Goal: Use online tool/utility: Utilize a website feature to perform a specific function

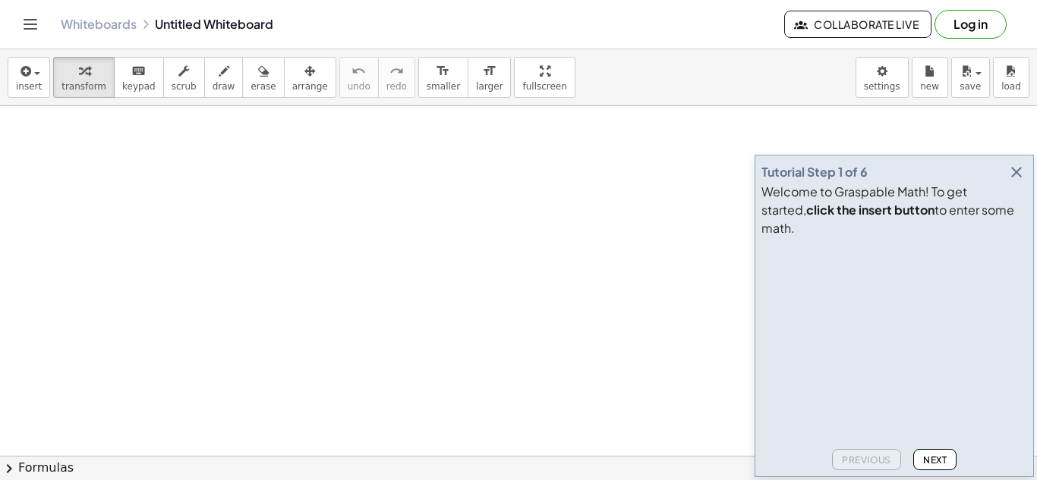
click at [1016, 181] on icon "button" at bounding box center [1016, 172] width 18 height 18
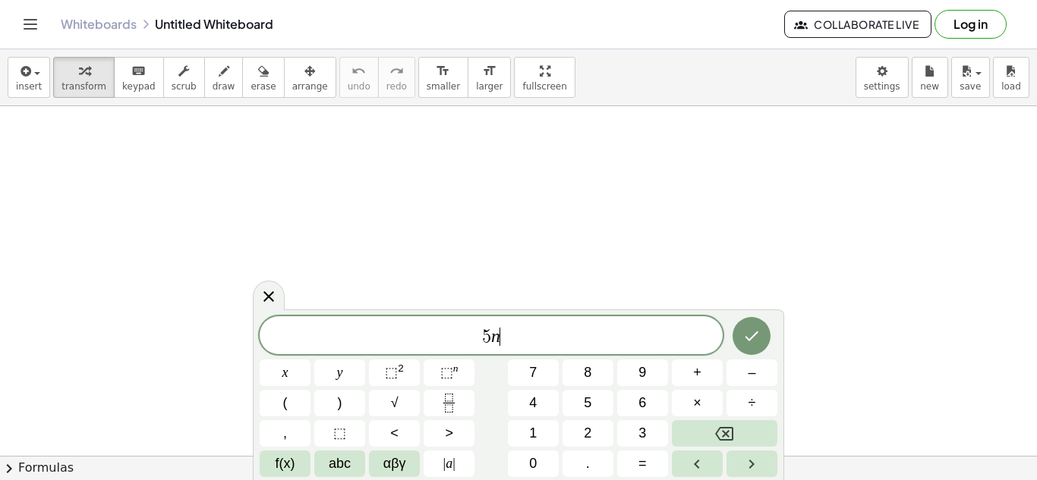
scroll to position [2, 0]
click at [698, 374] on span "+" at bounding box center [697, 373] width 8 height 20
click at [634, 458] on button "=" at bounding box center [642, 464] width 51 height 27
click at [757, 364] on button "–" at bounding box center [751, 373] width 51 height 27
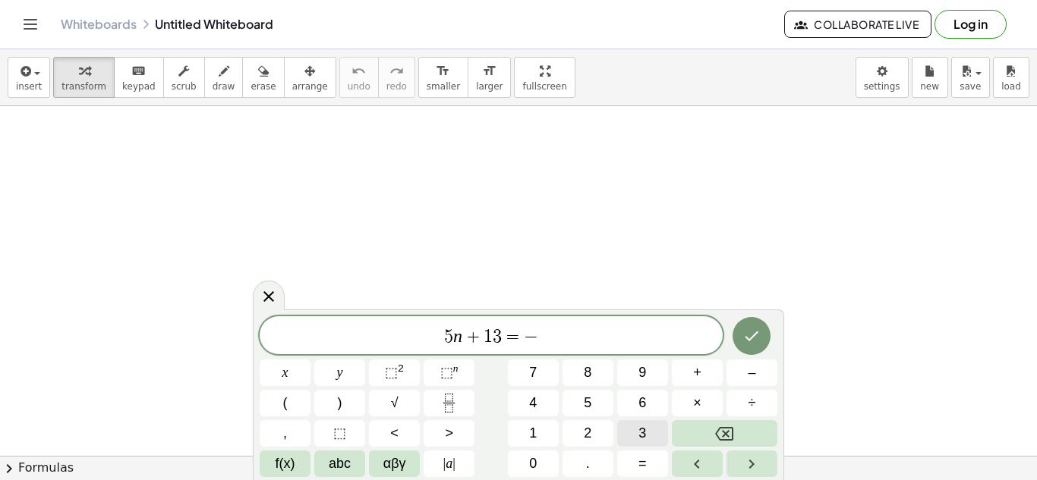
click at [635, 430] on button "3" at bounding box center [642, 433] width 51 height 27
click at [294, 407] on button "(" at bounding box center [285, 403] width 51 height 27
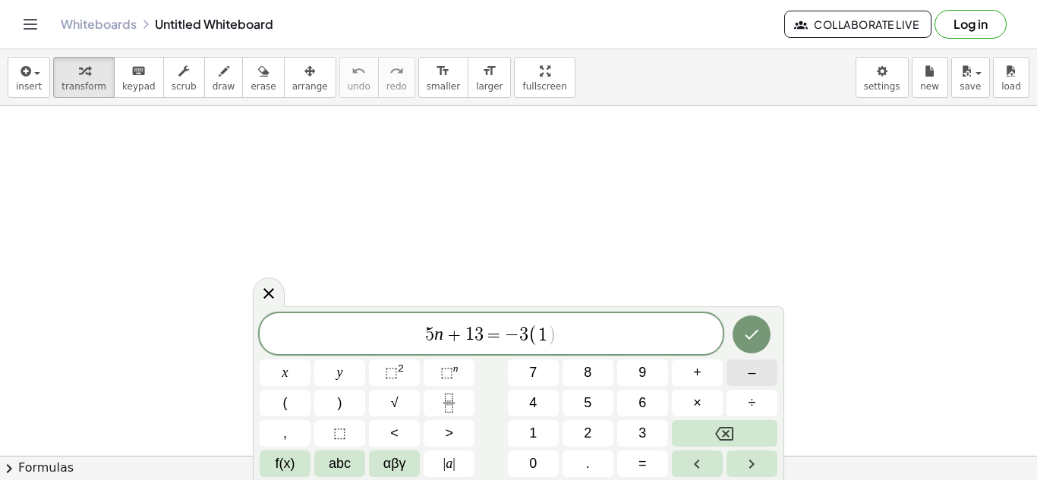
click at [751, 375] on span "–" at bounding box center [752, 373] width 8 height 20
click at [348, 404] on button ")" at bounding box center [339, 403] width 51 height 27
click at [748, 330] on icon "Done" at bounding box center [751, 335] width 18 height 18
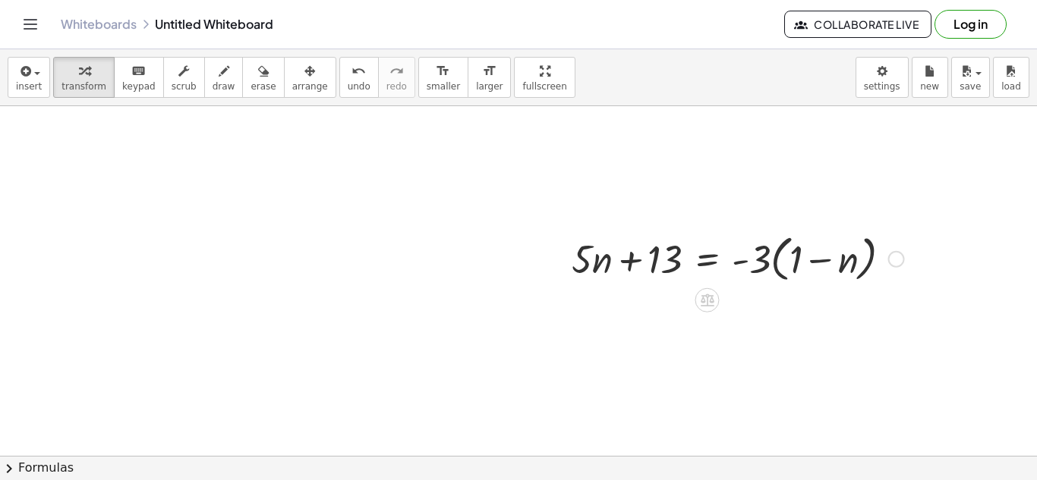
click at [773, 273] on div at bounding box center [738, 258] width 348 height 58
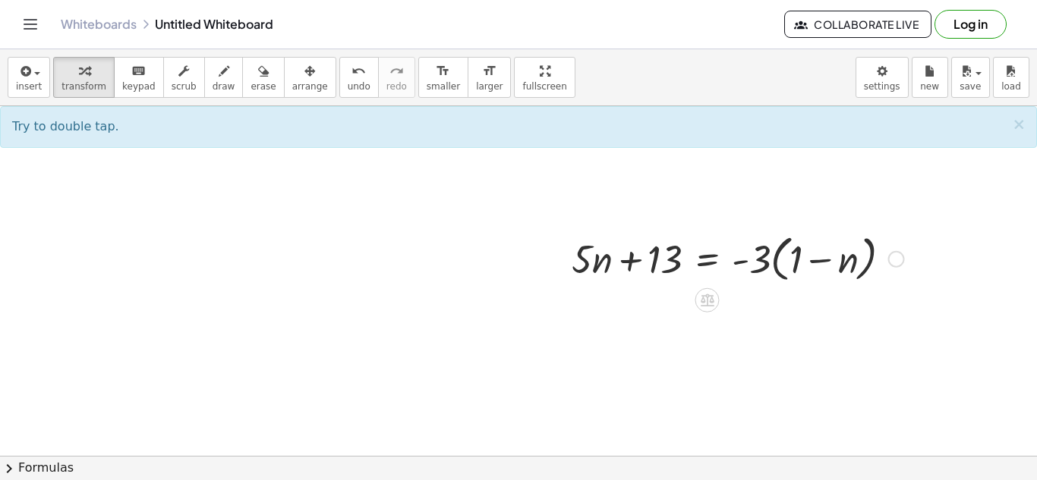
click at [790, 266] on div at bounding box center [738, 258] width 348 height 58
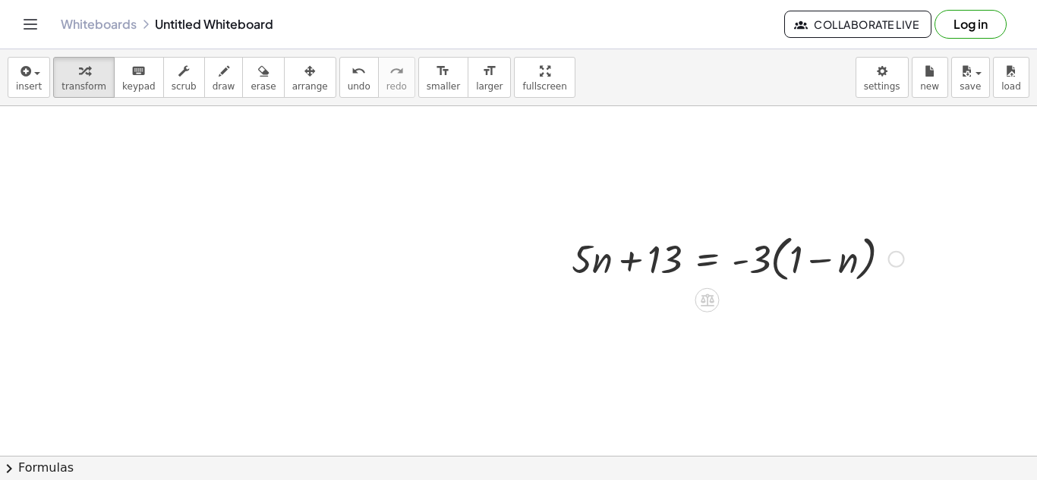
click at [892, 262] on div at bounding box center [896, 259] width 17 height 17
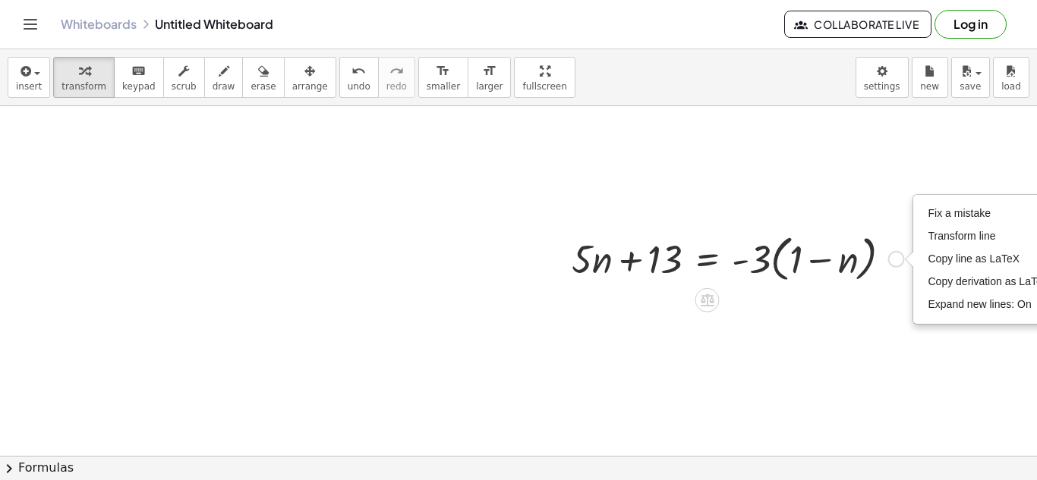
click at [873, 283] on div at bounding box center [738, 258] width 348 height 58
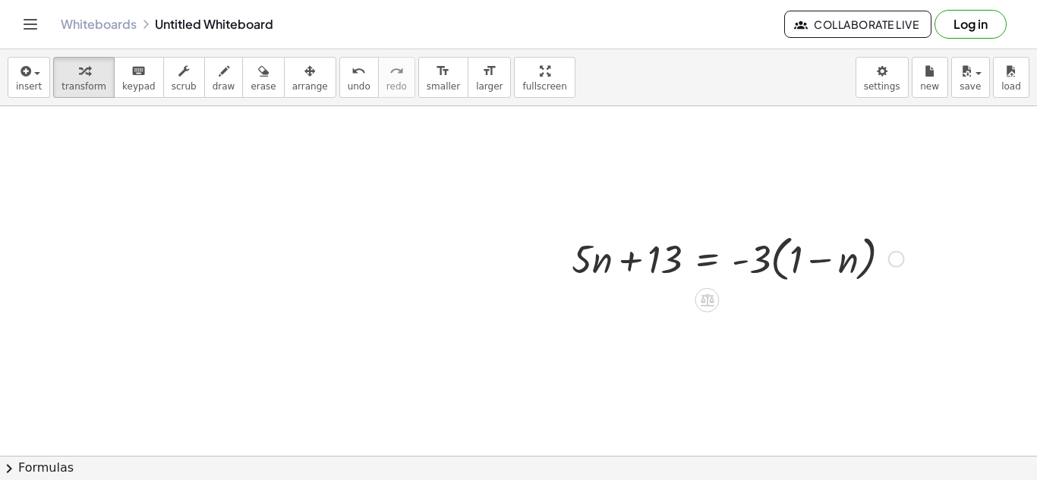
click at [695, 289] on div "+ · 5 · n + 13 = · - 3 · ( + 1 − n ) Fix a mistake Transform line Copy line as …" at bounding box center [732, 257] width 367 height 65
click at [710, 297] on icon at bounding box center [707, 300] width 14 height 13
click at [709, 295] on span "×" at bounding box center [707, 301] width 9 height 22
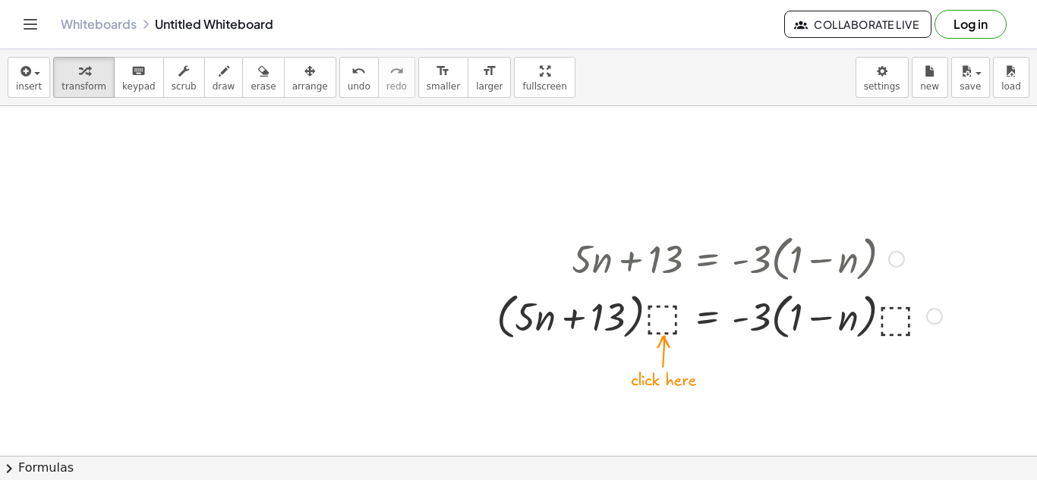
click at [664, 313] on div at bounding box center [719, 316] width 461 height 58
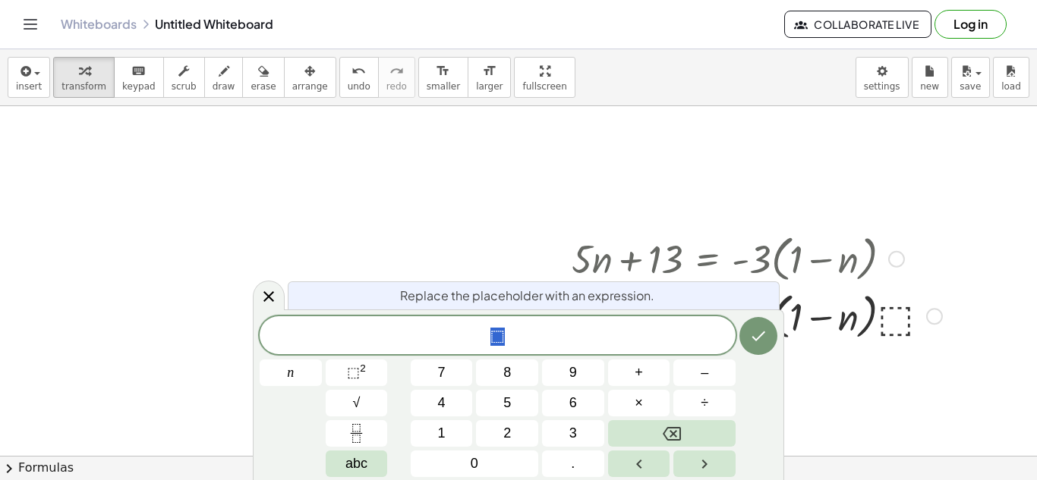
scroll to position [4, 0]
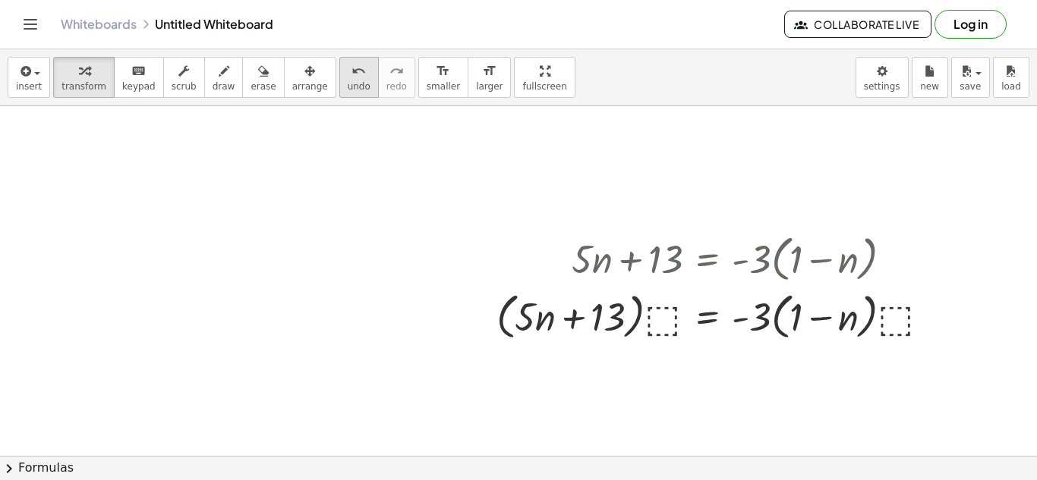
click at [348, 82] on span "undo" at bounding box center [359, 86] width 23 height 11
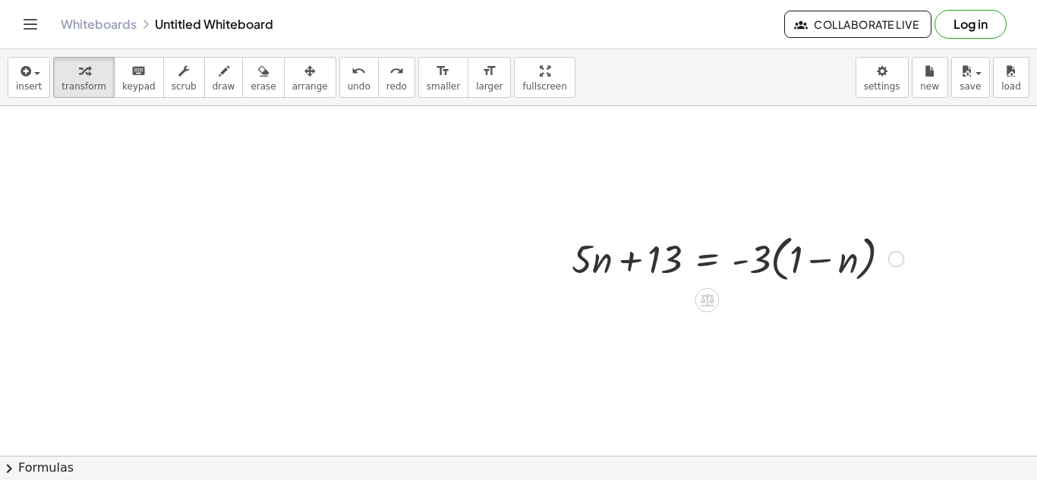
click at [744, 256] on div at bounding box center [738, 258] width 348 height 58
click at [781, 264] on div at bounding box center [738, 258] width 348 height 58
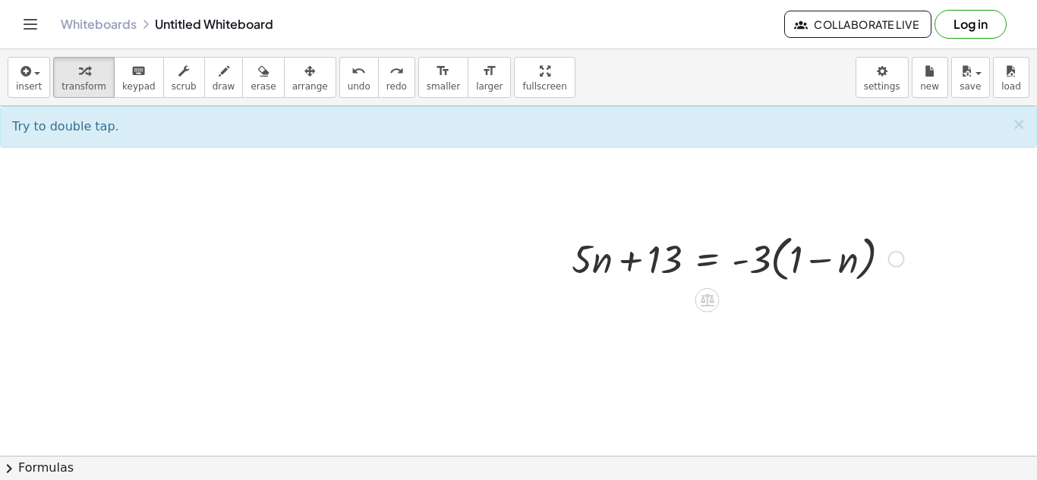
click at [775, 263] on div at bounding box center [738, 258] width 348 height 58
click at [778, 265] on div at bounding box center [738, 258] width 348 height 58
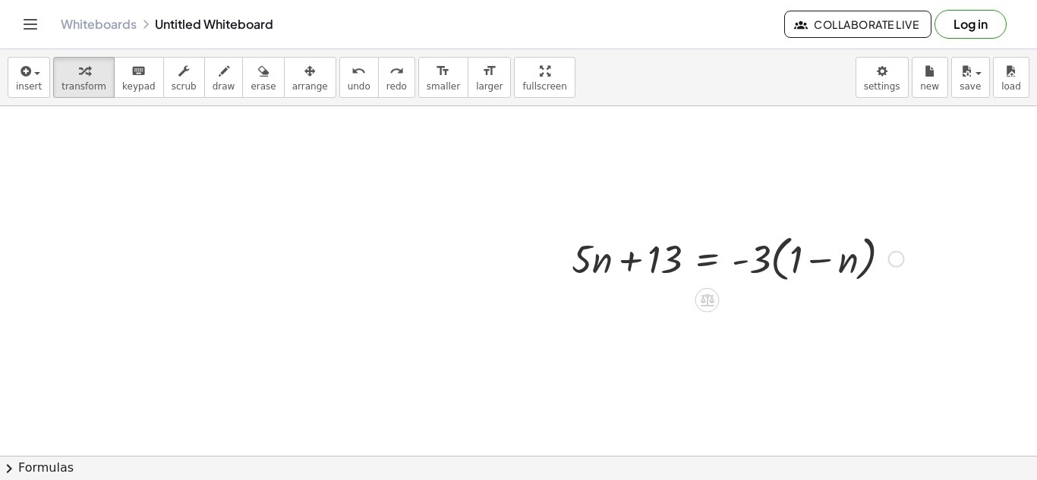
click at [778, 265] on div at bounding box center [738, 258] width 348 height 58
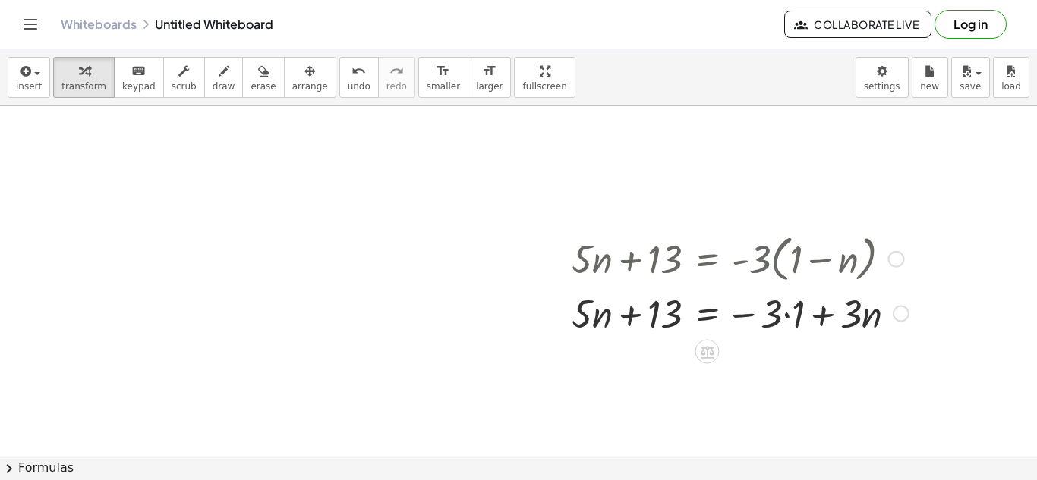
click at [791, 319] on div at bounding box center [740, 313] width 352 height 52
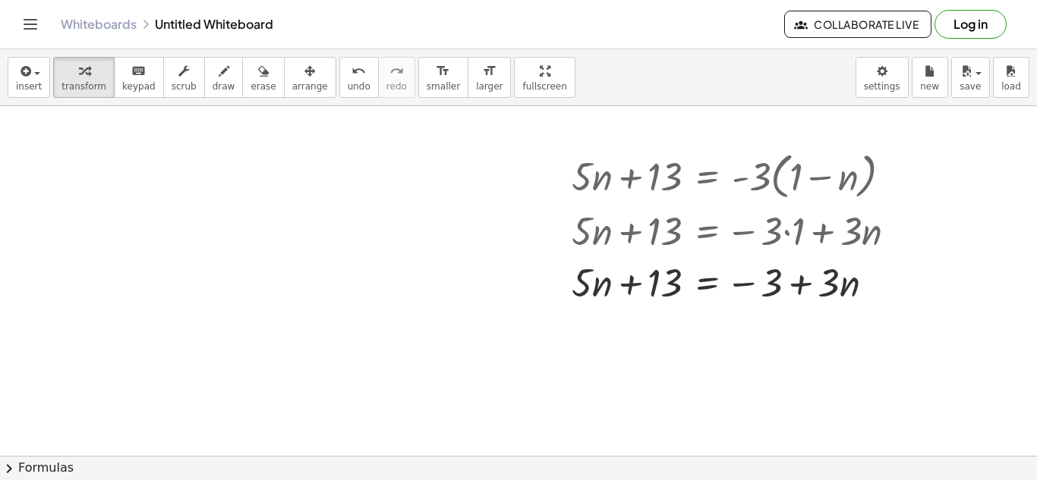
scroll to position [84, 0]
click at [744, 288] on div at bounding box center [740, 280] width 352 height 52
click at [757, 284] on div at bounding box center [740, 280] width 352 height 52
click at [764, 283] on div at bounding box center [740, 280] width 352 height 52
click at [754, 282] on div at bounding box center [740, 280] width 352 height 52
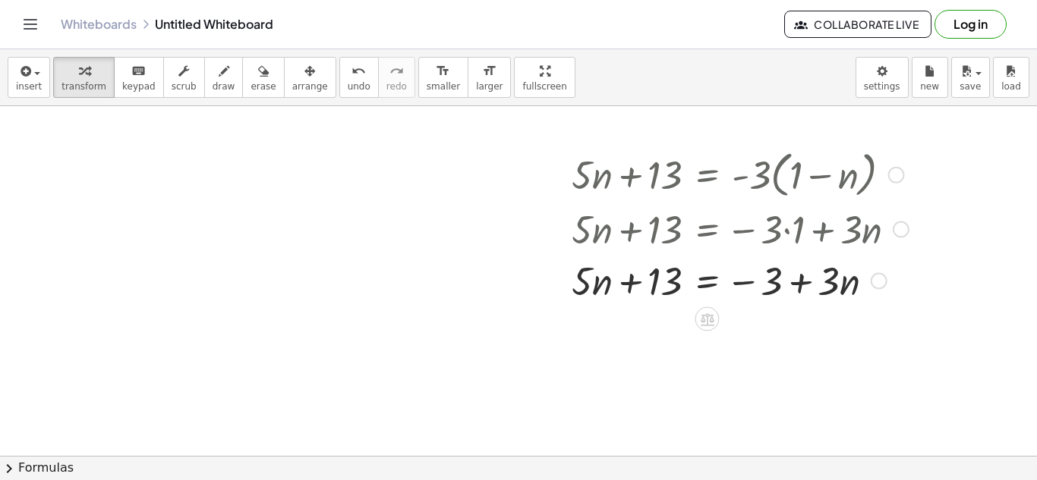
click at [807, 278] on div at bounding box center [740, 280] width 352 height 52
click at [656, 279] on div at bounding box center [740, 280] width 352 height 52
click at [631, 281] on div at bounding box center [740, 280] width 352 height 52
drag, startPoint x: 763, startPoint y: 283, endPoint x: 599, endPoint y: 297, distance: 165.3
click at [599, 297] on div at bounding box center [740, 280] width 352 height 52
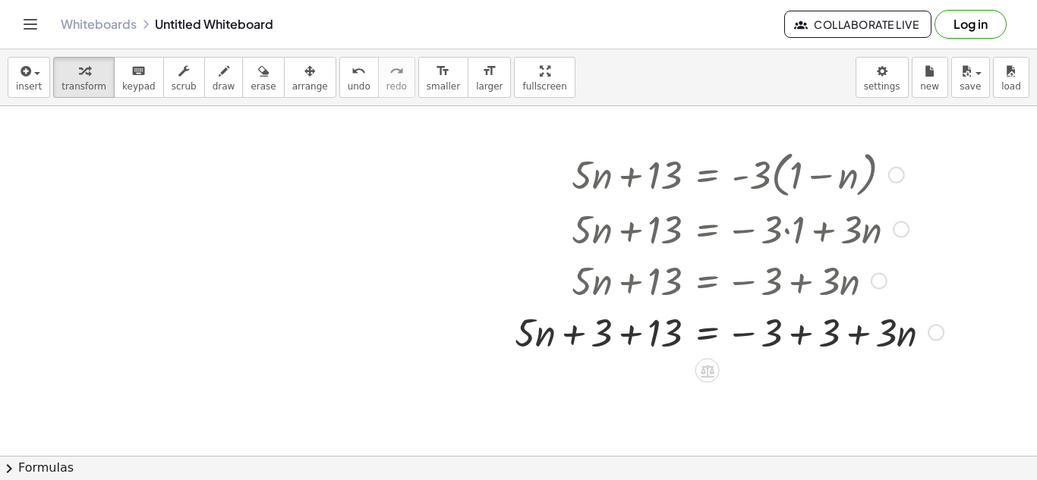
click at [602, 333] on div at bounding box center [729, 332] width 444 height 52
click at [568, 337] on div at bounding box center [729, 332] width 444 height 52
click at [635, 336] on div at bounding box center [729, 332] width 444 height 52
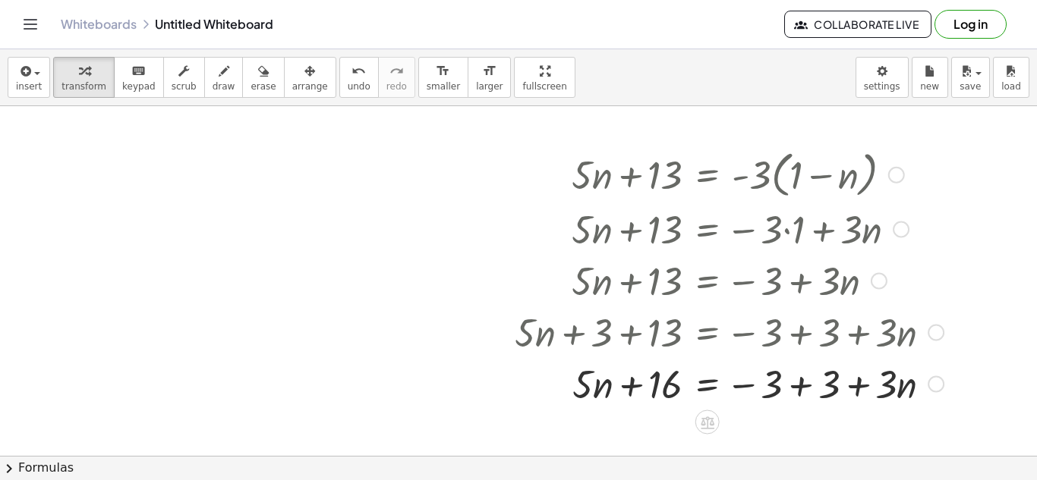
click at [812, 383] on div at bounding box center [729, 383] width 444 height 52
click at [712, 384] on div at bounding box center [729, 383] width 444 height 52
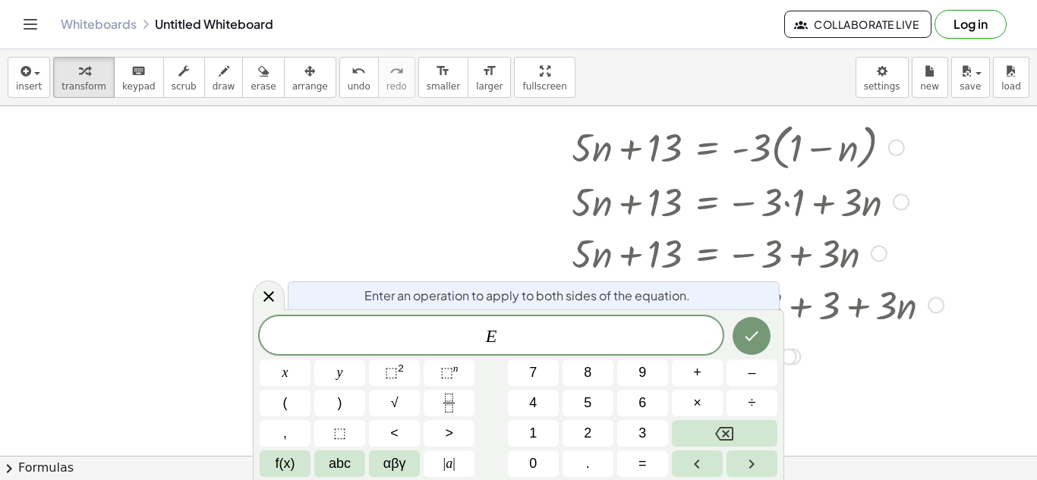
scroll to position [112, 0]
click at [262, 289] on icon at bounding box center [269, 297] width 18 height 18
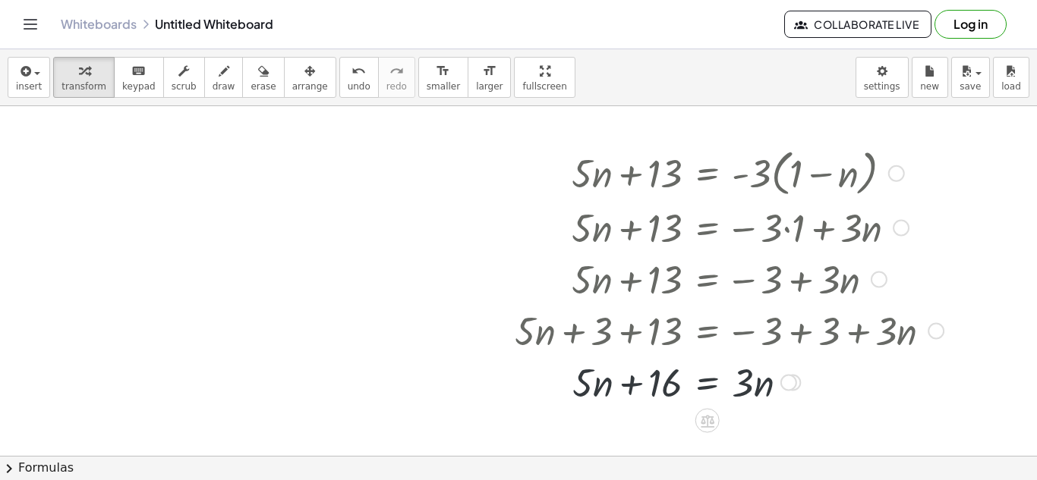
scroll to position [84, 0]
click at [622, 384] on div at bounding box center [729, 383] width 444 height 52
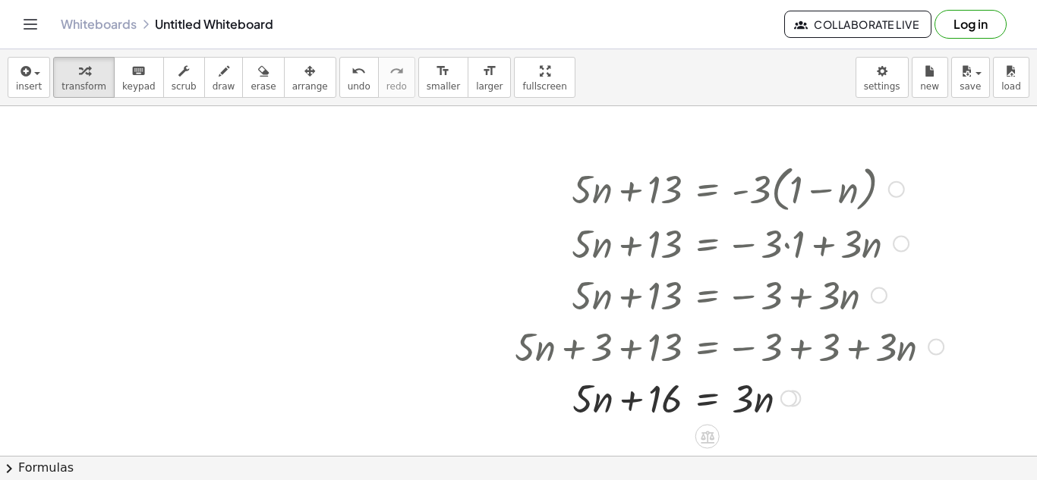
scroll to position [69, 0]
click at [351, 74] on icon "undo" at bounding box center [358, 71] width 14 height 18
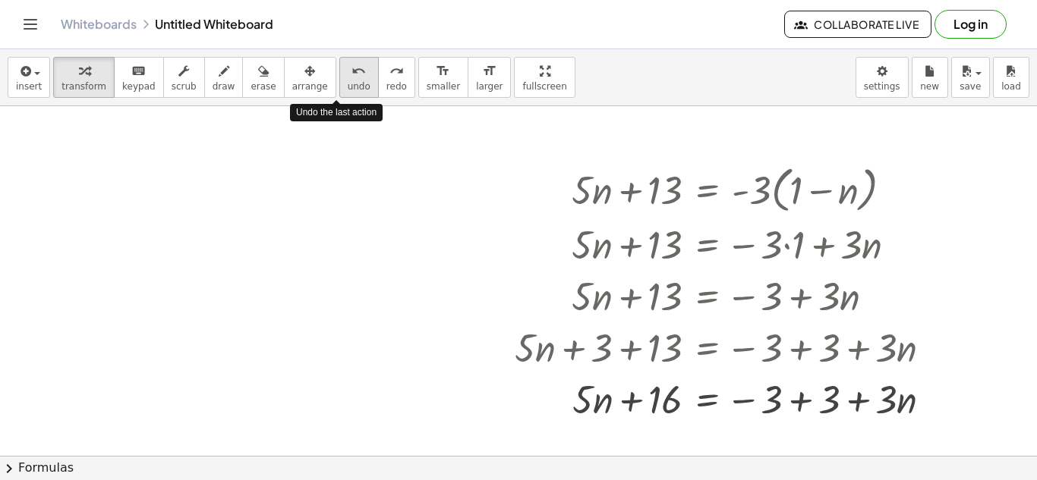
click at [351, 74] on icon "undo" at bounding box center [358, 71] width 14 height 18
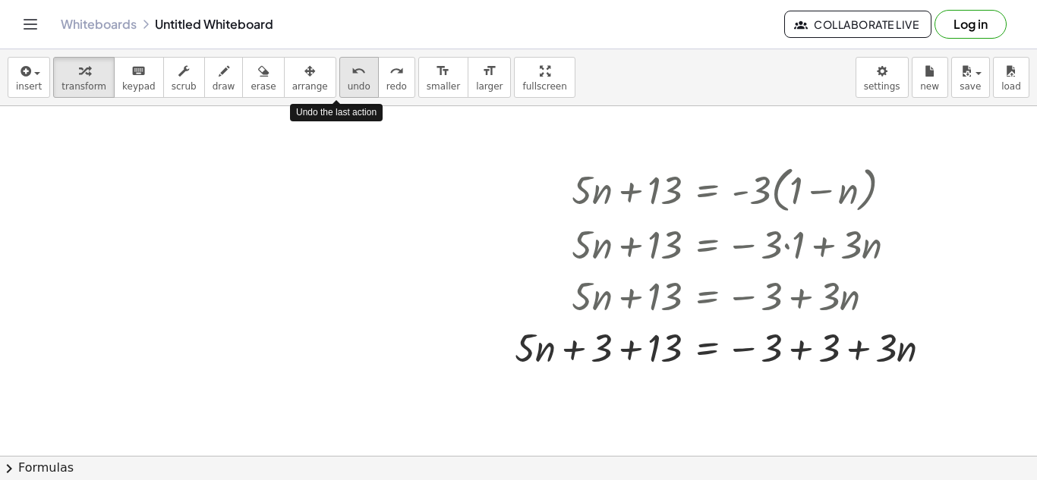
click at [351, 74] on icon "undo" at bounding box center [358, 71] width 14 height 18
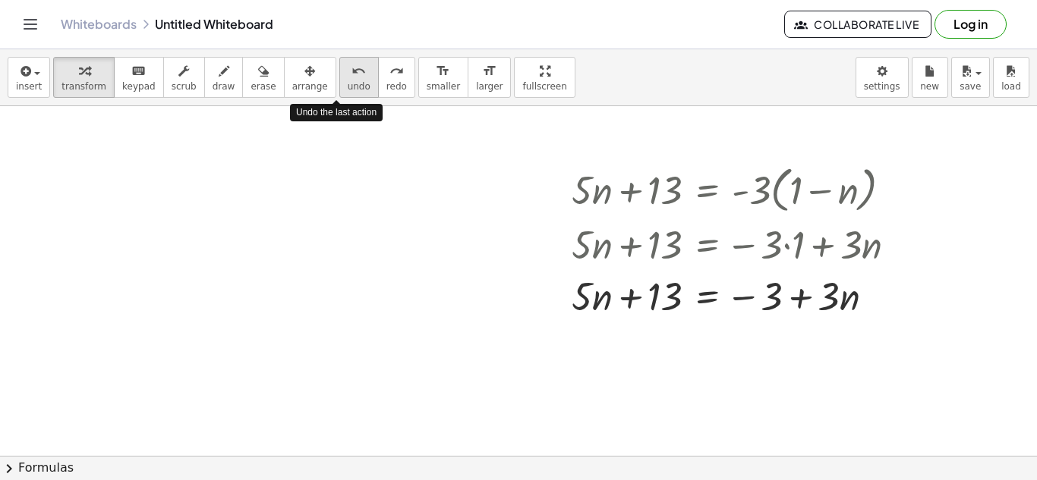
click at [351, 74] on icon "undo" at bounding box center [358, 71] width 14 height 18
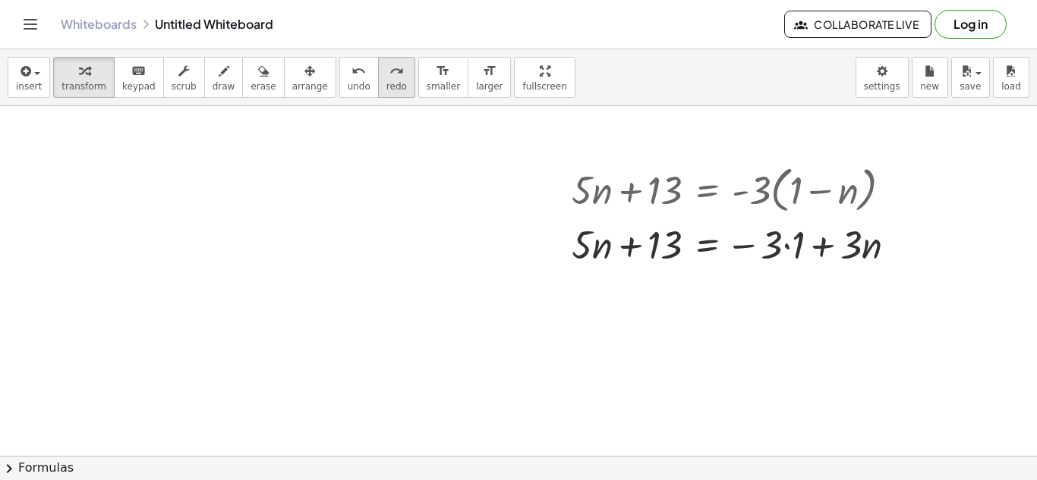
click at [389, 64] on icon "redo" at bounding box center [396, 71] width 14 height 18
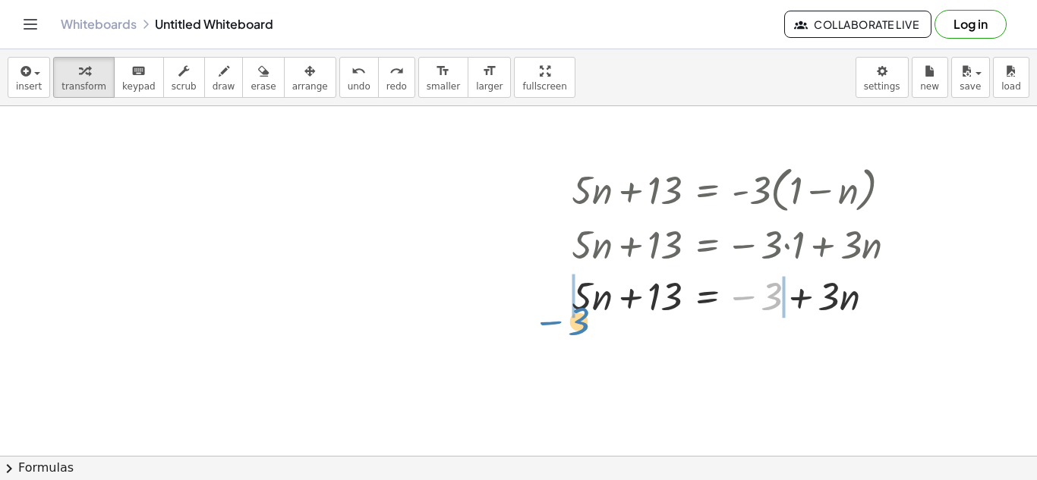
drag, startPoint x: 774, startPoint y: 298, endPoint x: 581, endPoint y: 323, distance: 194.4
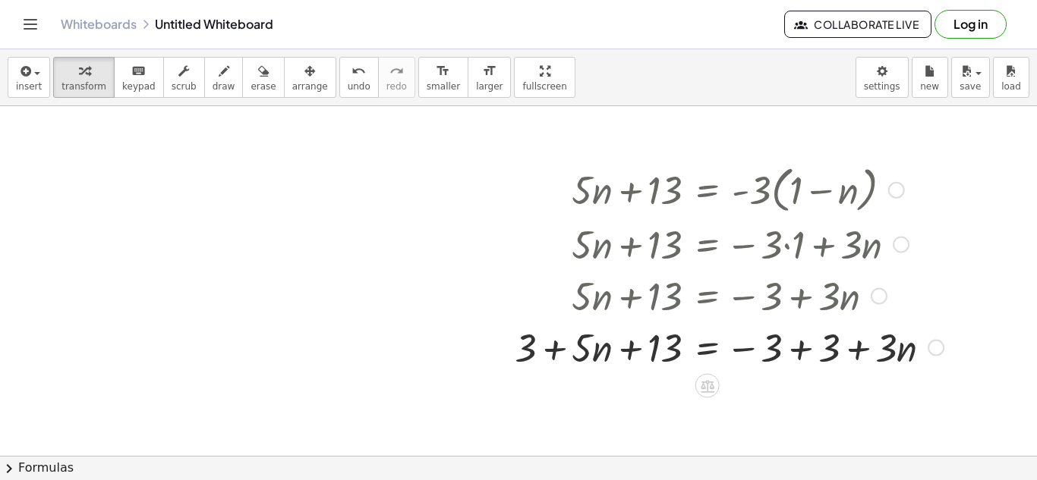
click at [559, 358] on div at bounding box center [729, 347] width 444 height 52
click at [605, 347] on div at bounding box center [729, 347] width 444 height 52
click at [570, 352] on div at bounding box center [729, 347] width 444 height 52
click at [351, 74] on icon "undo" at bounding box center [358, 71] width 14 height 18
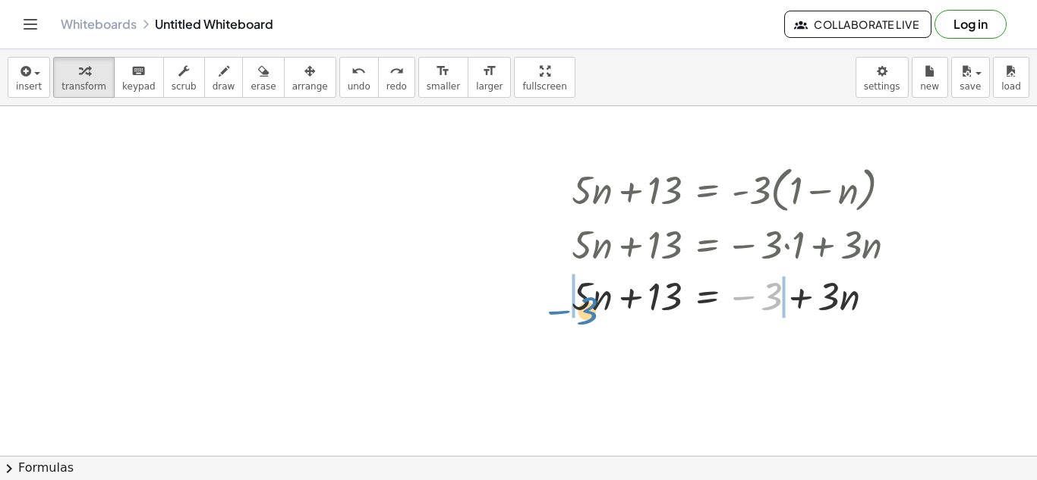
drag, startPoint x: 744, startPoint y: 297, endPoint x: 559, endPoint y: 312, distance: 186.5
click at [559, 312] on div "+ · 5 · n + 13 = · - 3 · ( + 1 − n ) + · 5 · n + 13 = − · 3 · 1 + · 3 · n − 3 +…" at bounding box center [734, 240] width 371 height 168
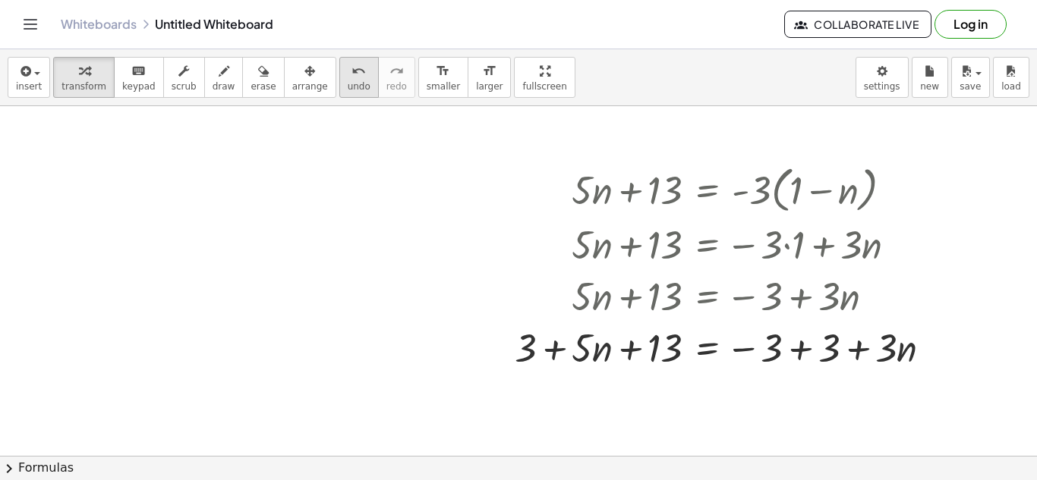
click at [351, 75] on icon "undo" at bounding box center [358, 71] width 14 height 18
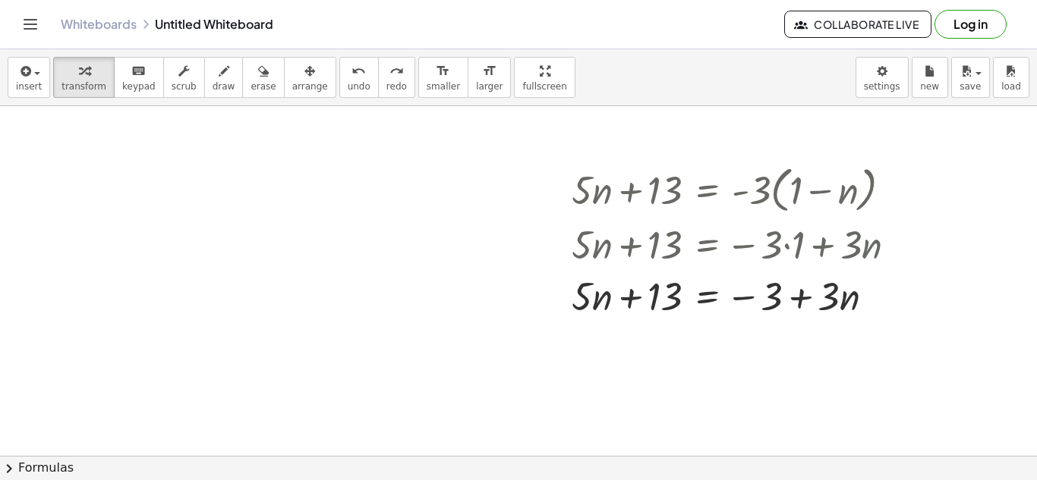
click at [656, 377] on div at bounding box center [518, 436] width 1037 height 798
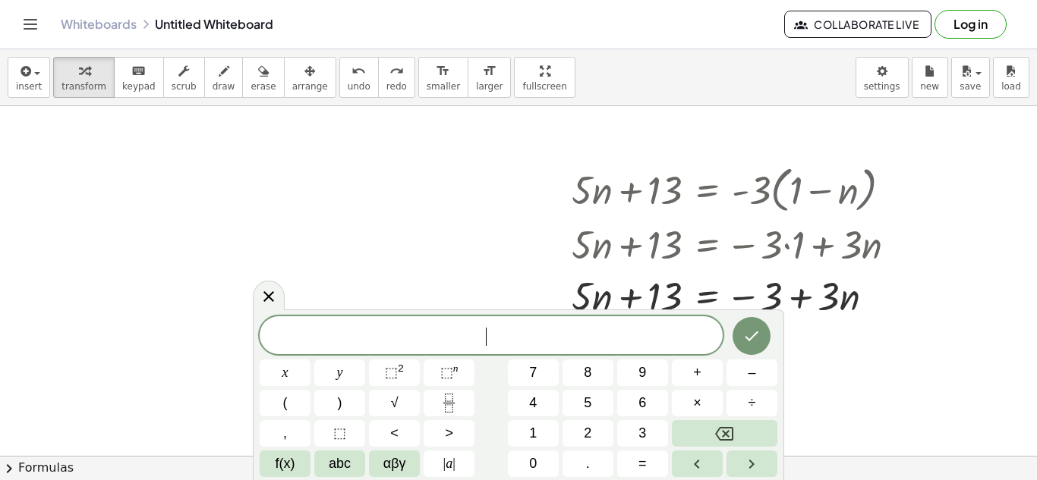
scroll to position [5, 0]
click at [267, 298] on icon at bounding box center [268, 296] width 11 height 11
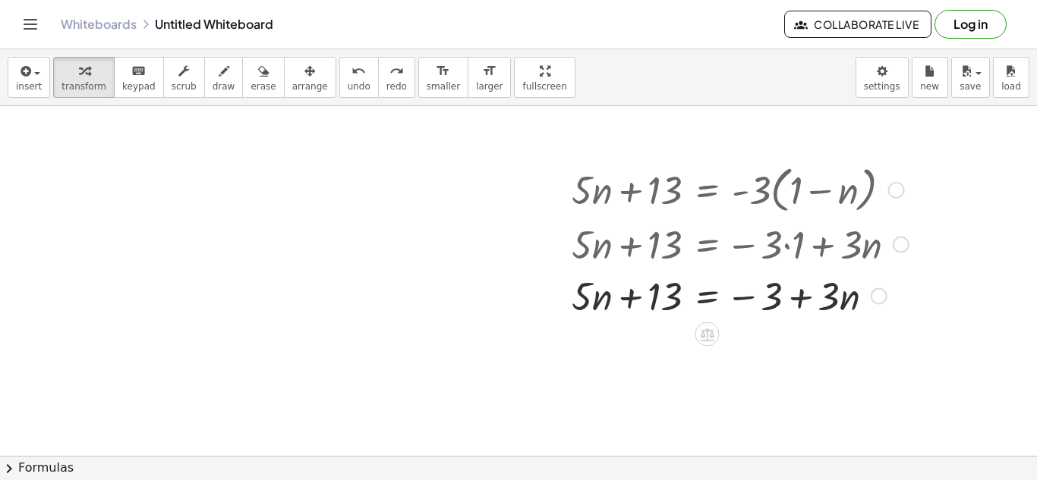
click at [873, 296] on div at bounding box center [878, 296] width 17 height 17
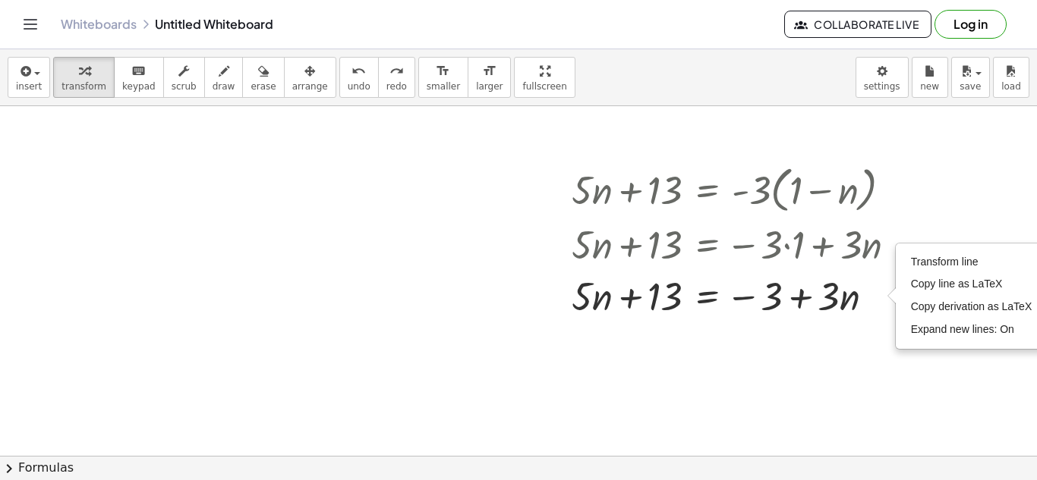
click at [515, 312] on div at bounding box center [518, 436] width 1037 height 798
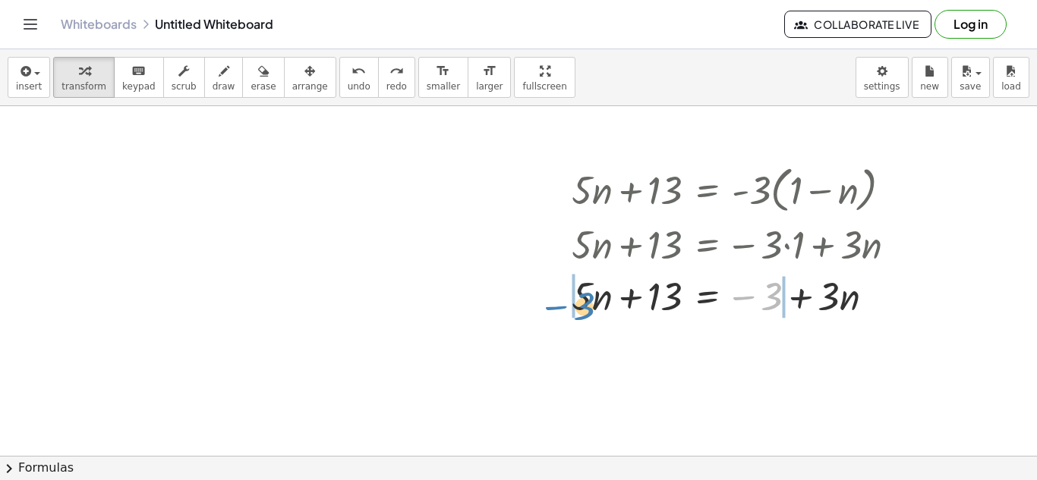
drag, startPoint x: 779, startPoint y: 297, endPoint x: 592, endPoint y: 307, distance: 187.7
click at [592, 307] on div at bounding box center [740, 295] width 352 height 52
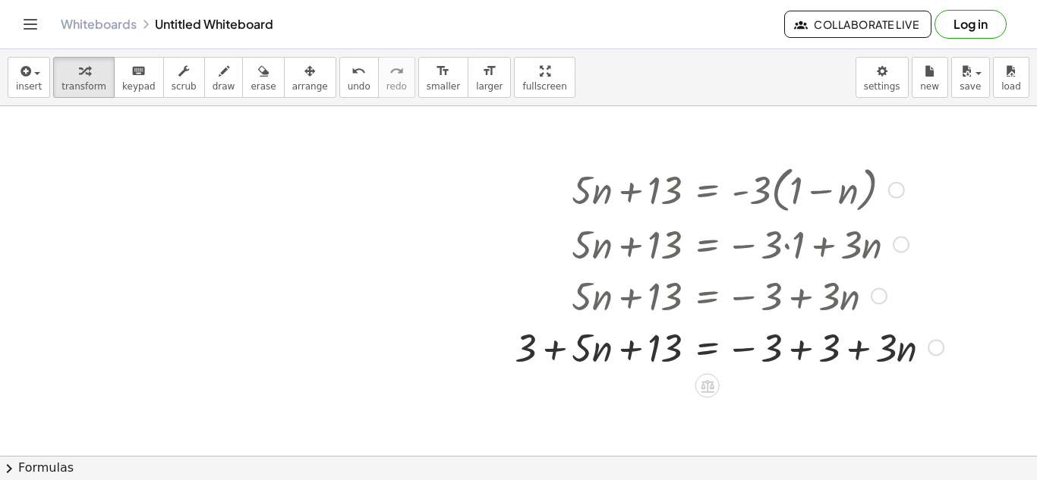
click at [559, 352] on div at bounding box center [729, 347] width 444 height 52
click at [589, 350] on div at bounding box center [729, 347] width 444 height 52
click at [716, 345] on div at bounding box center [729, 347] width 444 height 52
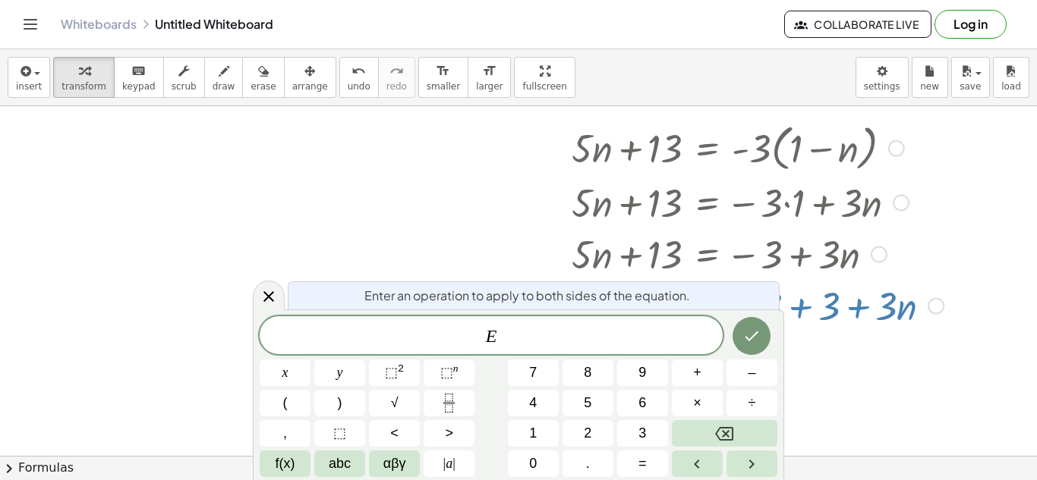
scroll to position [112, 0]
click at [263, 297] on icon at bounding box center [269, 297] width 18 height 18
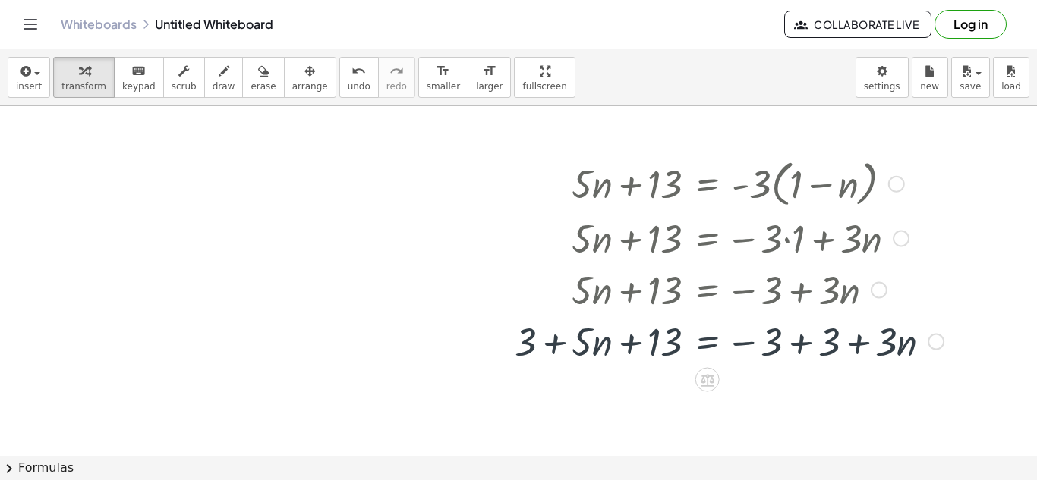
scroll to position [69, 0]
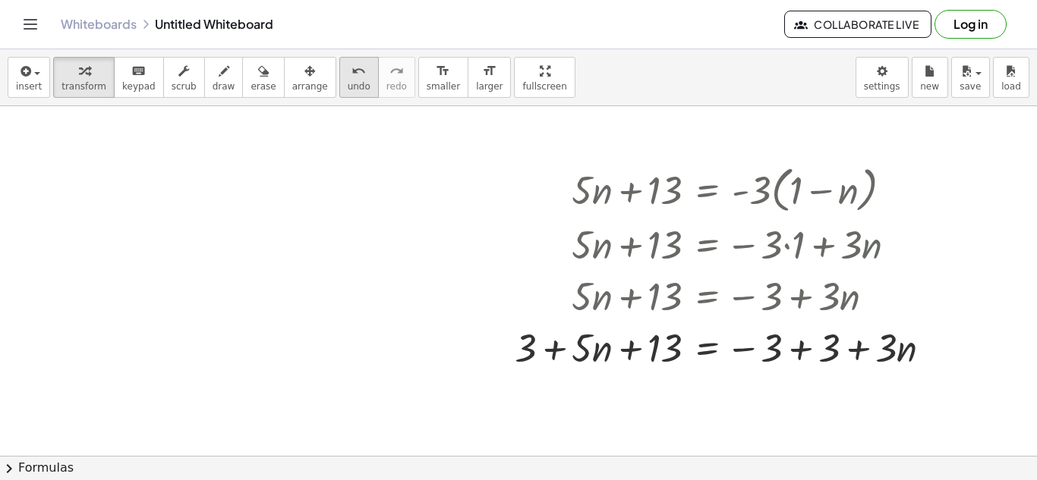
click at [339, 87] on button "undo undo" at bounding box center [358, 77] width 39 height 41
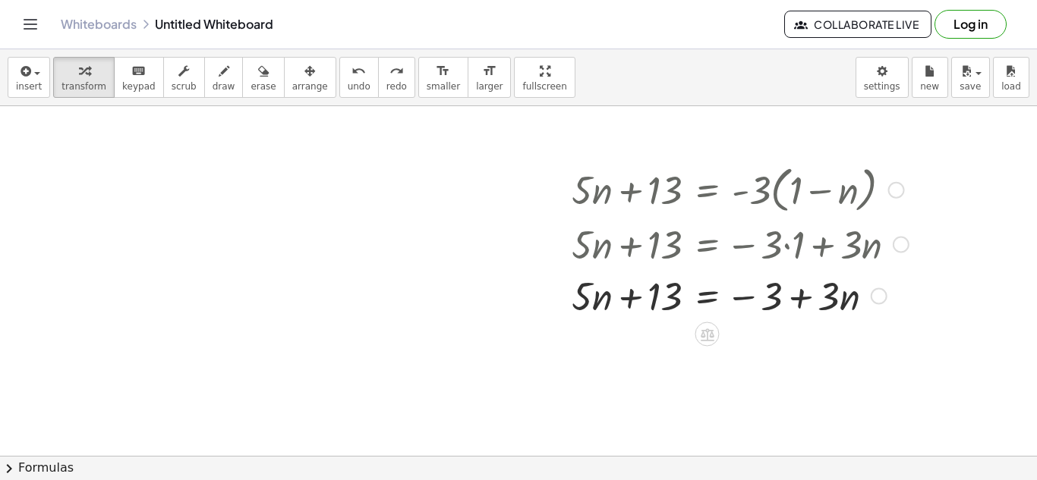
click at [637, 305] on div at bounding box center [740, 295] width 352 height 52
click at [718, 294] on div at bounding box center [740, 295] width 352 height 52
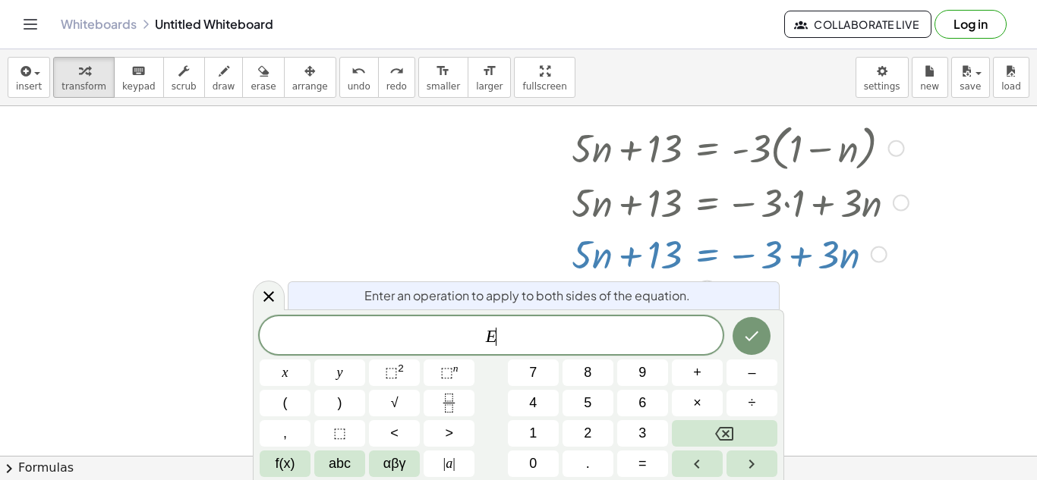
scroll to position [112, 0]
click at [470, 267] on div at bounding box center [518, 394] width 1037 height 798
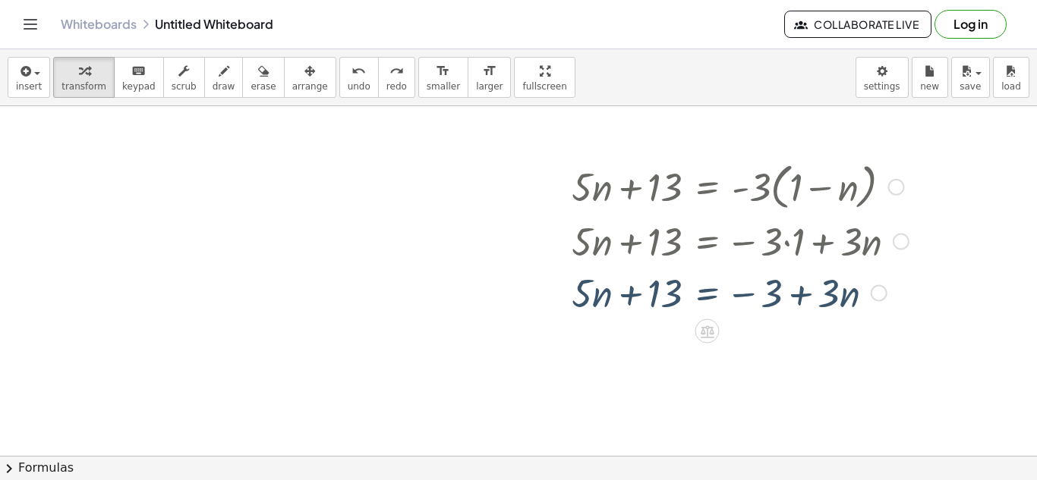
scroll to position [69, 0]
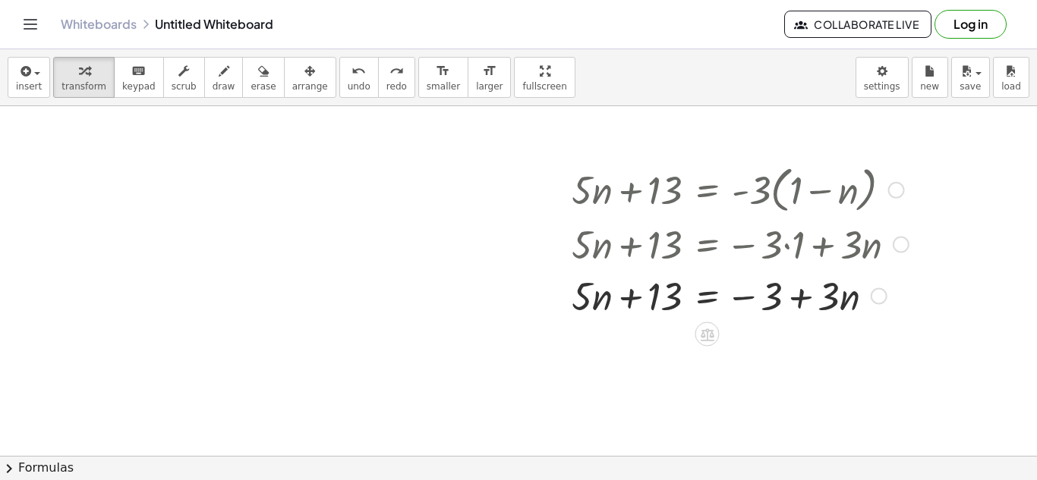
click at [378, 285] on div at bounding box center [518, 436] width 1037 height 798
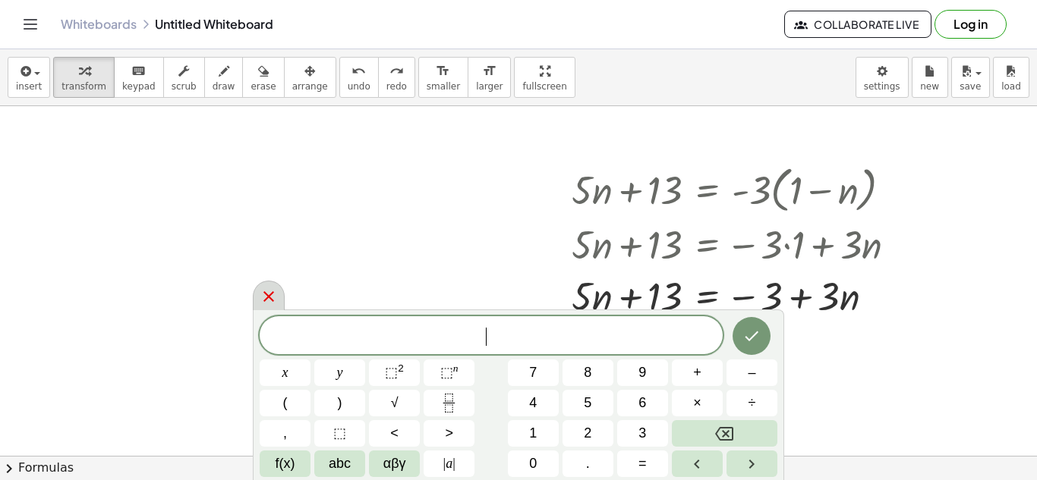
click at [261, 293] on icon at bounding box center [269, 297] width 18 height 18
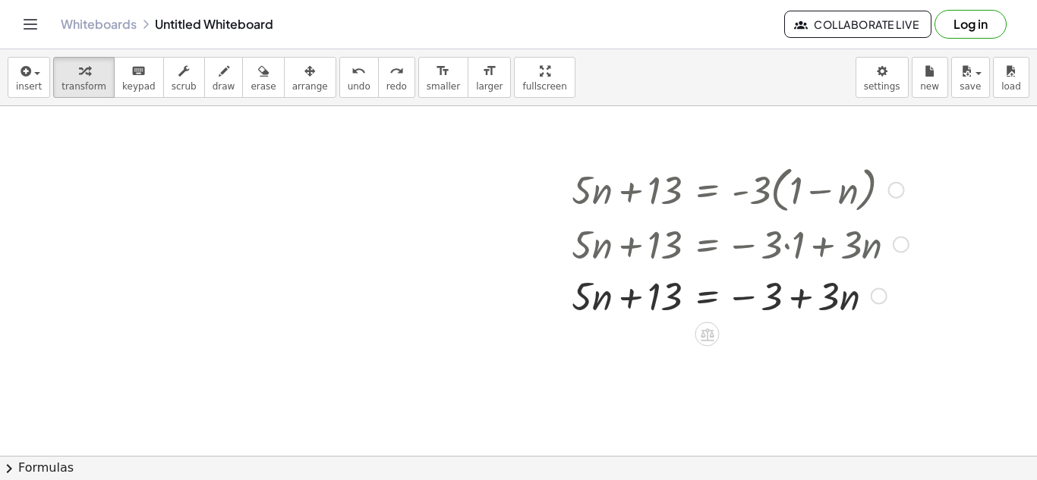
click at [645, 191] on div at bounding box center [740, 189] width 352 height 58
click at [345, 55] on div "insert select one: Math Expression Function Text Youtube Video Graphing Geometr…" at bounding box center [518, 77] width 1037 height 57
click at [351, 62] on icon "undo" at bounding box center [358, 71] width 14 height 18
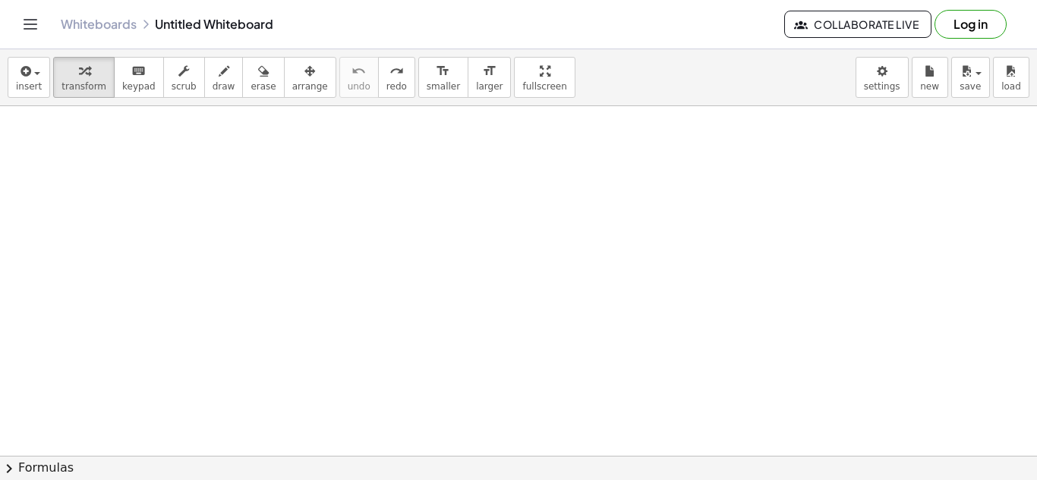
click at [599, 166] on div at bounding box center [518, 436] width 1037 height 798
click at [332, 212] on div at bounding box center [518, 436] width 1037 height 798
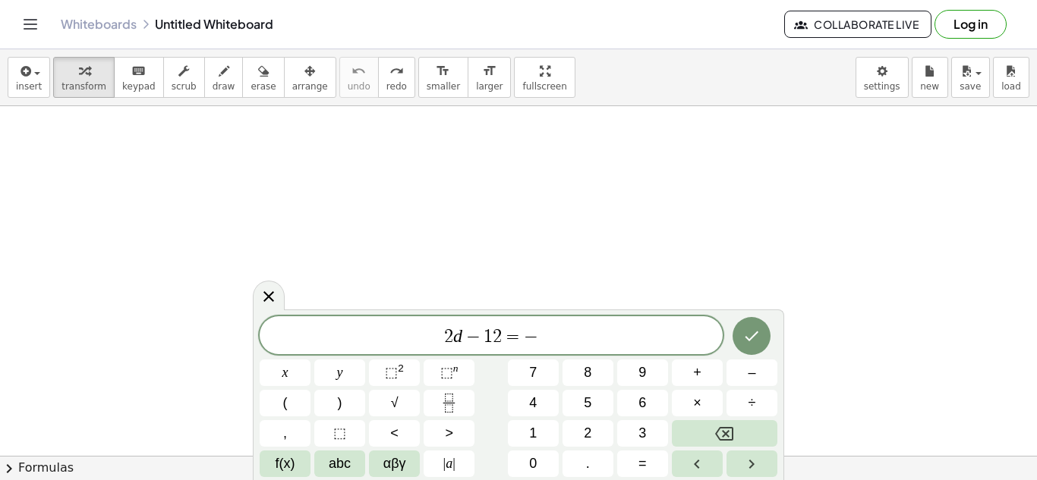
scroll to position [12, 0]
click at [286, 395] on span "(" at bounding box center [285, 403] width 5 height 20
click at [759, 326] on icon "Done" at bounding box center [751, 335] width 18 height 18
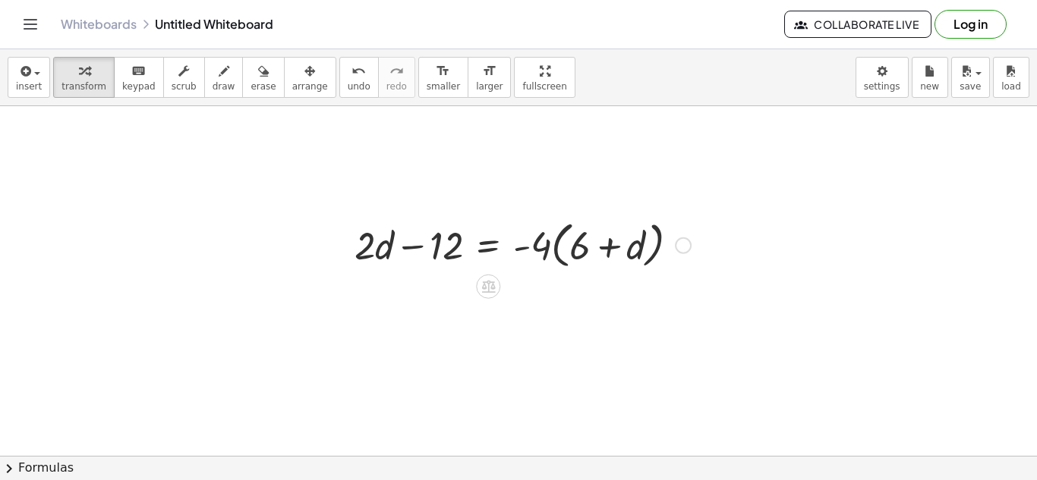
click at [556, 257] on div at bounding box center [522, 245] width 351 height 58
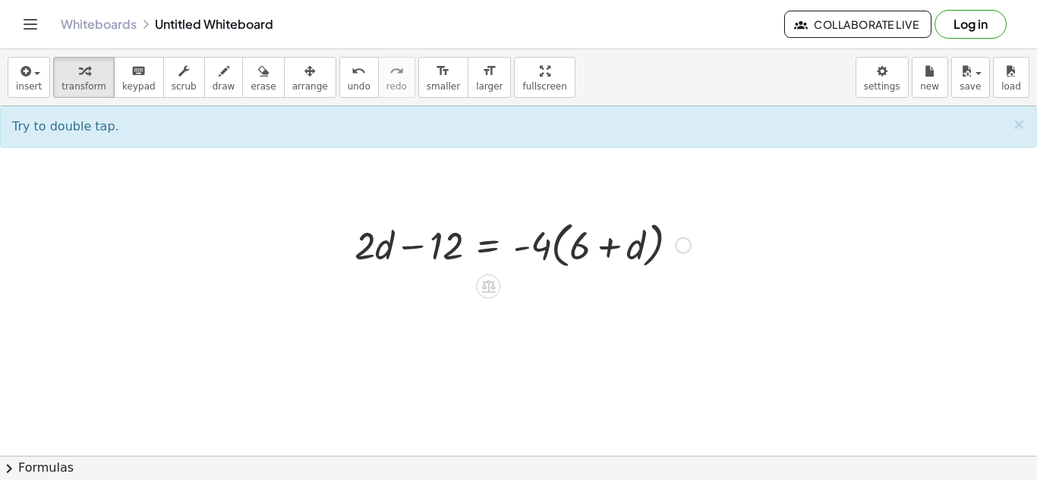
click at [559, 249] on div at bounding box center [522, 245] width 351 height 58
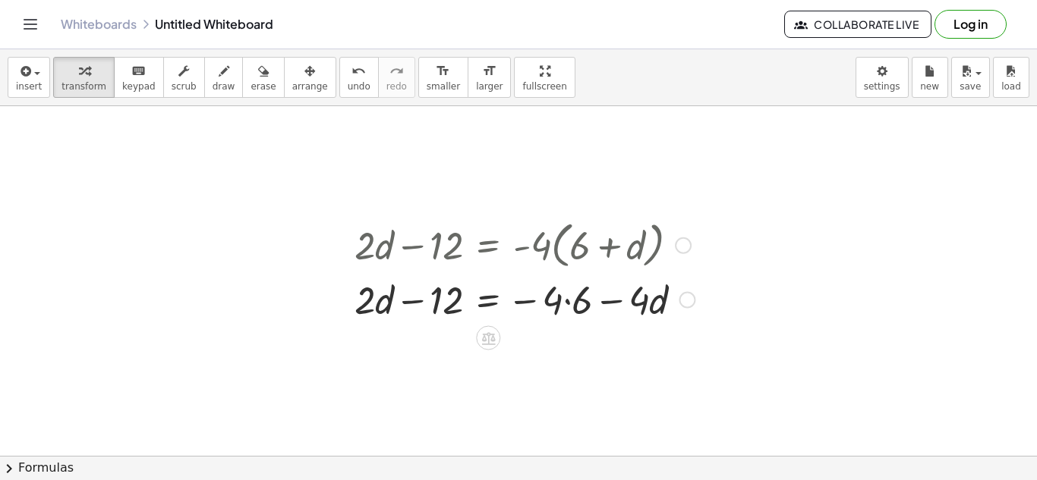
click at [568, 304] on div at bounding box center [524, 299] width 355 height 52
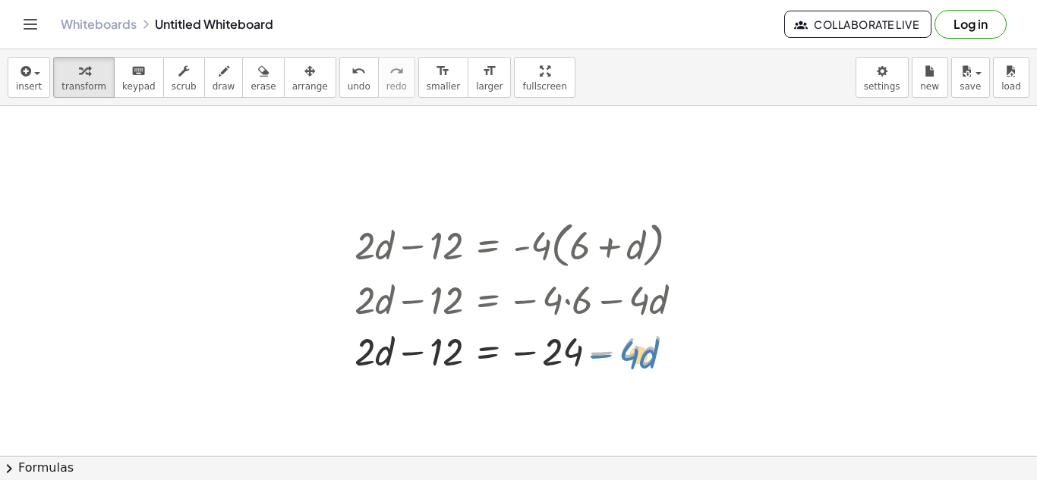
click at [600, 354] on div at bounding box center [524, 351] width 355 height 52
click at [612, 353] on div at bounding box center [524, 351] width 355 height 52
drag, startPoint x: 612, startPoint y: 353, endPoint x: 351, endPoint y: 354, distance: 261.1
click at [351, 354] on div "+ · 2 · d − 12 = · - 4 · ( + 6 + d ) + · 2 · d − 12 = − · 4 · 6 − · 4 · d − · 4…" at bounding box center [519, 296] width 374 height 168
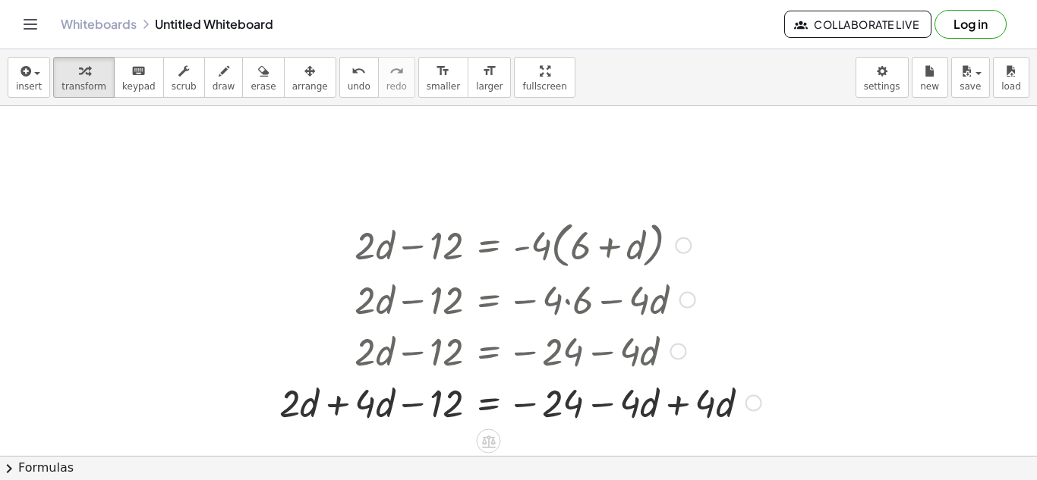
click at [670, 408] on div at bounding box center [520, 402] width 497 height 52
click at [340, 404] on div at bounding box center [487, 402] width 431 height 52
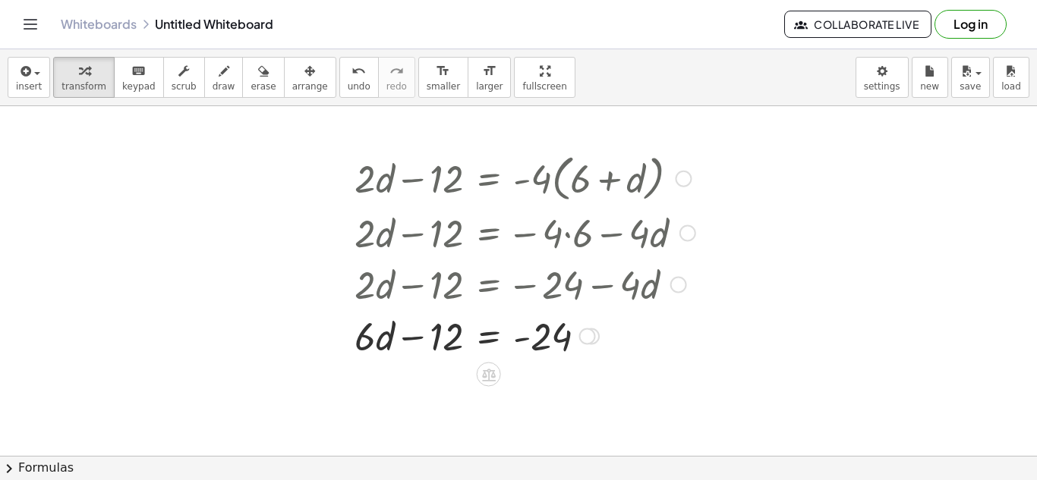
scroll to position [140, 0]
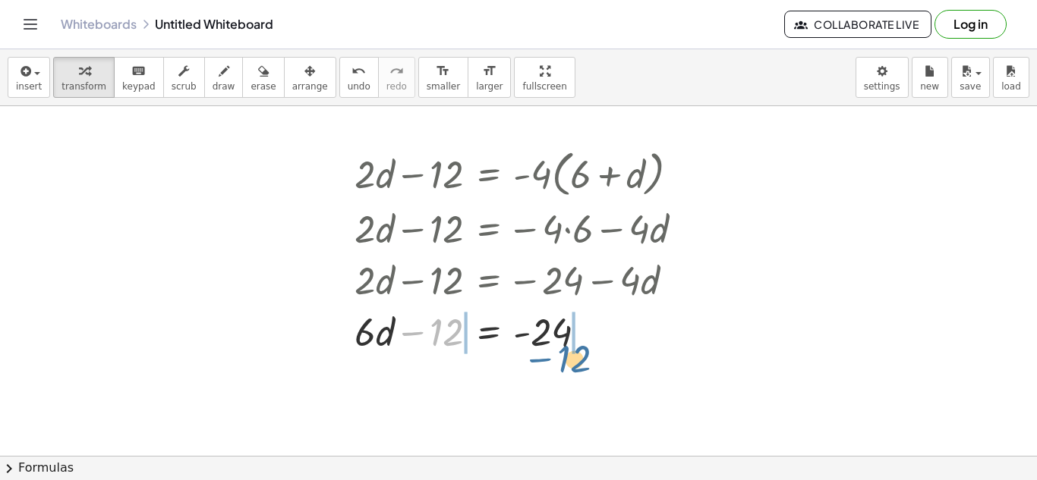
drag, startPoint x: 418, startPoint y: 335, endPoint x: 547, endPoint y: 362, distance: 131.9
click at [547, 362] on div "+ · 2 · d − 12 = · - 4 · ( + 6 + d ) + · 2 · d − 12 = − · 4 · 6 − · 4 · d + · 2…" at bounding box center [518, 365] width 1037 height 798
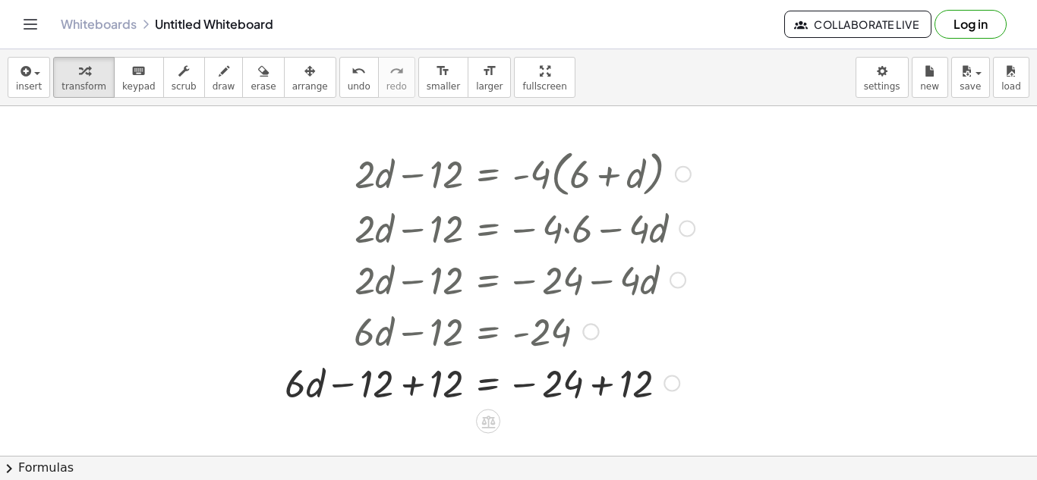
click at [413, 392] on div at bounding box center [489, 383] width 425 height 52
click at [600, 389] on div at bounding box center [525, 383] width 356 height 52
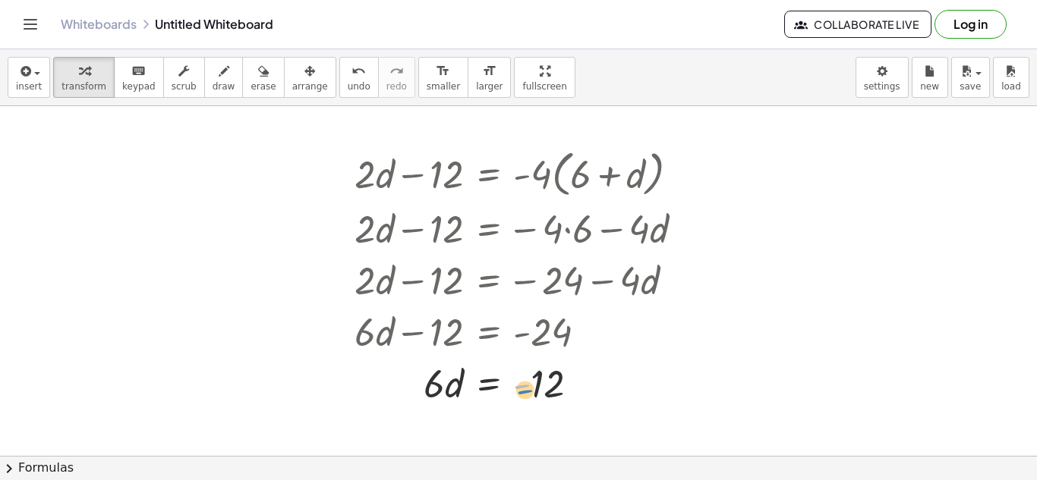
drag, startPoint x: 521, startPoint y: 390, endPoint x: 511, endPoint y: 388, distance: 10.1
click at [511, 388] on div at bounding box center [525, 383] width 356 height 52
click at [348, 84] on span "undo" at bounding box center [359, 86] width 23 height 11
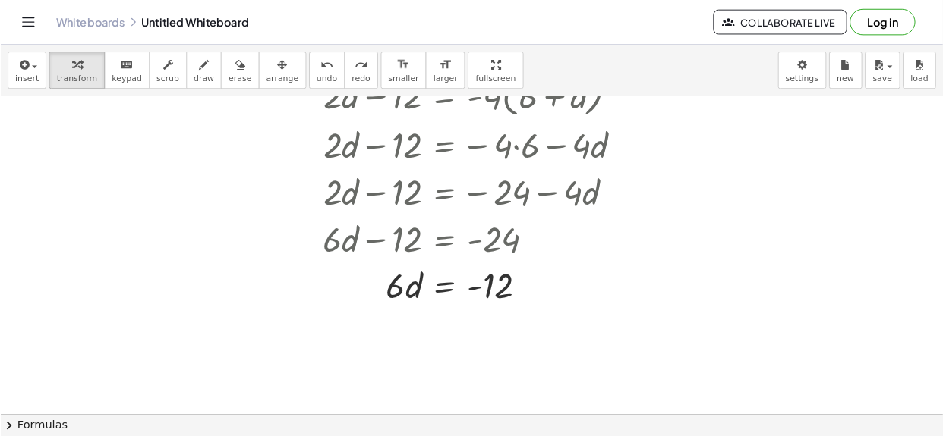
scroll to position [133, 0]
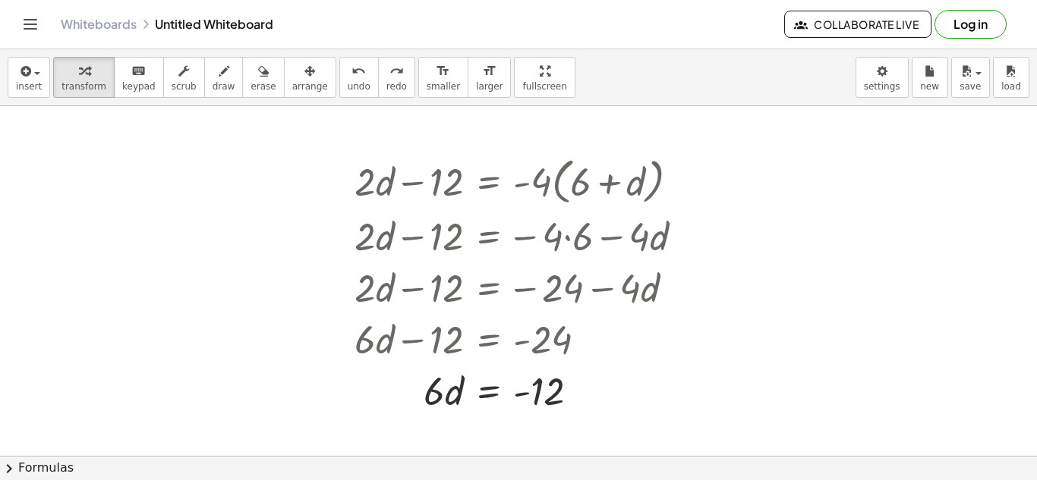
click at [671, 80] on div "insert select one: Math Expression Function Text Youtube Video Graphing Geometr…" at bounding box center [518, 77] width 1037 height 57
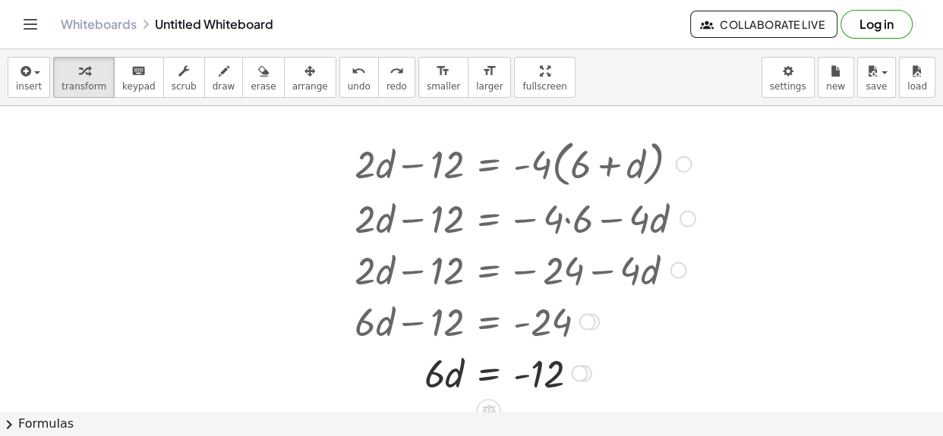
scroll to position [153, 0]
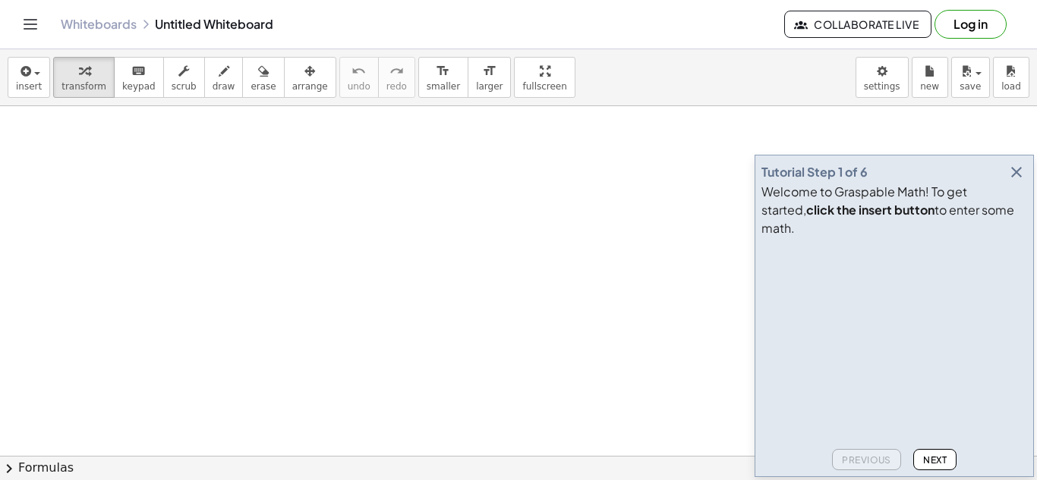
click at [1015, 181] on icon "button" at bounding box center [1016, 172] width 18 height 18
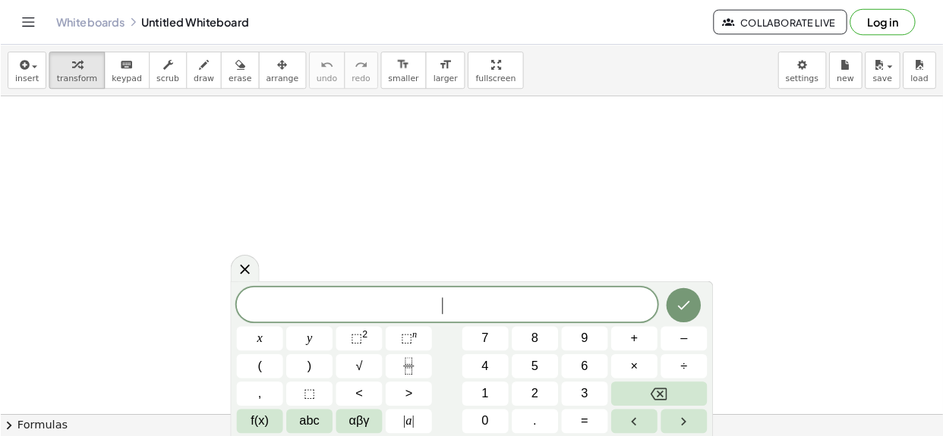
scroll to position [1, 0]
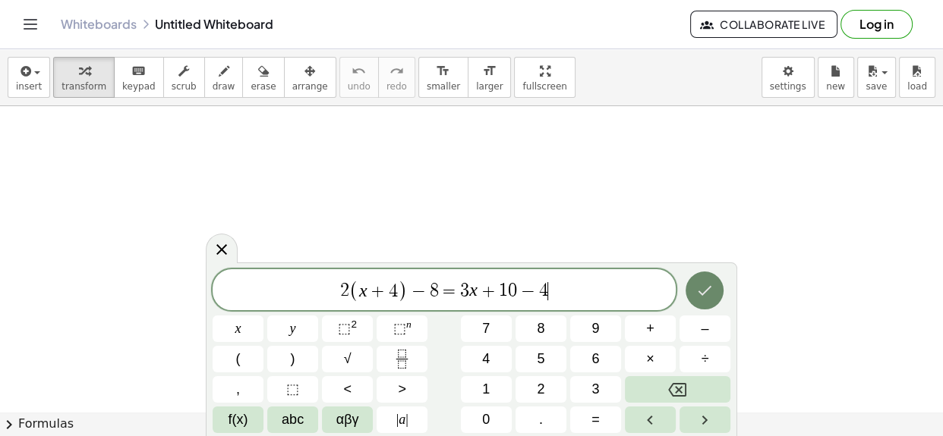
click at [714, 300] on button "Done" at bounding box center [704, 291] width 38 height 38
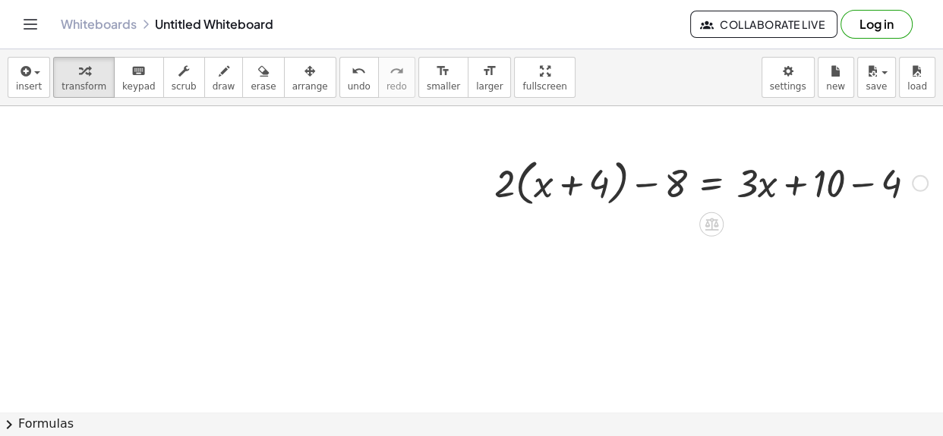
scroll to position [8, 257]
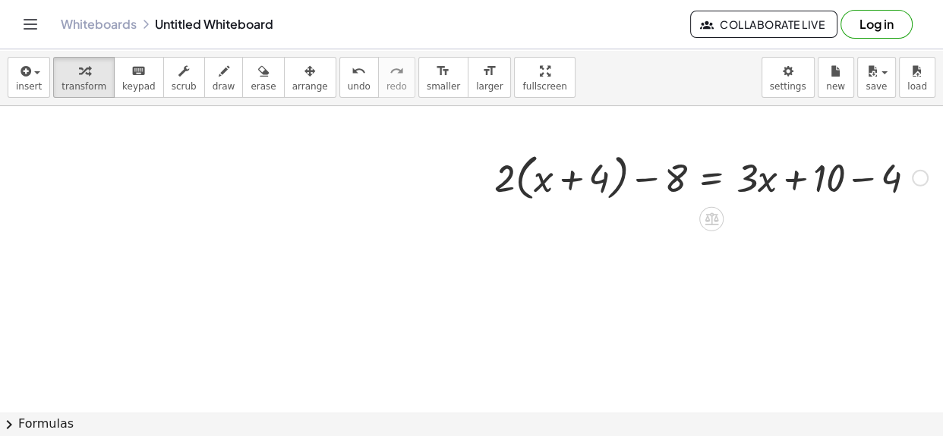
click at [520, 178] on div at bounding box center [710, 177] width 449 height 58
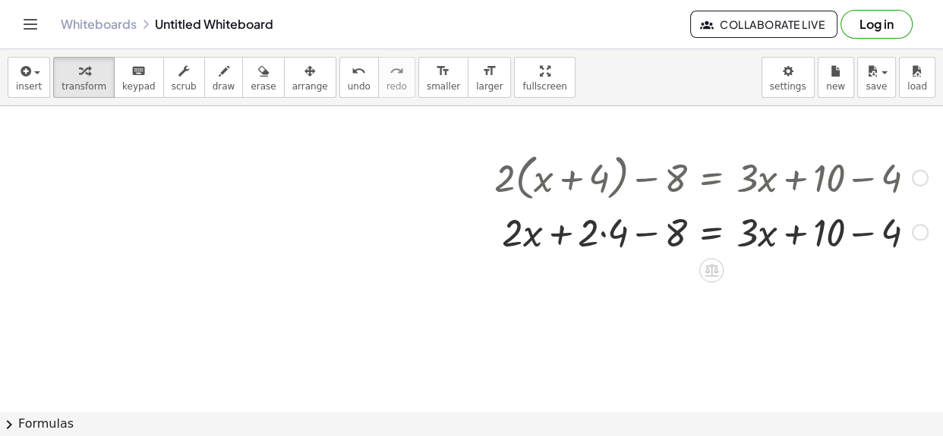
click at [601, 237] on div at bounding box center [710, 231] width 449 height 52
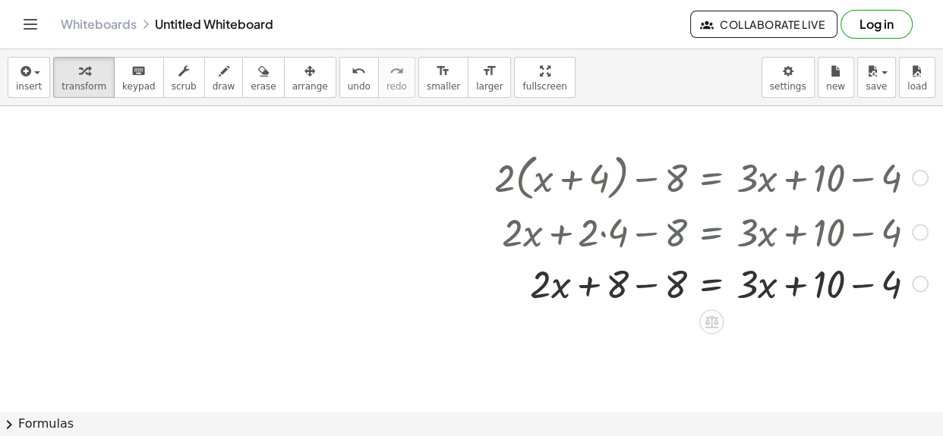
click at [798, 287] on div at bounding box center [710, 283] width 449 height 52
click at [795, 231] on div at bounding box center [710, 231] width 449 height 52
click at [351, 74] on icon "undo" at bounding box center [358, 71] width 14 height 18
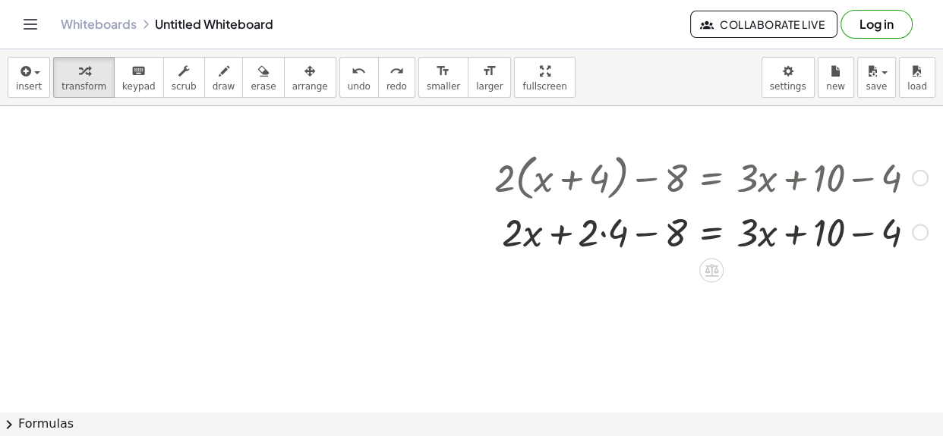
click at [795, 228] on div at bounding box center [710, 231] width 449 height 52
click at [762, 238] on div at bounding box center [710, 231] width 449 height 52
click at [745, 234] on div at bounding box center [710, 231] width 449 height 52
click at [716, 233] on div at bounding box center [710, 231] width 449 height 52
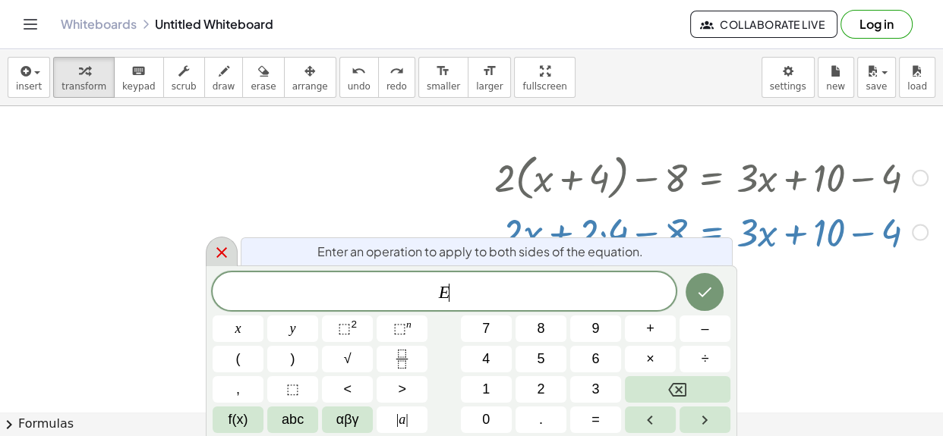
click at [216, 243] on div at bounding box center [222, 252] width 32 height 30
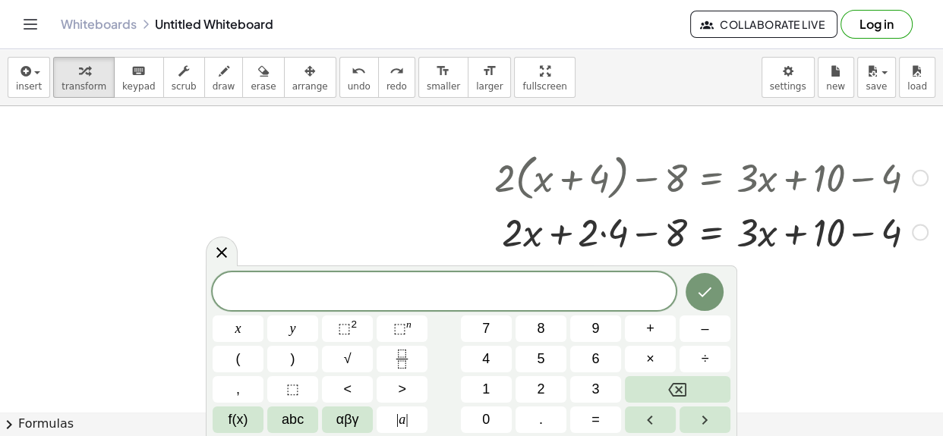
click at [853, 241] on div at bounding box center [710, 231] width 449 height 52
click at [711, 232] on div "+ · 2 · x + · 2 · 4 − 8 = + · 3 · x + 10 − 4 6" at bounding box center [711, 232] width 0 height 0
click at [229, 241] on div at bounding box center [222, 252] width 32 height 30
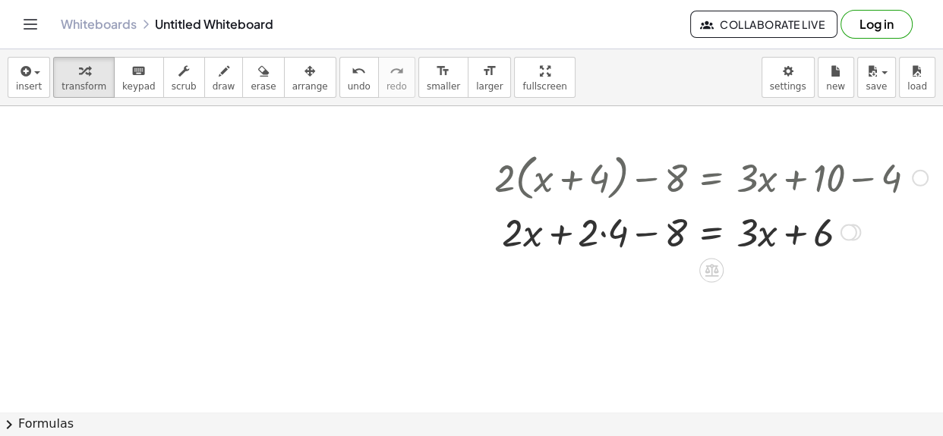
click at [600, 234] on div at bounding box center [710, 231] width 449 height 52
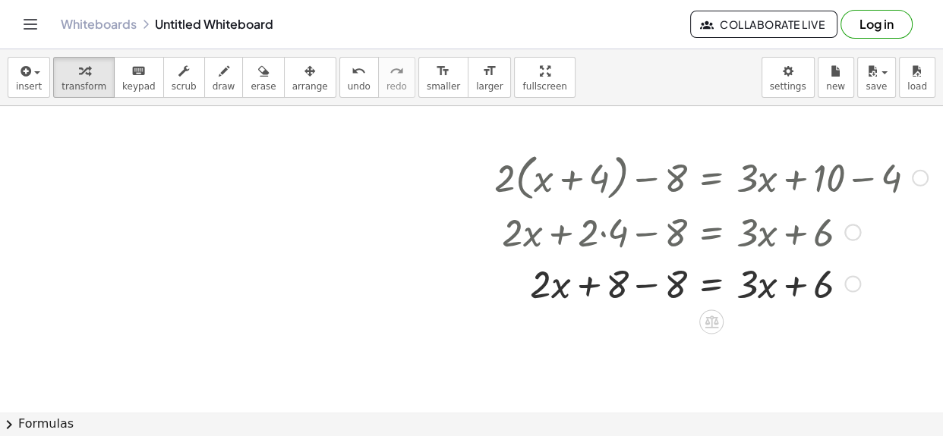
click at [639, 284] on div at bounding box center [710, 283] width 449 height 52
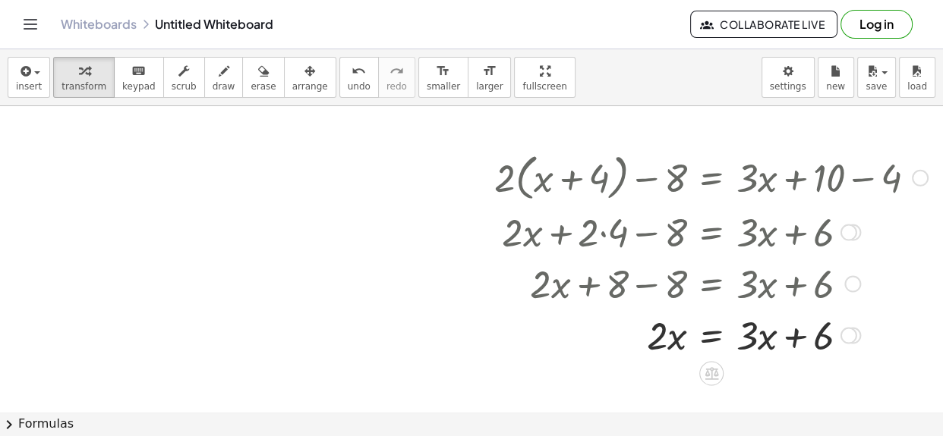
click at [713, 334] on div at bounding box center [710, 334] width 449 height 52
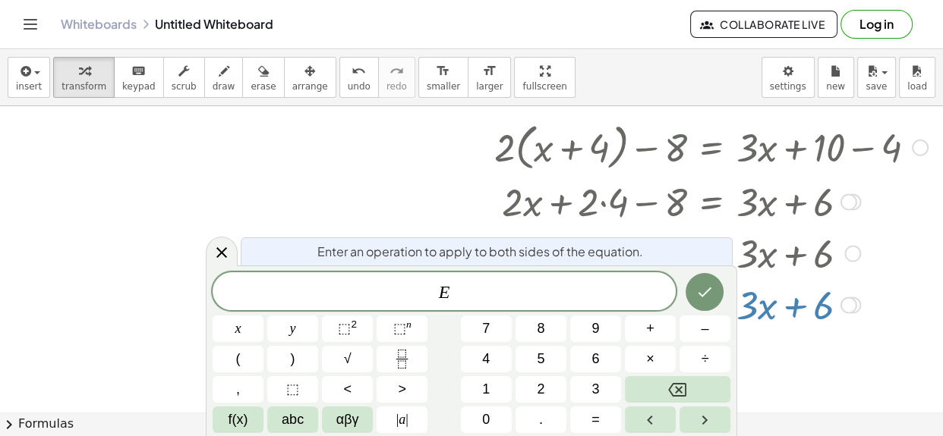
scroll to position [38, 257]
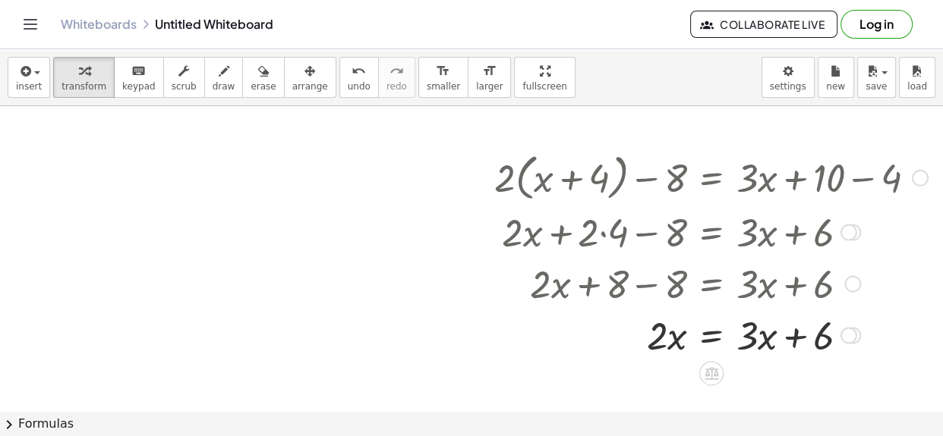
scroll to position [8, 257]
click at [675, 347] on div at bounding box center [710, 334] width 449 height 52
click at [792, 325] on div at bounding box center [710, 334] width 449 height 52
click at [663, 332] on div at bounding box center [710, 334] width 449 height 52
click at [677, 337] on div at bounding box center [710, 334] width 449 height 52
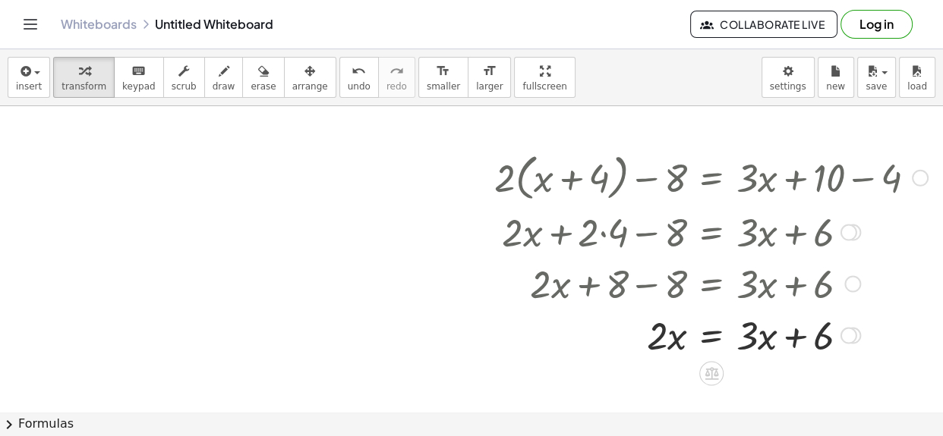
click at [716, 335] on div at bounding box center [710, 334] width 449 height 52
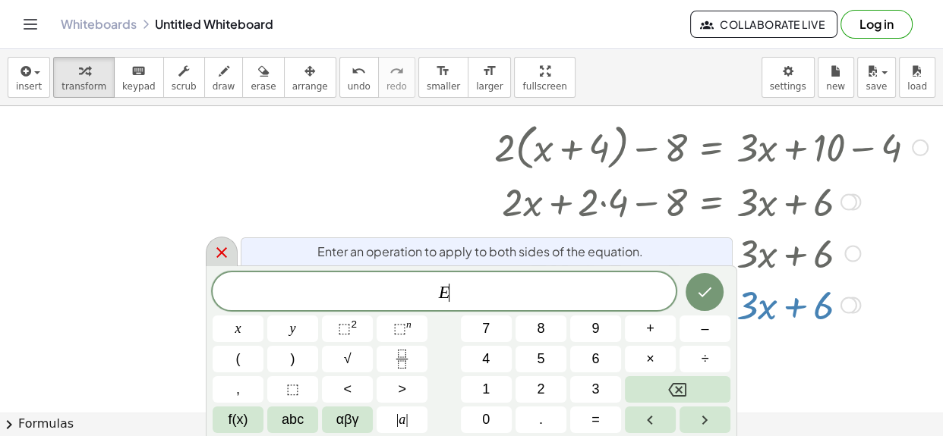
click at [217, 257] on icon at bounding box center [221, 252] width 11 height 11
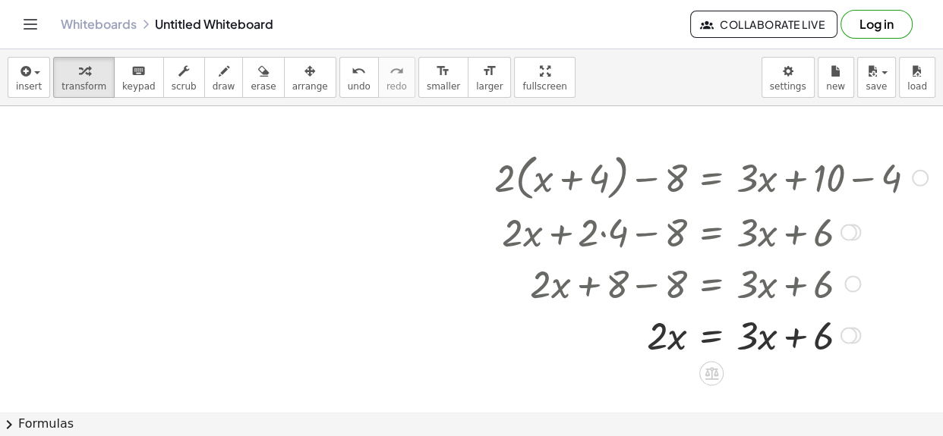
click at [710, 335] on div at bounding box center [710, 334] width 449 height 52
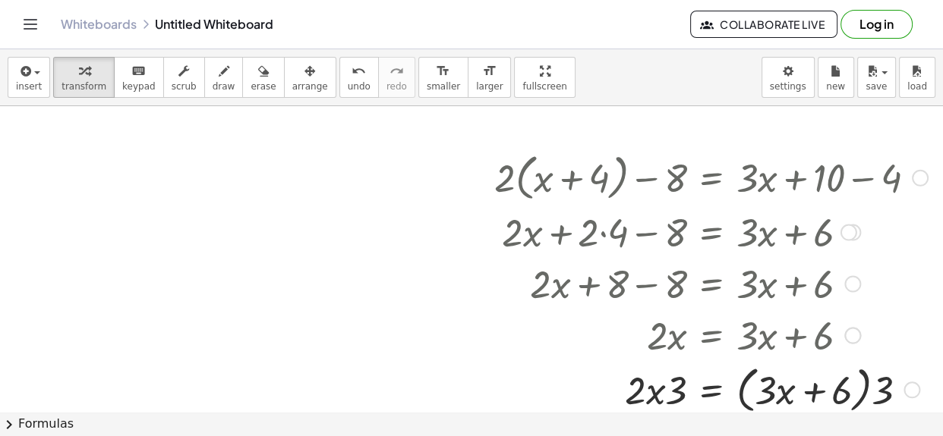
click at [654, 391] on div at bounding box center [710, 389] width 449 height 58
click at [805, 389] on div at bounding box center [710, 389] width 449 height 58
click at [742, 395] on div at bounding box center [710, 389] width 449 height 58
click at [876, 375] on div at bounding box center [710, 389] width 449 height 58
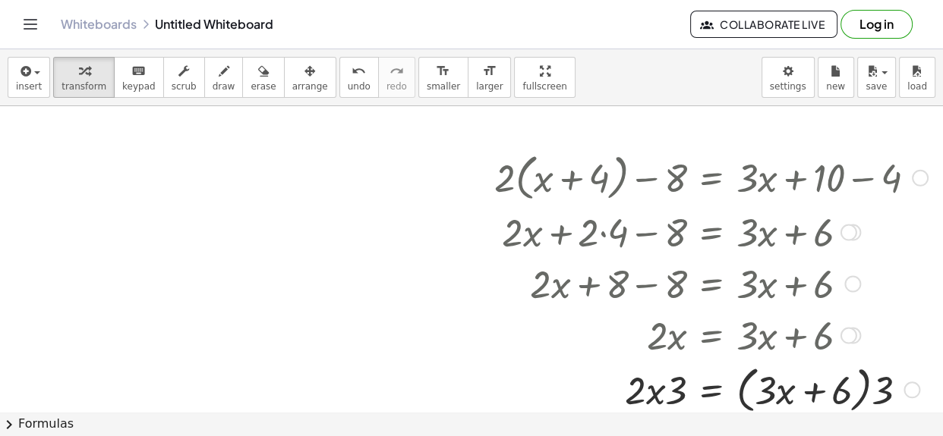
click at [876, 375] on div at bounding box center [710, 389] width 449 height 58
click at [868, 378] on div at bounding box center [710, 389] width 449 height 52
click at [759, 389] on div at bounding box center [710, 389] width 449 height 52
click at [770, 391] on div at bounding box center [710, 389] width 449 height 52
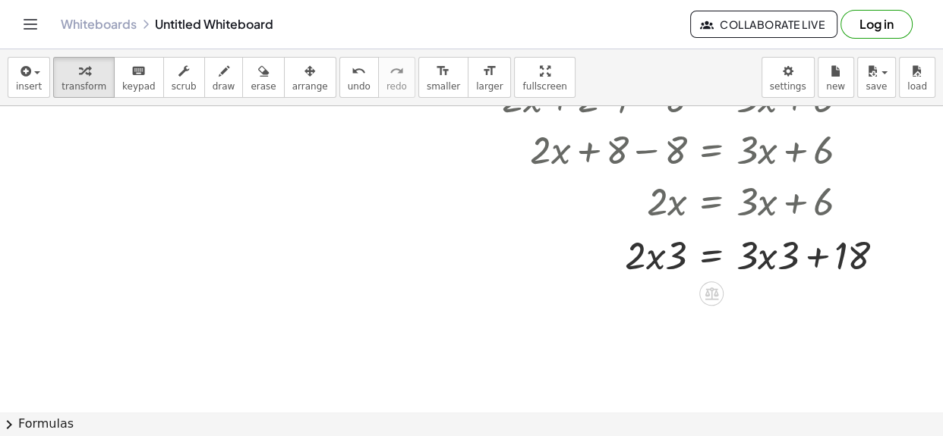
scroll to position [143, 257]
click at [806, 253] on div at bounding box center [710, 254] width 449 height 52
click at [777, 255] on div at bounding box center [710, 254] width 449 height 52
click at [669, 256] on div at bounding box center [710, 254] width 449 height 52
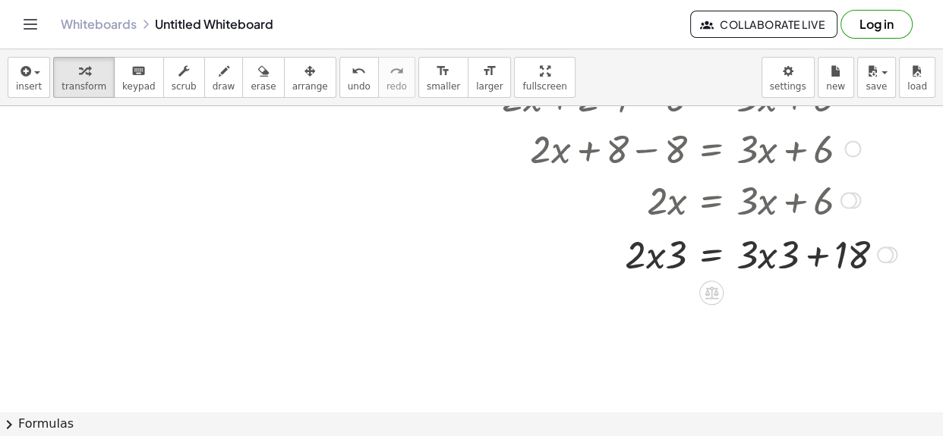
click at [656, 257] on div at bounding box center [710, 254] width 449 height 52
click at [718, 260] on div at bounding box center [710, 254] width 449 height 52
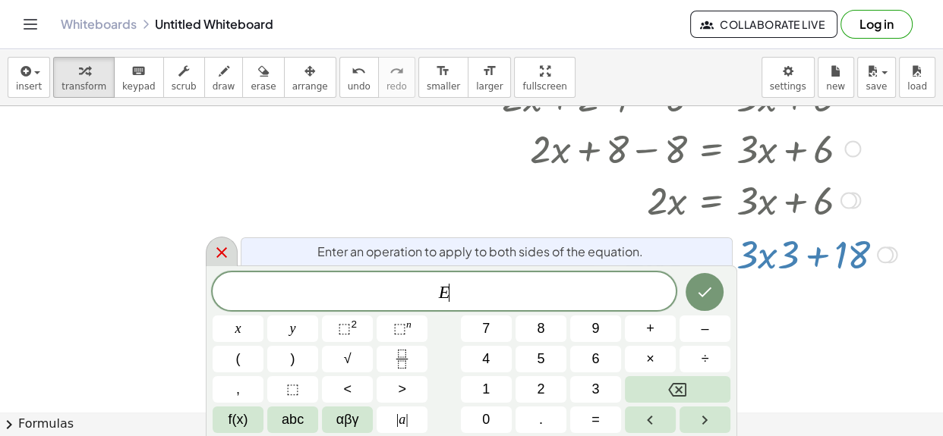
click at [230, 240] on div at bounding box center [222, 252] width 32 height 30
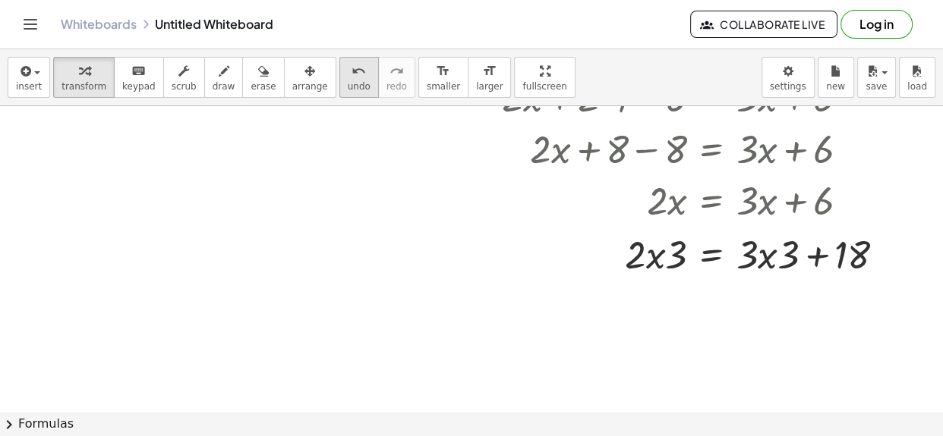
click at [339, 92] on button "undo undo" at bounding box center [358, 77] width 39 height 41
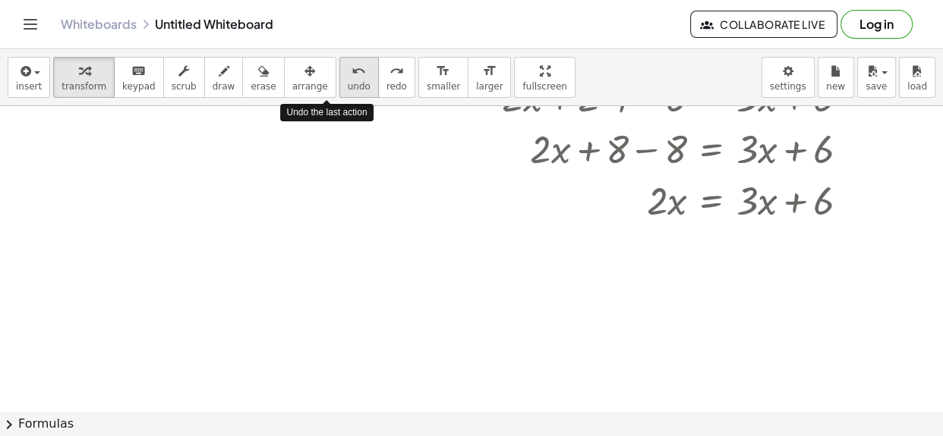
click at [339, 92] on button "undo undo" at bounding box center [358, 77] width 39 height 41
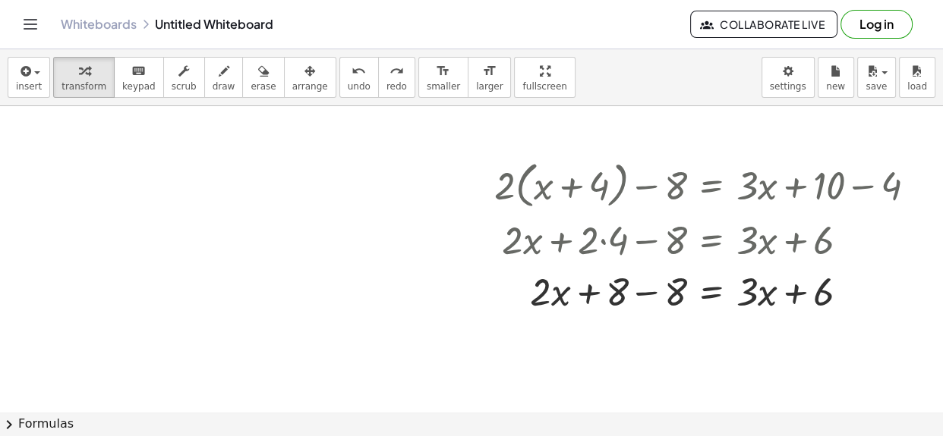
scroll to position [0, 257]
click at [647, 287] on div at bounding box center [679, 290] width 511 height 52
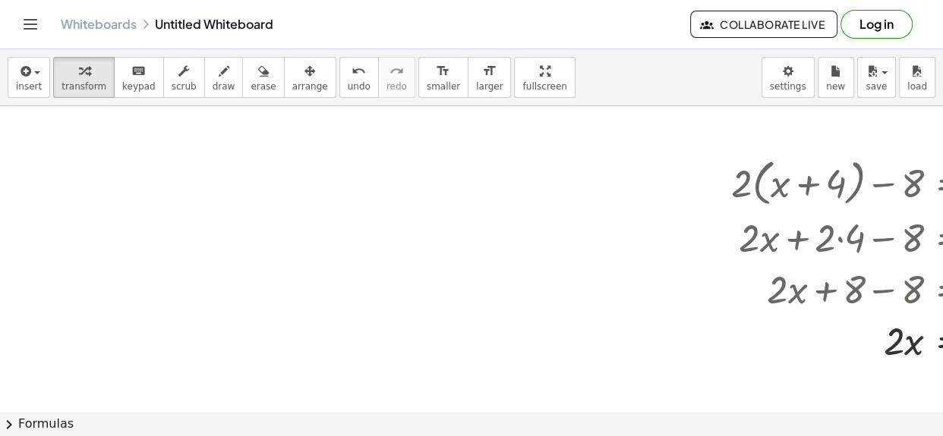
scroll to position [2, 257]
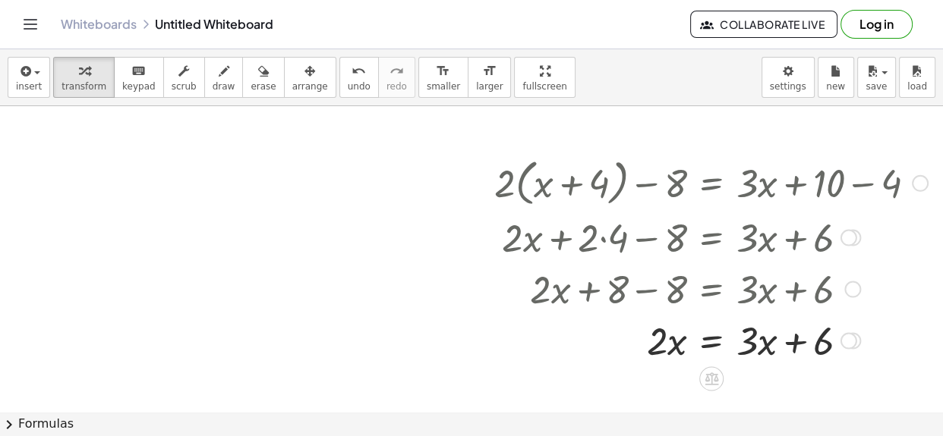
click at [714, 339] on div at bounding box center [710, 339] width 449 height 52
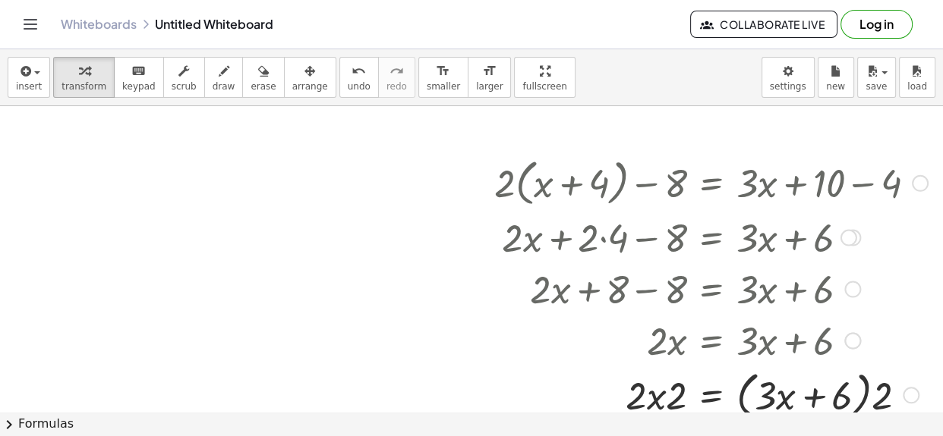
click at [658, 390] on div at bounding box center [710, 394] width 449 height 58
click at [657, 396] on div at bounding box center [710, 394] width 449 height 58
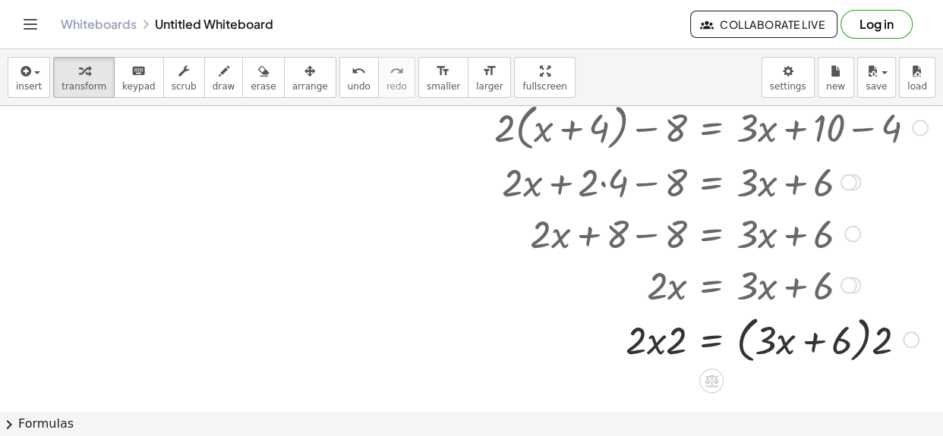
scroll to position [58, 257]
click at [659, 346] on div at bounding box center [710, 338] width 449 height 58
click at [788, 342] on div at bounding box center [710, 338] width 449 height 58
click at [815, 341] on div at bounding box center [710, 338] width 449 height 58
click at [869, 341] on div at bounding box center [710, 338] width 449 height 58
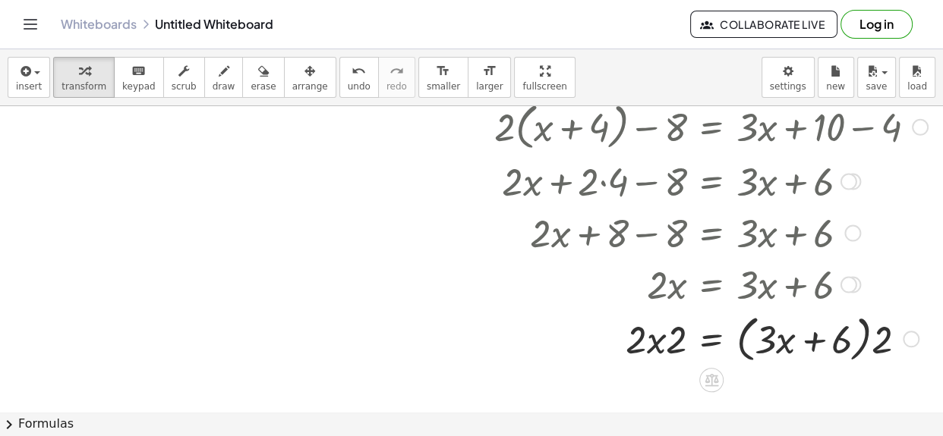
click at [862, 340] on div at bounding box center [710, 338] width 449 height 58
click at [867, 342] on div at bounding box center [710, 338] width 449 height 58
click at [863, 341] on div at bounding box center [710, 338] width 449 height 58
click at [870, 339] on div at bounding box center [710, 338] width 449 height 58
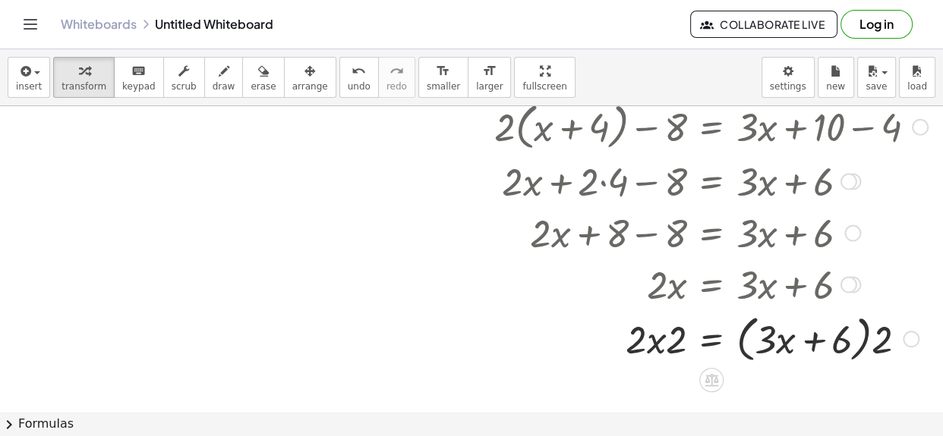
click at [862, 337] on div at bounding box center [710, 338] width 449 height 58
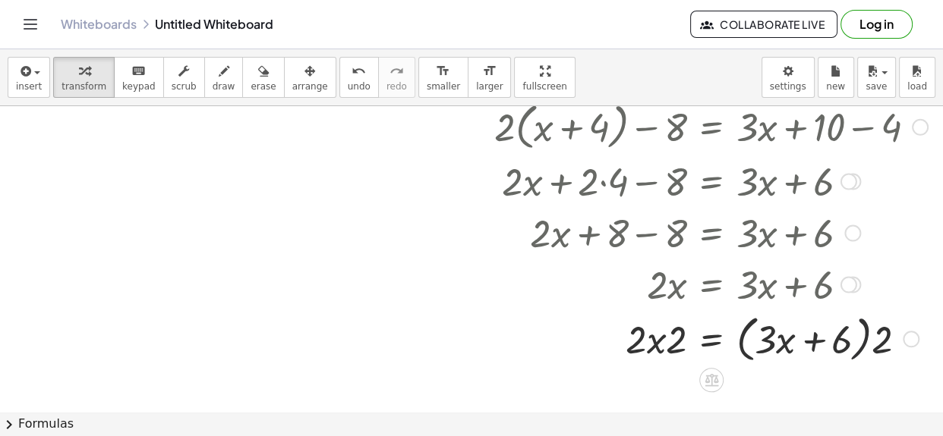
click at [867, 340] on div at bounding box center [710, 338] width 449 height 58
click at [874, 344] on div at bounding box center [710, 338] width 449 height 58
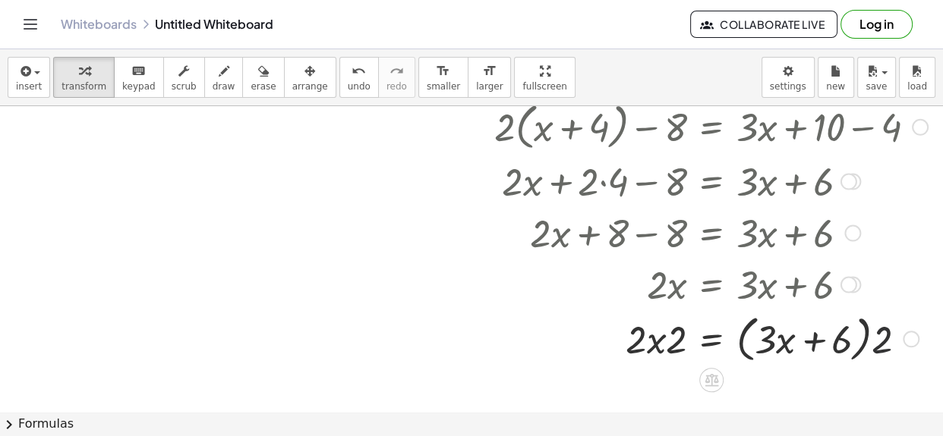
click at [874, 344] on div at bounding box center [710, 338] width 449 height 58
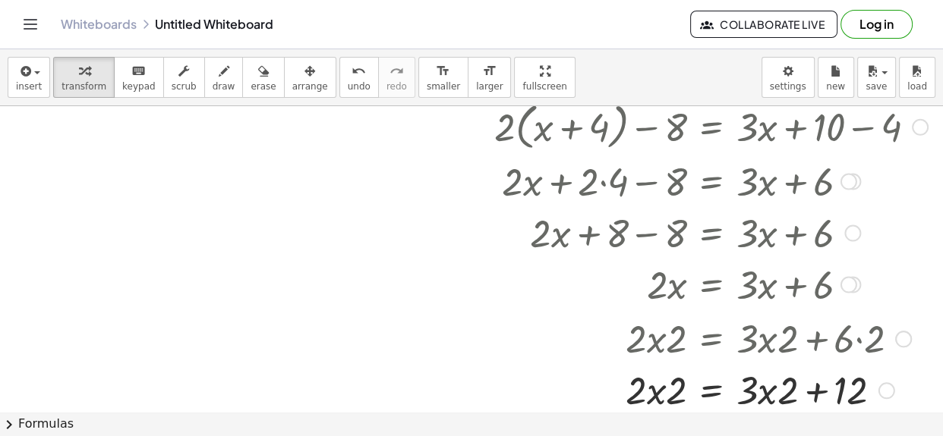
click at [829, 390] on div at bounding box center [710, 390] width 449 height 52
click at [823, 390] on div at bounding box center [710, 390] width 449 height 52
click at [776, 389] on div at bounding box center [710, 390] width 449 height 52
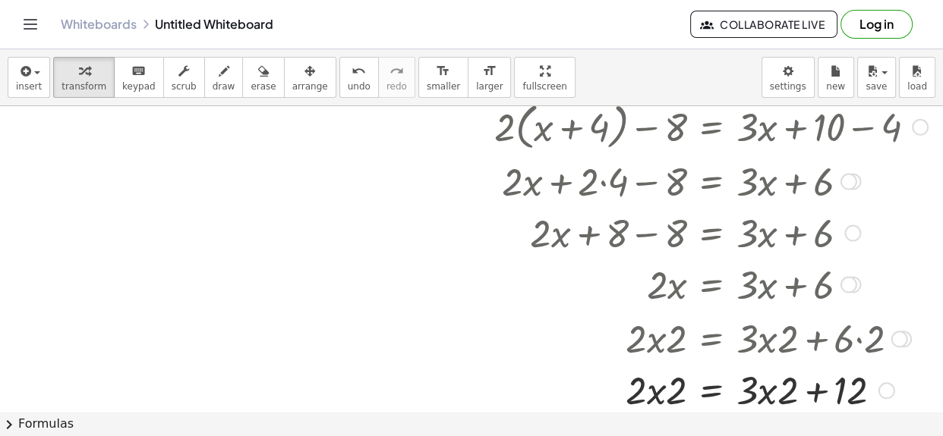
click at [772, 390] on div at bounding box center [710, 390] width 449 height 52
drag, startPoint x: 852, startPoint y: 398, endPoint x: 779, endPoint y: 393, distance: 73.8
click at [758, 389] on div at bounding box center [710, 389] width 449 height 58
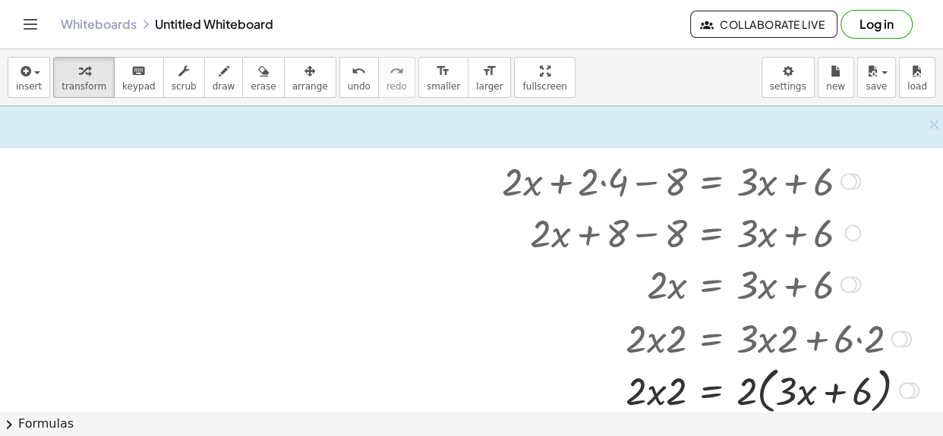
click at [758, 389] on div at bounding box center [710, 389] width 449 height 58
click at [760, 390] on div at bounding box center [710, 389] width 449 height 58
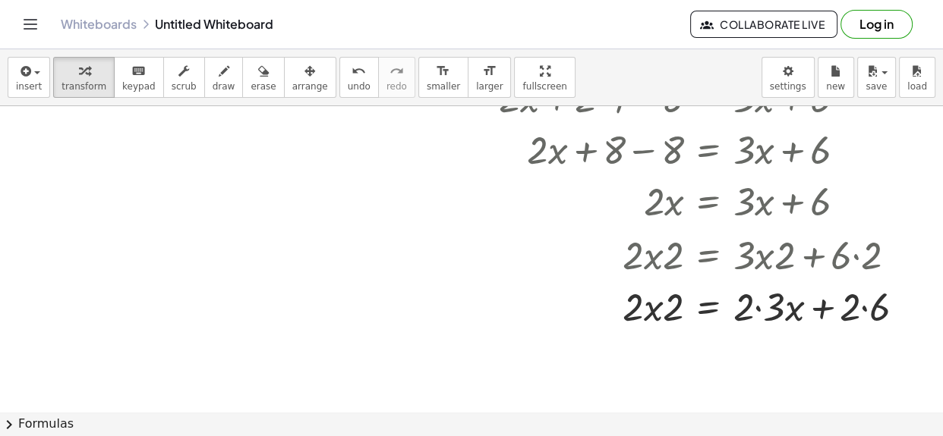
scroll to position [142, 261]
click at [858, 310] on div at bounding box center [707, 306] width 449 height 52
click at [861, 309] on div at bounding box center [707, 306] width 449 height 52
click at [763, 307] on div at bounding box center [715, 306] width 465 height 52
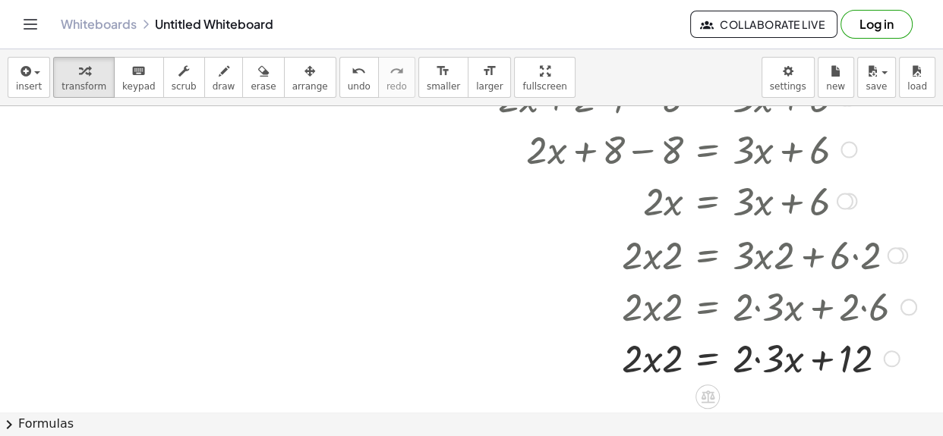
click at [754, 360] on div at bounding box center [707, 358] width 449 height 52
click at [770, 369] on div at bounding box center [707, 358] width 449 height 52
click at [781, 364] on div at bounding box center [707, 358] width 449 height 52
click at [650, 358] on div at bounding box center [707, 358] width 449 height 52
click at [683, 367] on div at bounding box center [707, 358] width 449 height 52
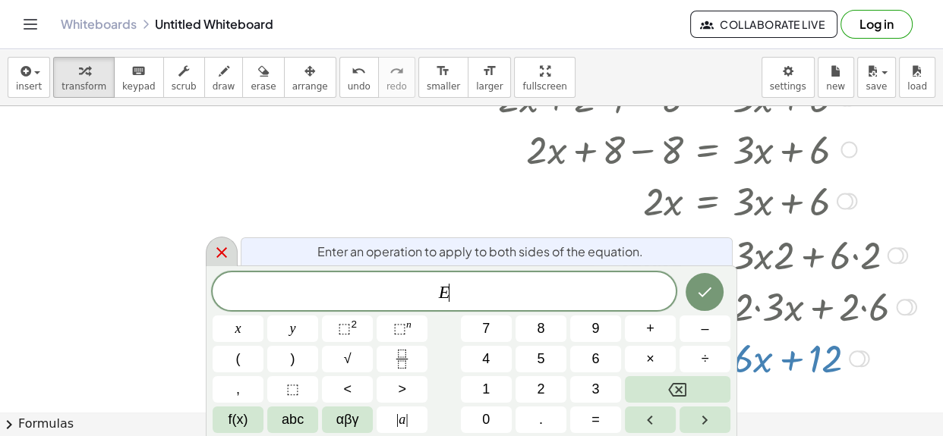
click at [225, 244] on icon at bounding box center [221, 253] width 18 height 18
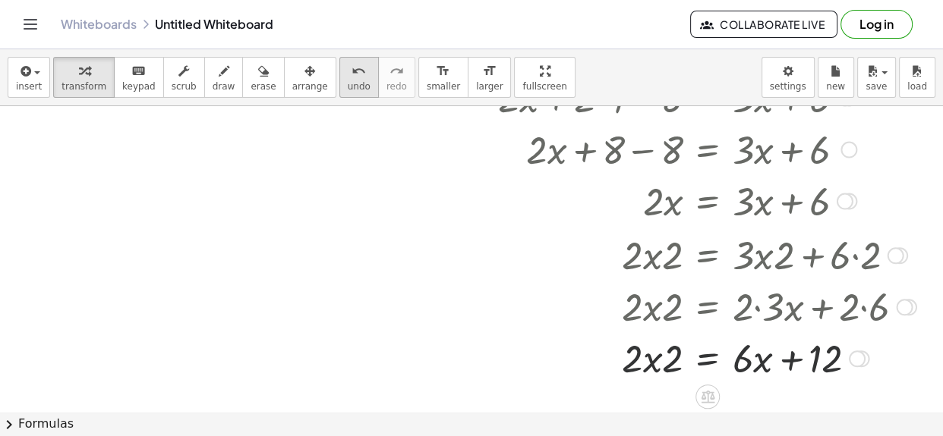
click at [339, 70] on button "undo undo" at bounding box center [358, 77] width 39 height 41
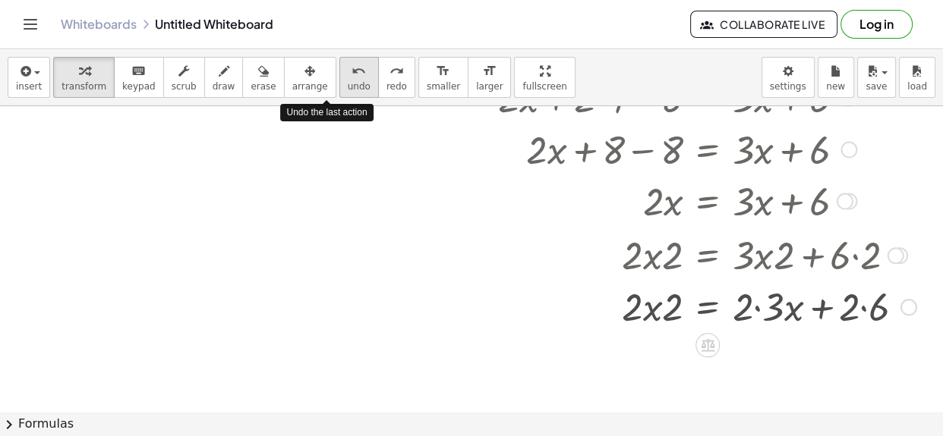
click at [339, 70] on button "undo undo" at bounding box center [358, 77] width 39 height 41
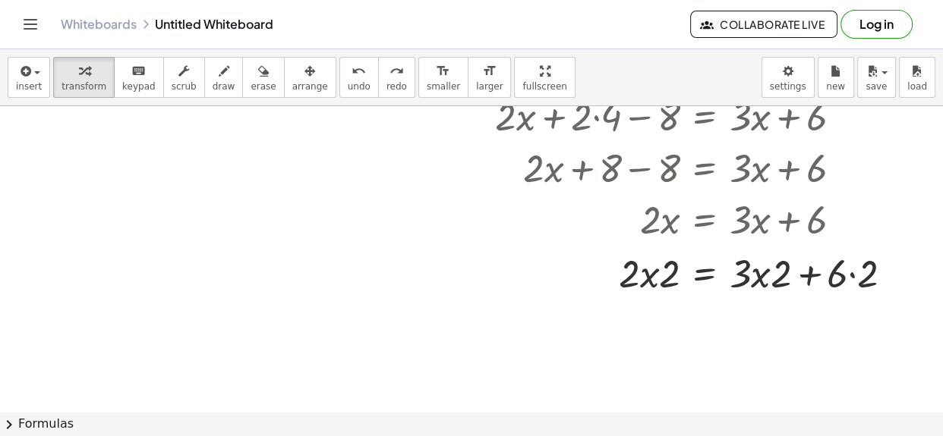
scroll to position [124, 265]
click at [348, 83] on span "undo" at bounding box center [359, 86] width 23 height 11
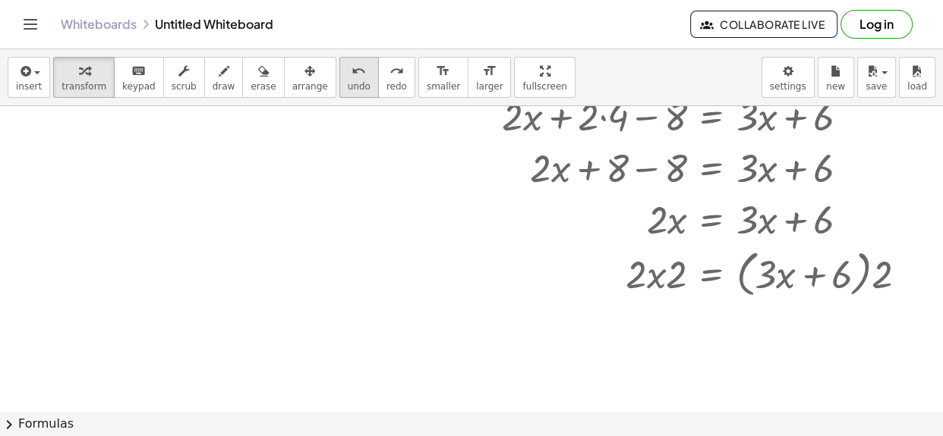
scroll to position [124, 257]
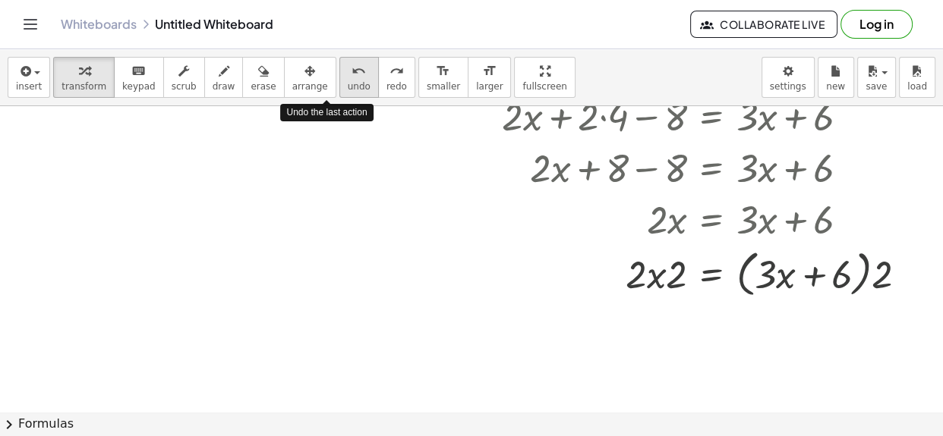
click at [348, 83] on span "undo" at bounding box center [359, 86] width 23 height 11
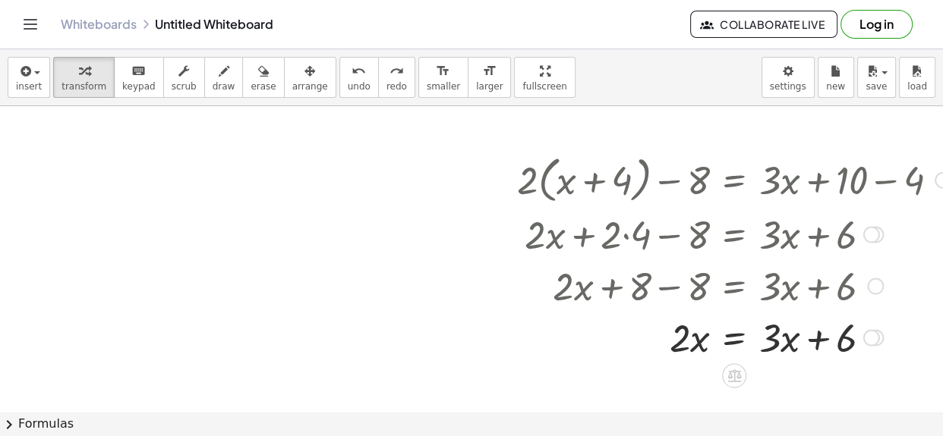
scroll to position [9, 257]
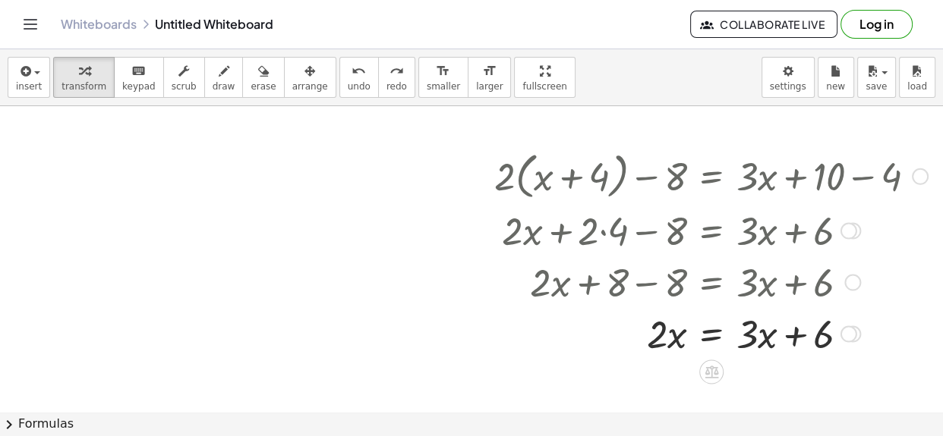
click at [791, 337] on div at bounding box center [692, 333] width 370 height 52
click at [786, 336] on div at bounding box center [692, 333] width 370 height 52
click at [773, 337] on div at bounding box center [692, 333] width 370 height 52
drag, startPoint x: 757, startPoint y: 334, endPoint x: 824, endPoint y: 338, distance: 66.9
click at [824, 338] on div at bounding box center [692, 333] width 370 height 52
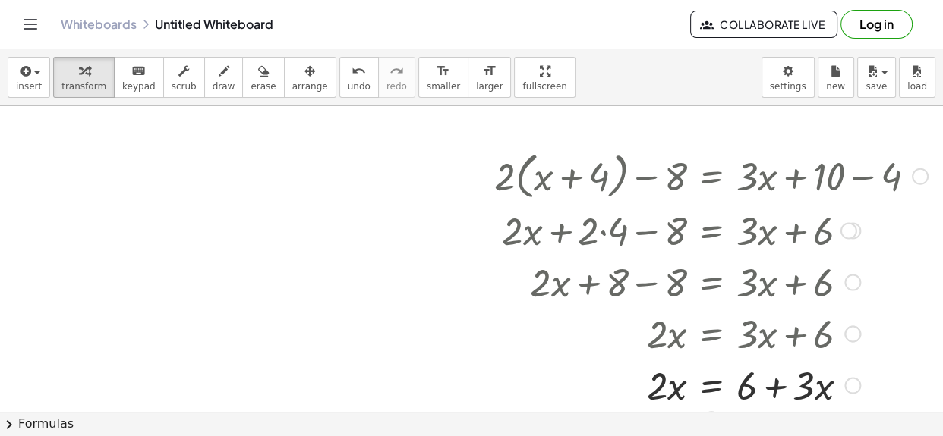
click at [776, 386] on div at bounding box center [710, 384] width 449 height 52
drag, startPoint x: 811, startPoint y: 386, endPoint x: 773, endPoint y: 388, distance: 38.7
click at [773, 388] on div at bounding box center [710, 384] width 449 height 52
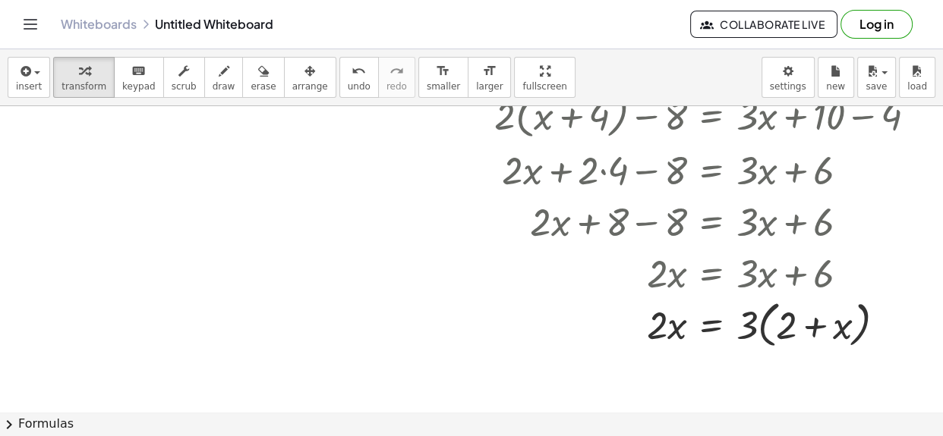
scroll to position [74, 257]
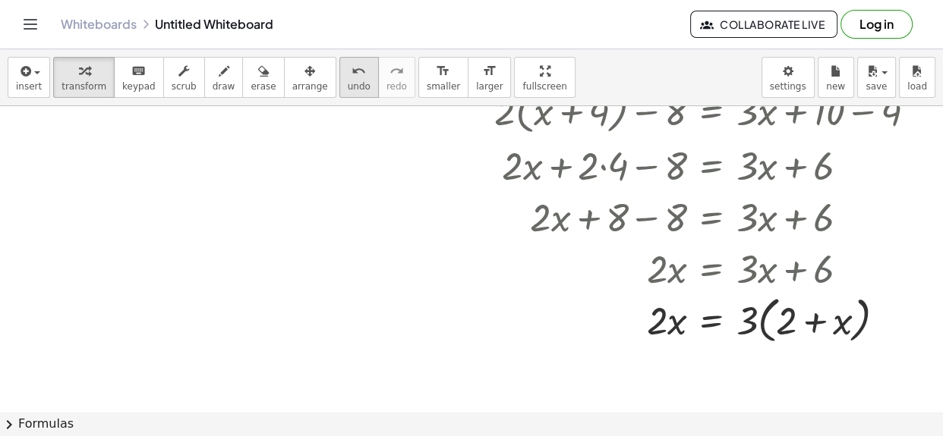
click at [348, 74] on div "undo" at bounding box center [359, 70] width 23 height 18
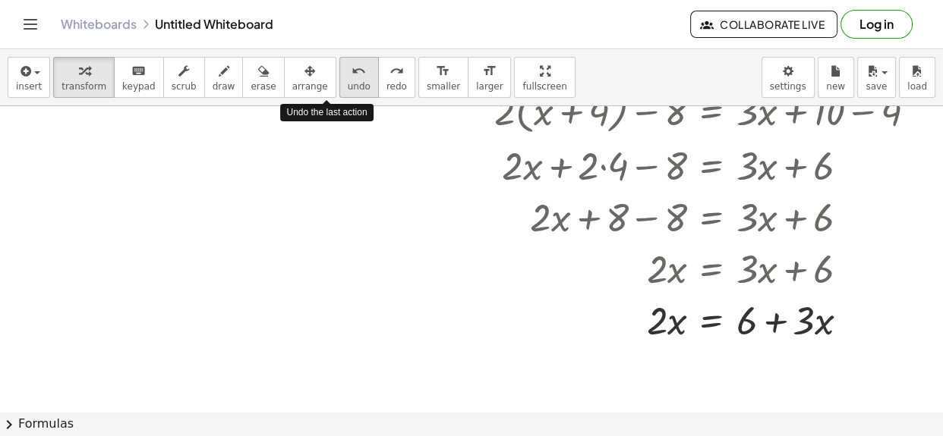
click at [348, 74] on div "undo" at bounding box center [359, 70] width 23 height 18
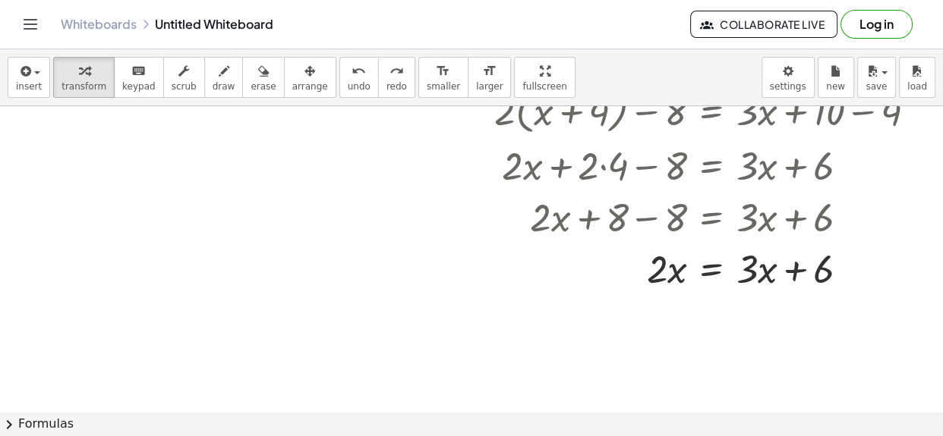
scroll to position [0, 257]
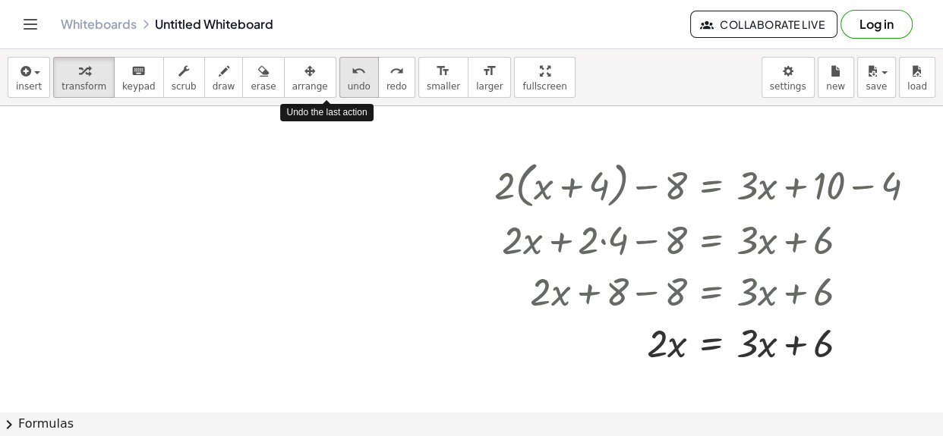
click at [351, 73] on icon "undo" at bounding box center [358, 71] width 14 height 18
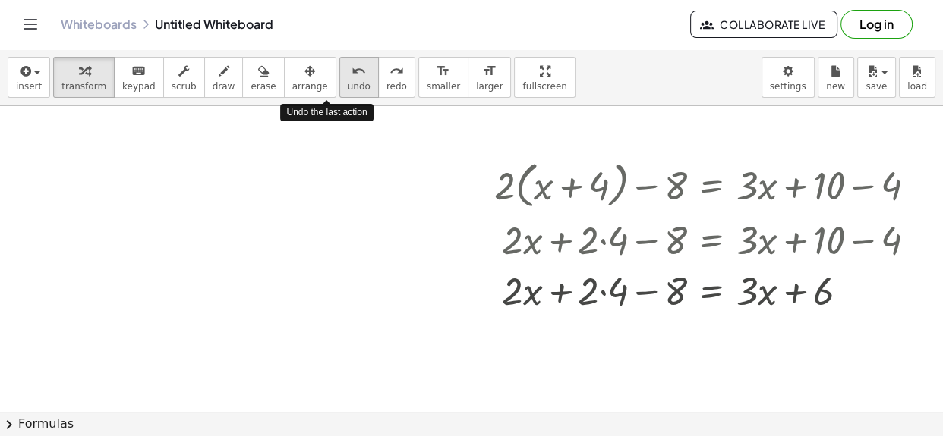
click at [351, 73] on icon "undo" at bounding box center [358, 71] width 14 height 18
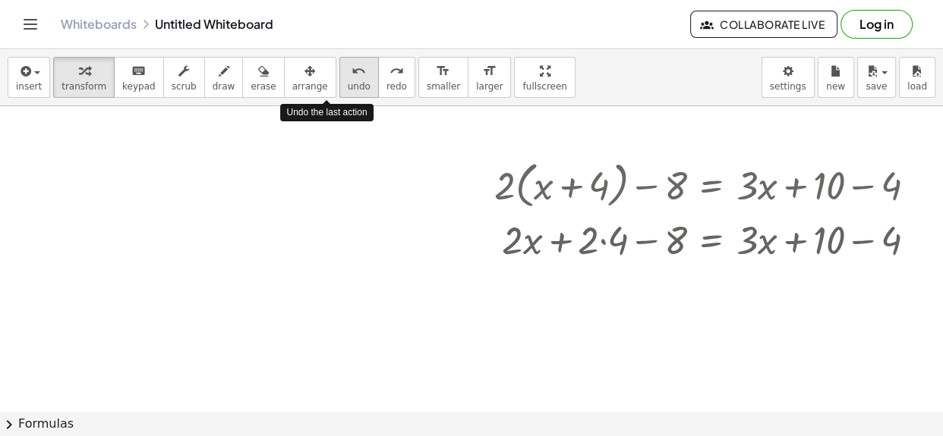
click at [351, 73] on icon "undo" at bounding box center [358, 71] width 14 height 18
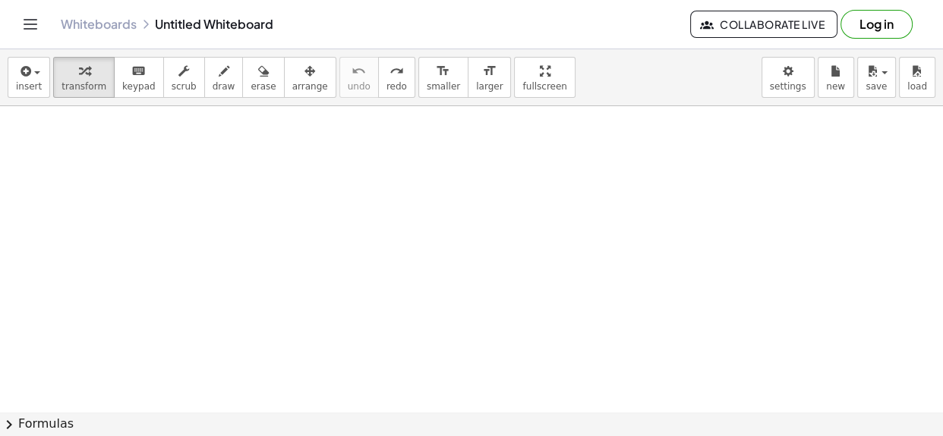
click at [335, 186] on div at bounding box center [343, 412] width 1200 height 613
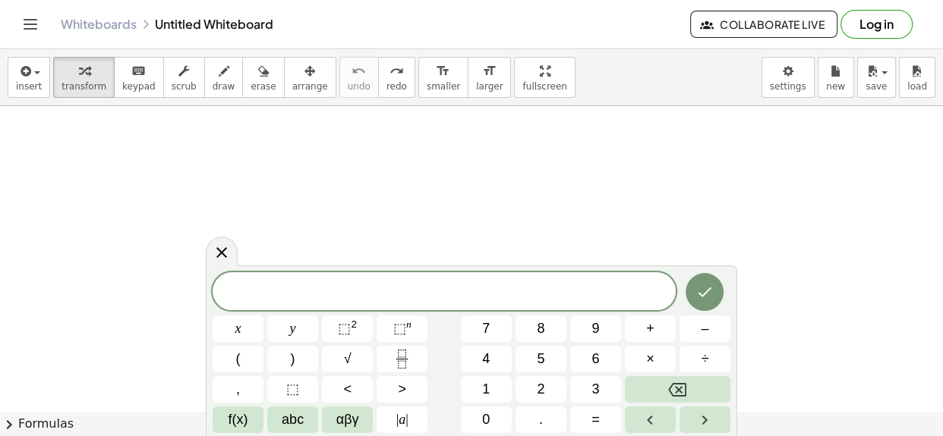
click at [135, 159] on div at bounding box center [343, 412] width 1200 height 613
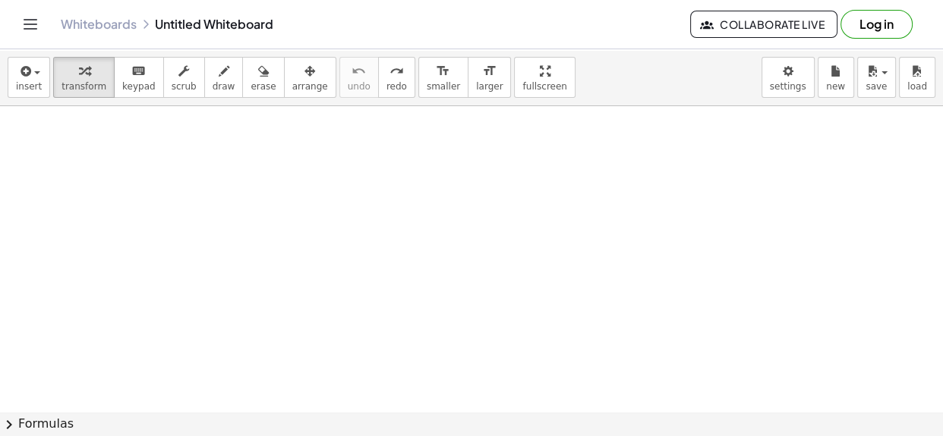
click at [97, 168] on div at bounding box center [343, 412] width 1200 height 613
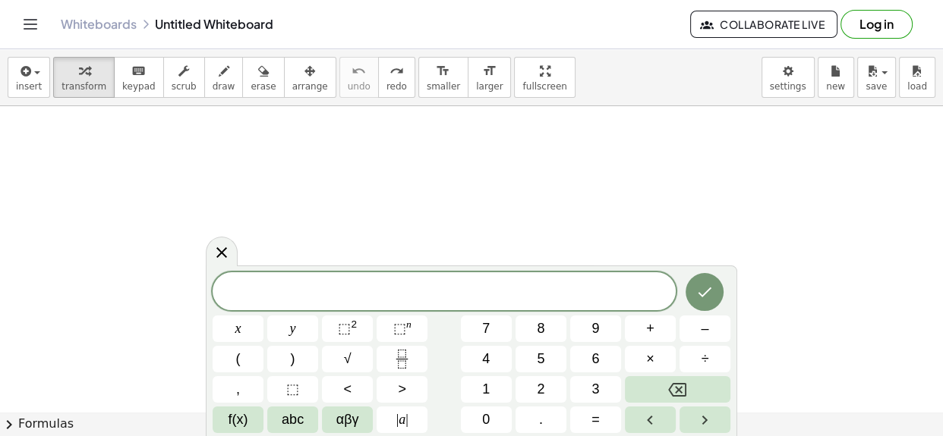
click at [455, 204] on div at bounding box center [343, 412] width 1200 height 613
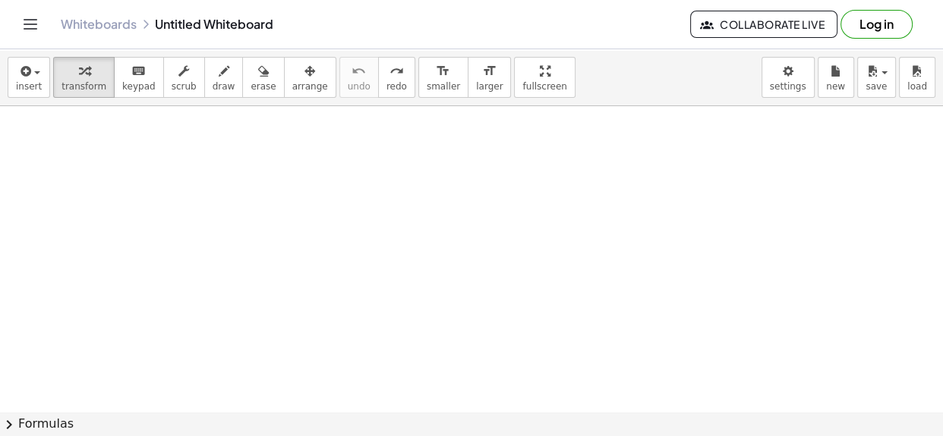
click at [466, 201] on div at bounding box center [343, 412] width 1200 height 613
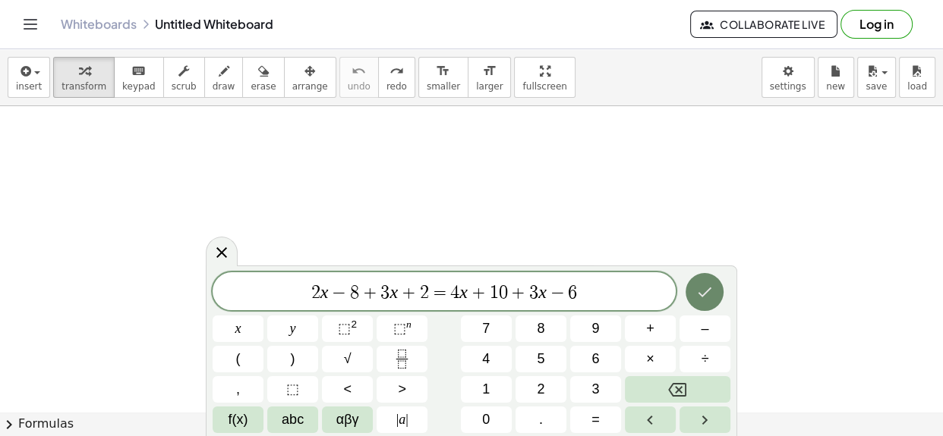
click at [709, 294] on icon "Done" at bounding box center [704, 292] width 18 height 18
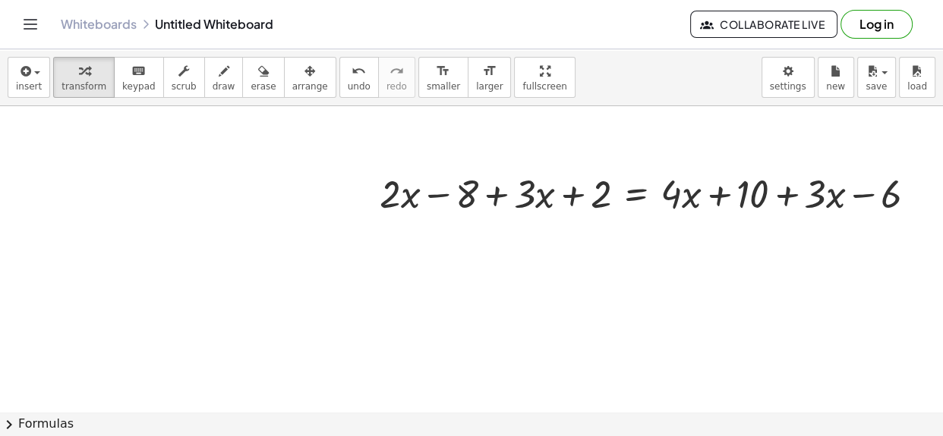
scroll to position [38, 367]
click at [441, 203] on div at bounding box center [653, 193] width 563 height 52
click at [491, 203] on div at bounding box center [653, 193] width 563 height 52
click at [583, 199] on div at bounding box center [653, 193] width 563 height 52
click at [718, 199] on div at bounding box center [653, 193] width 563 height 52
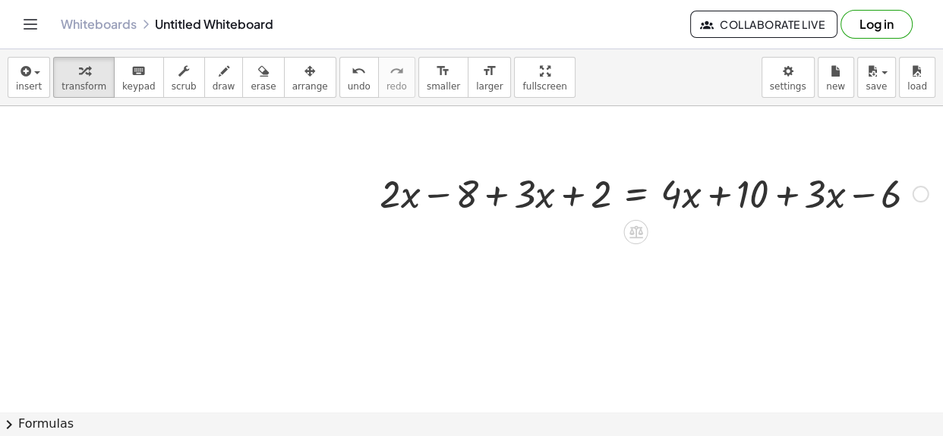
click at [775, 203] on div at bounding box center [653, 193] width 563 height 52
click at [866, 203] on div at bounding box center [653, 193] width 563 height 52
drag, startPoint x: 578, startPoint y: 193, endPoint x: 508, endPoint y: 198, distance: 70.8
click at [508, 198] on div at bounding box center [653, 193] width 563 height 52
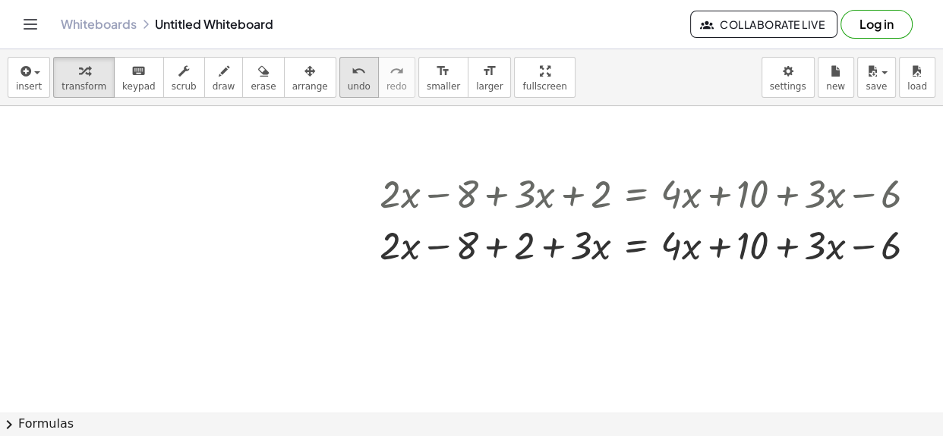
click at [351, 77] on icon "undo" at bounding box center [358, 71] width 14 height 18
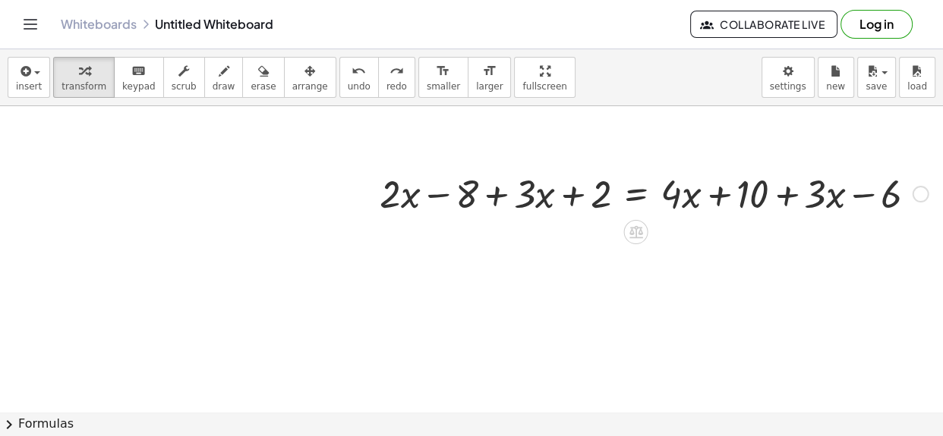
click at [670, 202] on div at bounding box center [653, 193] width 563 height 52
click at [626, 190] on div at bounding box center [653, 193] width 563 height 52
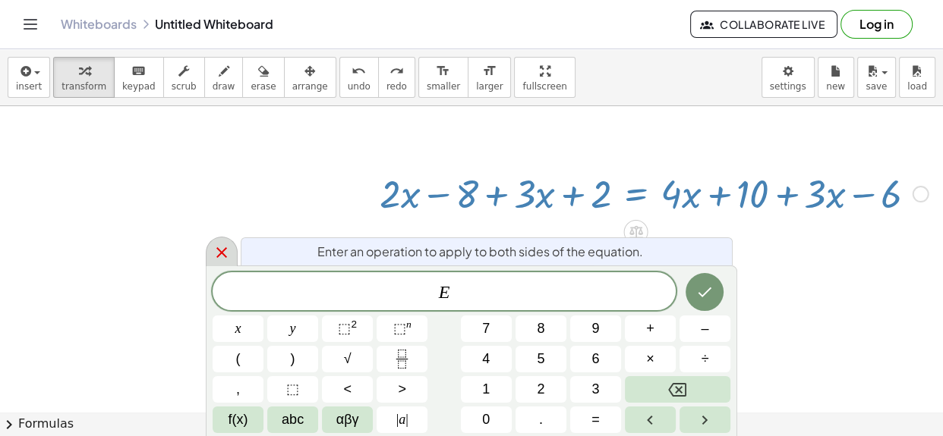
click at [225, 241] on div at bounding box center [222, 252] width 32 height 30
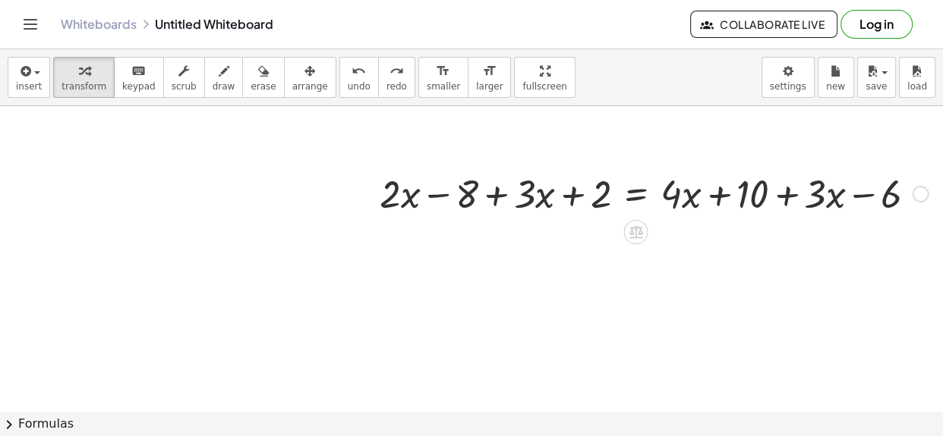
click at [728, 208] on div at bounding box center [653, 193] width 563 height 52
click at [770, 197] on div at bounding box center [653, 193] width 563 height 52
click at [845, 195] on div at bounding box center [653, 193] width 563 height 52
click at [415, 187] on div at bounding box center [653, 193] width 563 height 52
click at [400, 196] on div at bounding box center [653, 193] width 563 height 52
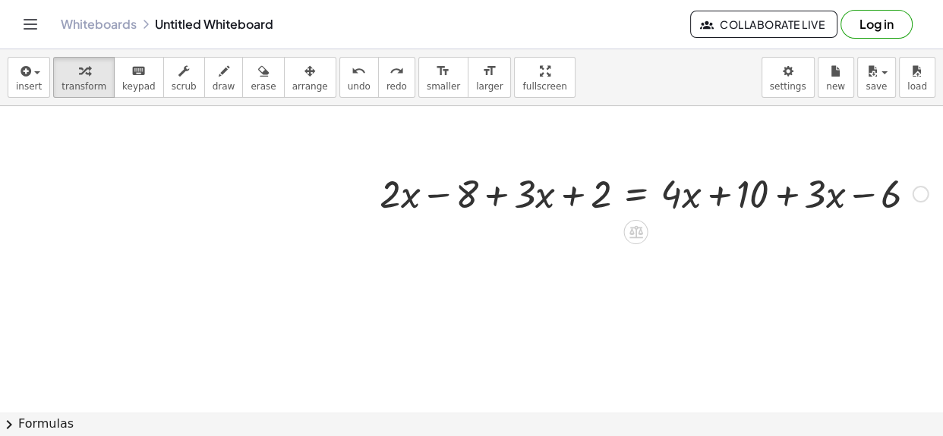
click at [423, 197] on div at bounding box center [653, 193] width 563 height 52
click at [488, 195] on div at bounding box center [653, 193] width 563 height 52
click at [557, 197] on div at bounding box center [653, 193] width 563 height 52
click at [533, 199] on div at bounding box center [653, 193] width 563 height 52
drag, startPoint x: 533, startPoint y: 199, endPoint x: 559, endPoint y: 268, distance: 74.0
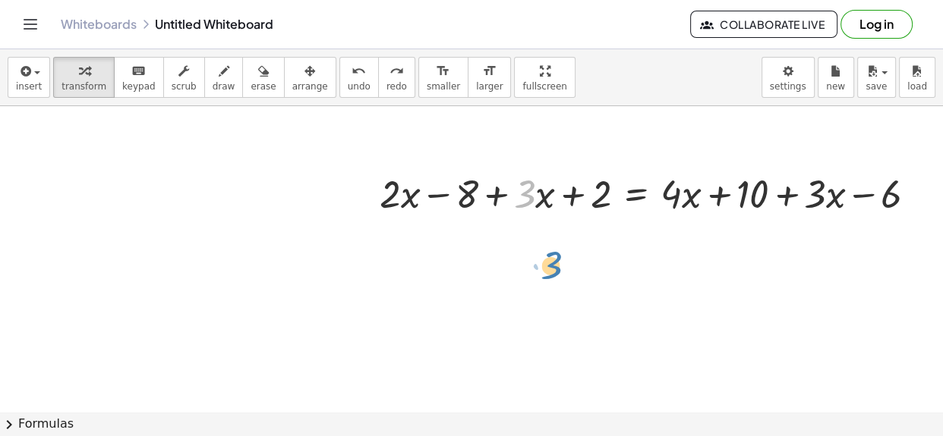
click at [559, 268] on div "· 3 + · 2 · x − 8 + · 3 · x + 2 = + · 4 · x + 10 + · 3 · x − 6" at bounding box center [288, 374] width 1310 height 613
drag, startPoint x: 379, startPoint y: 200, endPoint x: 364, endPoint y: 206, distance: 16.1
click at [364, 206] on div "· 2 + · x + · 2 · x − 8 + · 3 · x + 2 = + · 4 · x + 10 + · 3 · x − 6" at bounding box center [648, 192] width 582 height 59
click at [435, 284] on div at bounding box center [288, 374] width 1310 height 613
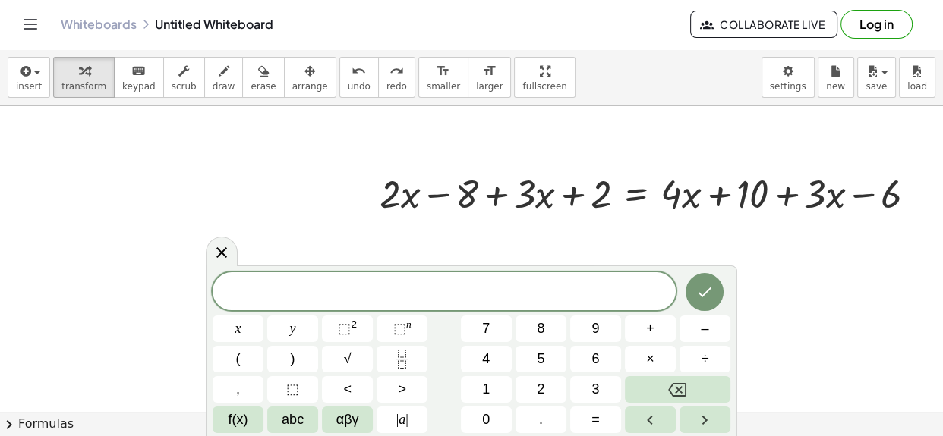
click at [372, 253] on div at bounding box center [288, 374] width 1310 height 613
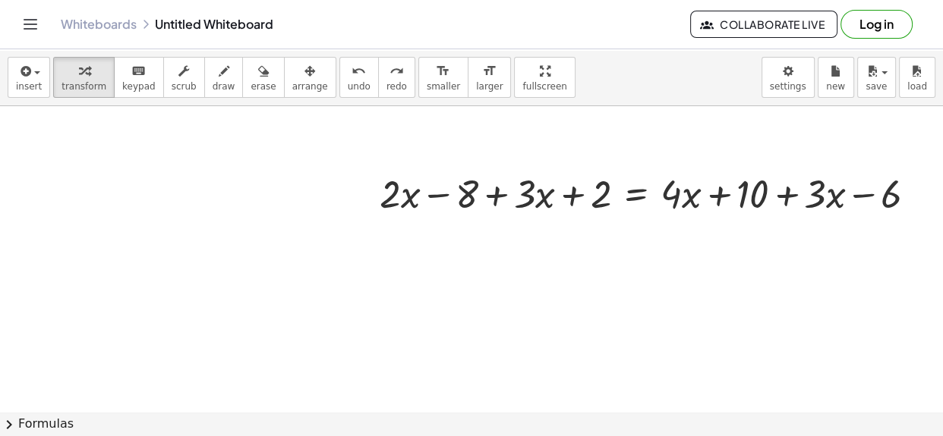
click at [372, 253] on div at bounding box center [288, 374] width 1310 height 613
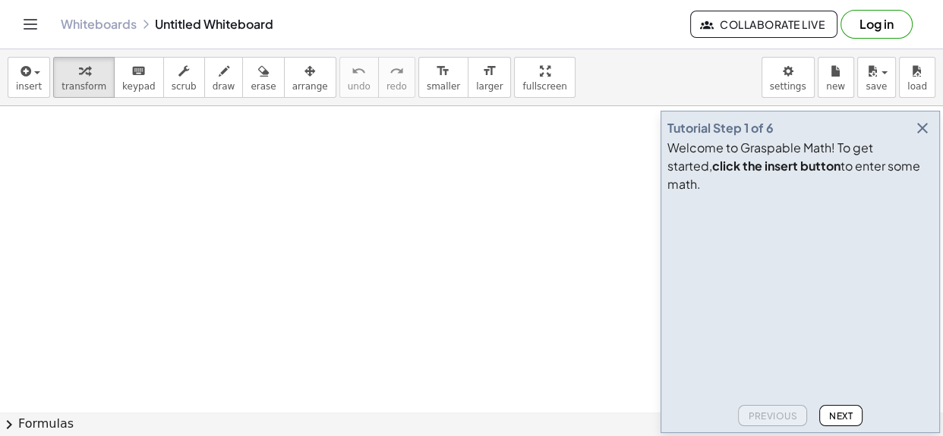
click at [927, 137] on icon "button" at bounding box center [922, 128] width 18 height 18
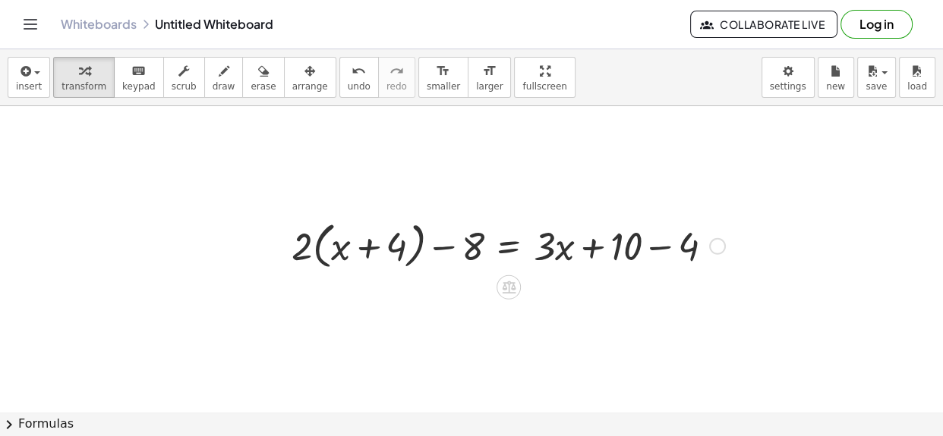
click at [318, 254] on div at bounding box center [508, 245] width 449 height 58
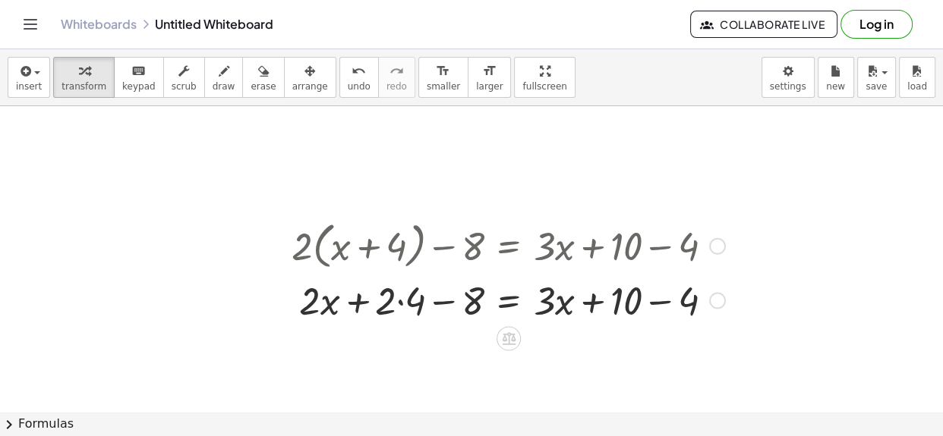
click at [658, 306] on div at bounding box center [508, 299] width 449 height 52
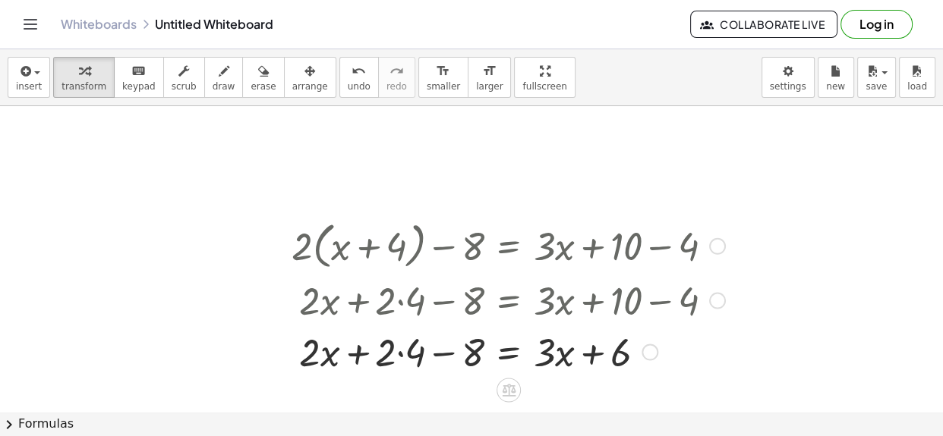
click at [389, 352] on div at bounding box center [508, 351] width 449 height 52
click at [394, 355] on div at bounding box center [508, 351] width 449 height 52
click at [402, 357] on div at bounding box center [508, 351] width 449 height 52
click at [448, 351] on div at bounding box center [508, 351] width 449 height 52
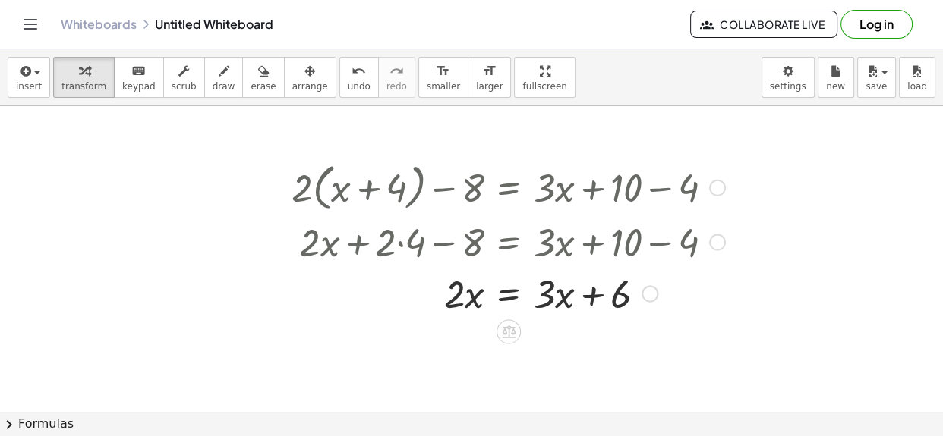
scroll to position [60, 0]
click at [585, 295] on div at bounding box center [508, 291] width 449 height 52
click at [549, 298] on div at bounding box center [508, 291] width 449 height 52
drag, startPoint x: 464, startPoint y: 291, endPoint x: 458, endPoint y: 297, distance: 8.1
click at [458, 297] on div at bounding box center [508, 291] width 449 height 52
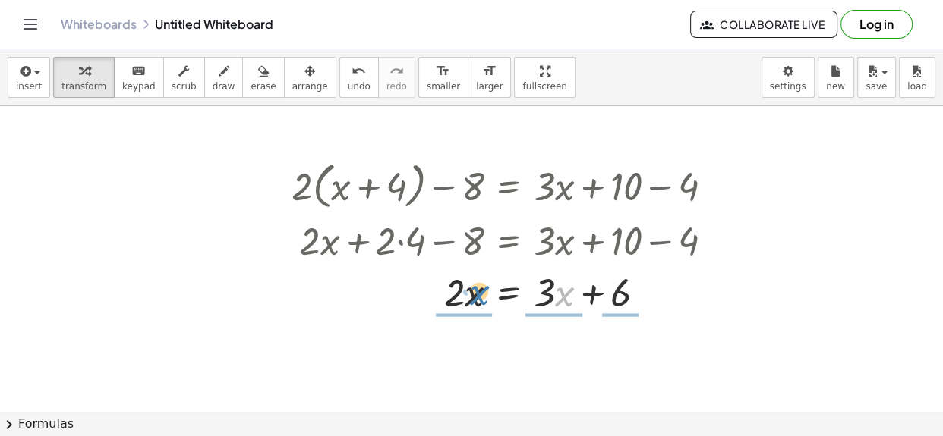
drag, startPoint x: 562, startPoint y: 295, endPoint x: 474, endPoint y: 294, distance: 88.0
click at [474, 294] on div at bounding box center [508, 291] width 449 height 52
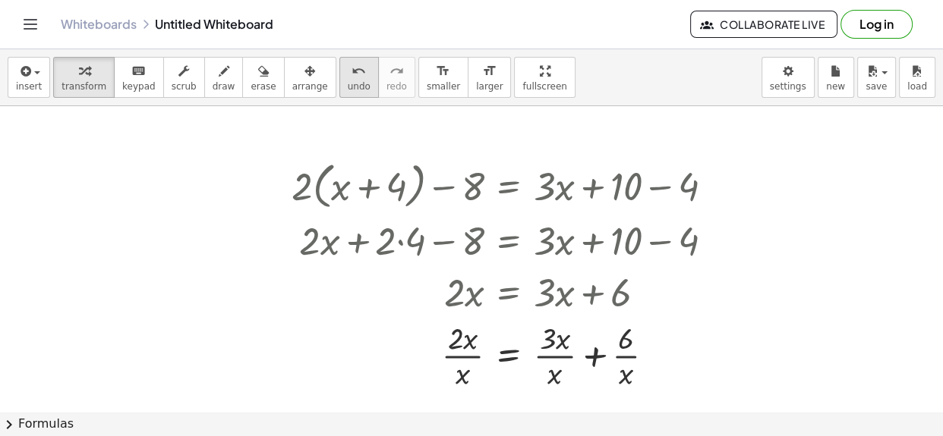
click at [348, 81] on span "undo" at bounding box center [359, 86] width 23 height 11
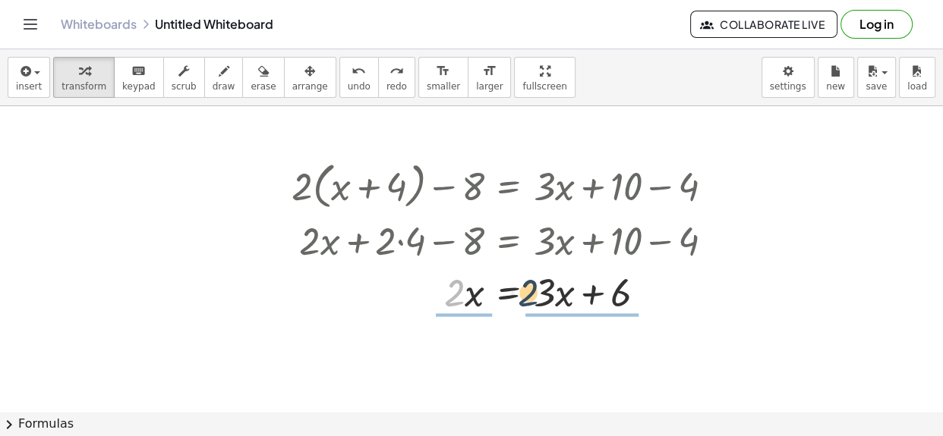
drag, startPoint x: 452, startPoint y: 299, endPoint x: 546, endPoint y: 298, distance: 94.9
click at [546, 298] on div at bounding box center [504, 291] width 437 height 52
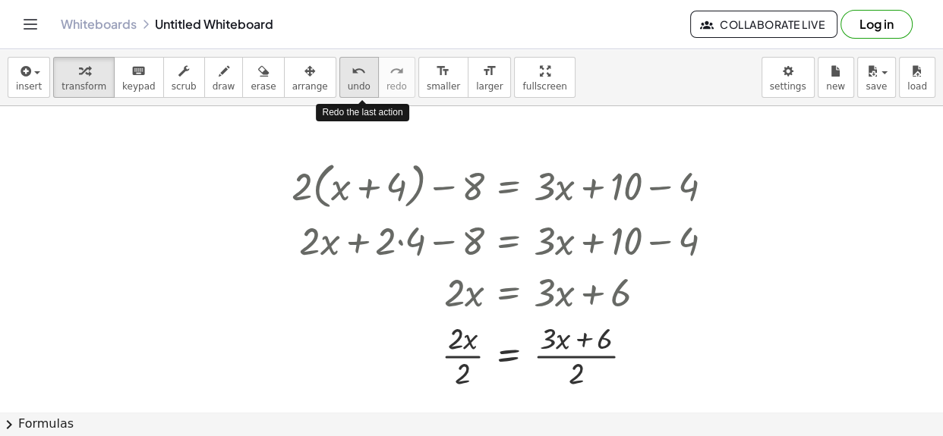
click at [339, 90] on button "undo undo" at bounding box center [358, 77] width 39 height 41
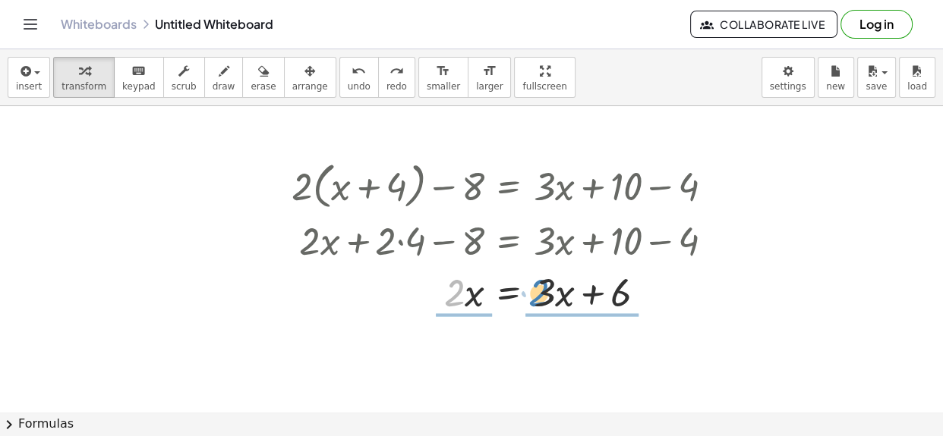
drag, startPoint x: 461, startPoint y: 301, endPoint x: 534, endPoint y: 304, distance: 73.7
click at [534, 304] on div at bounding box center [515, 291] width 458 height 52
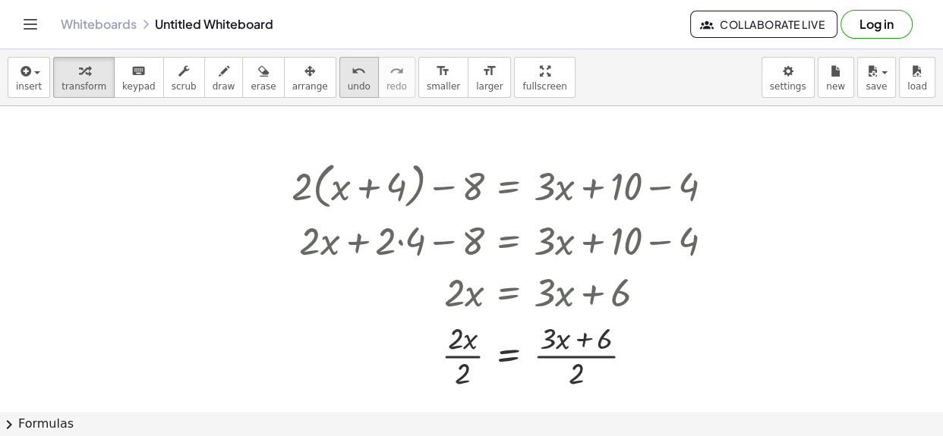
click at [351, 68] on icon "undo" at bounding box center [358, 71] width 14 height 18
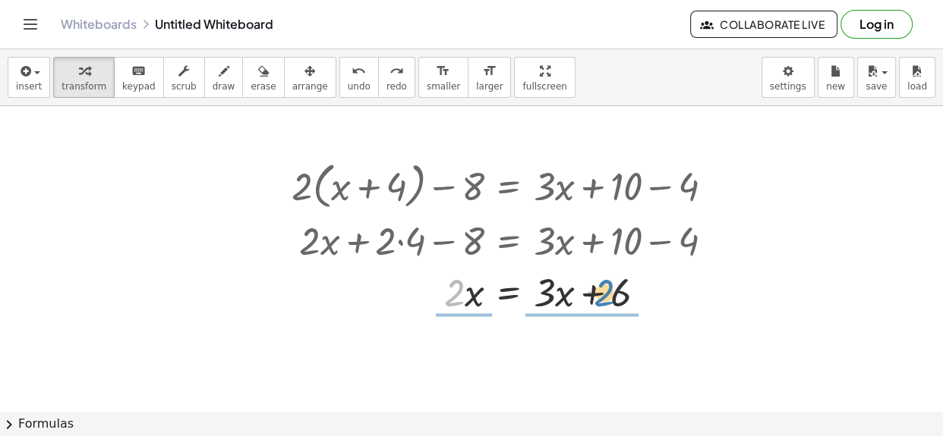
drag, startPoint x: 458, startPoint y: 290, endPoint x: 612, endPoint y: 291, distance: 153.3
click at [612, 291] on div at bounding box center [515, 291] width 458 height 52
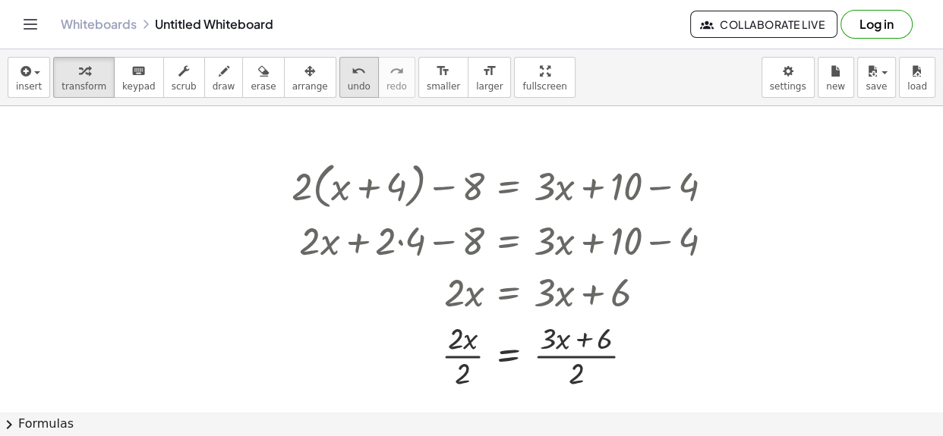
click at [351, 77] on icon "undo" at bounding box center [358, 71] width 14 height 18
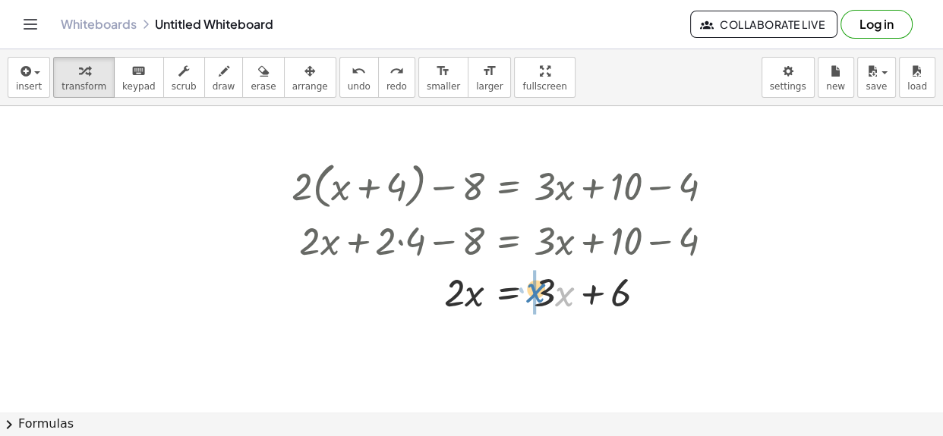
drag, startPoint x: 556, startPoint y: 297, endPoint x: 527, endPoint y: 293, distance: 28.3
click at [527, 293] on div at bounding box center [515, 291] width 458 height 52
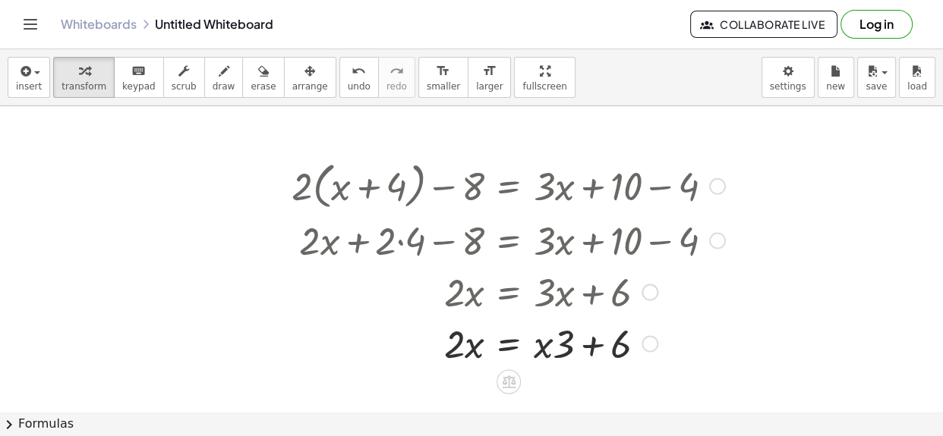
click at [527, 293] on div at bounding box center [515, 291] width 458 height 52
click at [339, 88] on button "undo undo" at bounding box center [358, 77] width 39 height 41
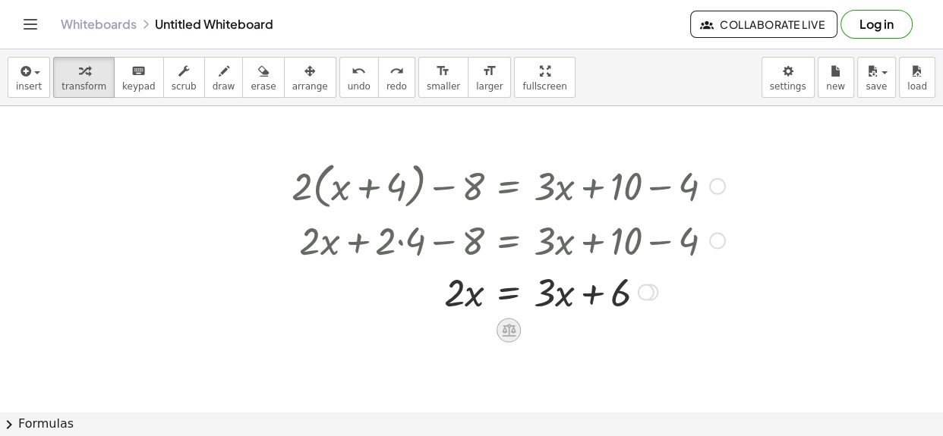
click at [506, 335] on icon at bounding box center [509, 331] width 14 height 13
click at [572, 359] on div at bounding box center [471, 402] width 943 height 712
click at [508, 331] on icon at bounding box center [509, 331] width 14 height 13
click at [477, 331] on span "−" at bounding box center [478, 331] width 9 height 22
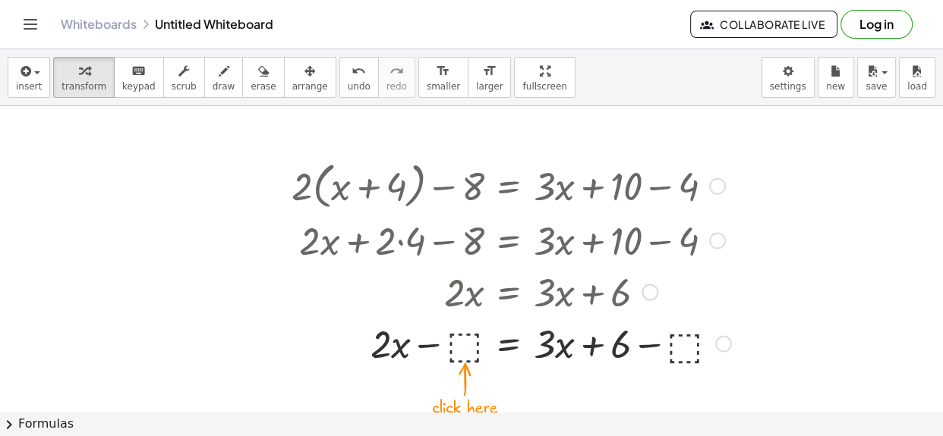
click at [473, 338] on div at bounding box center [511, 342] width 455 height 52
click at [457, 340] on div at bounding box center [508, 342] width 449 height 52
click at [539, 354] on div at bounding box center [508, 342] width 449 height 52
click at [619, 349] on div at bounding box center [508, 342] width 449 height 52
click at [598, 343] on div at bounding box center [508, 342] width 449 height 52
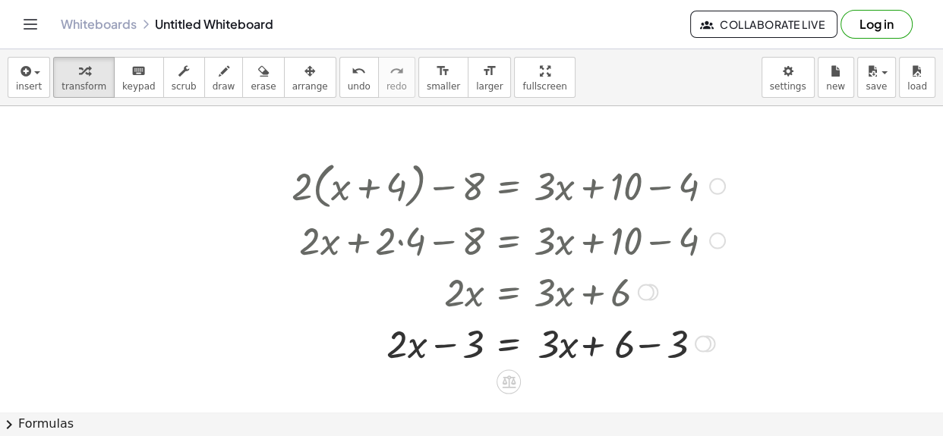
click at [682, 348] on div at bounding box center [508, 342] width 449 height 52
click at [592, 346] on div at bounding box center [508, 342] width 449 height 52
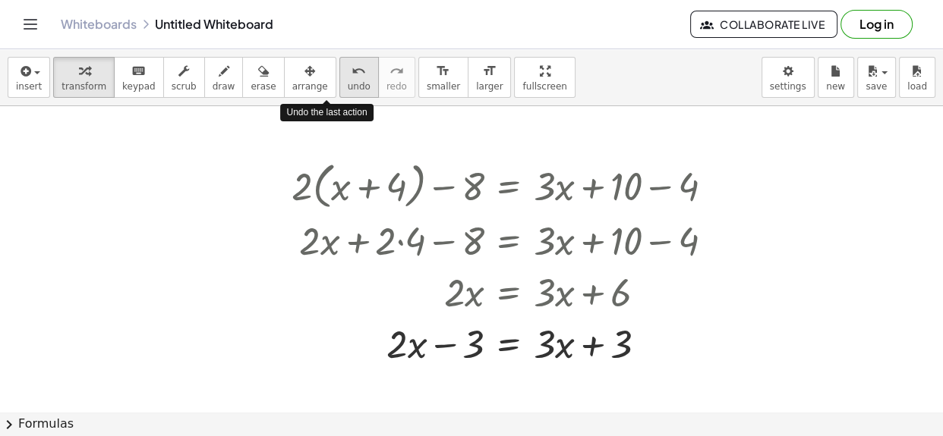
click at [339, 90] on button "undo undo" at bounding box center [358, 77] width 39 height 41
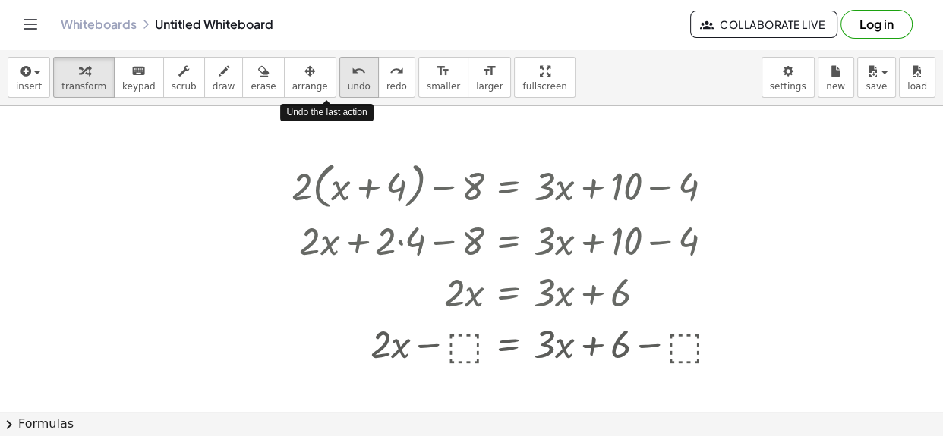
click at [339, 90] on button "undo undo" at bounding box center [358, 77] width 39 height 41
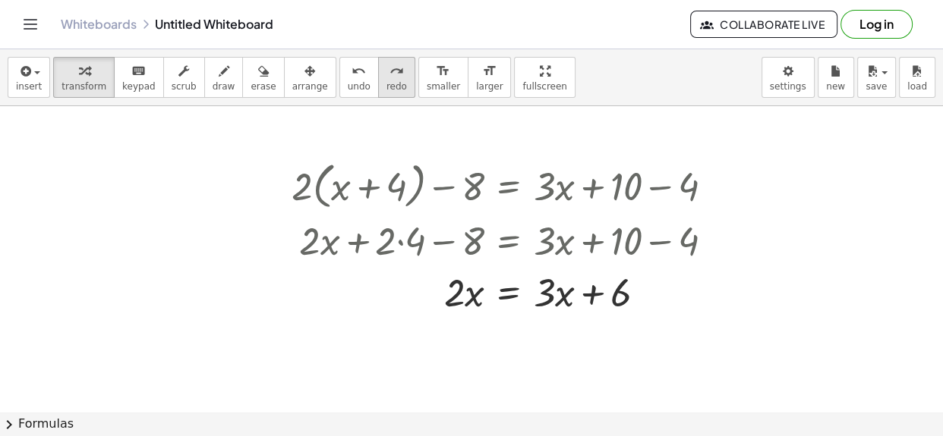
click at [378, 75] on button "redo redo" at bounding box center [396, 77] width 37 height 41
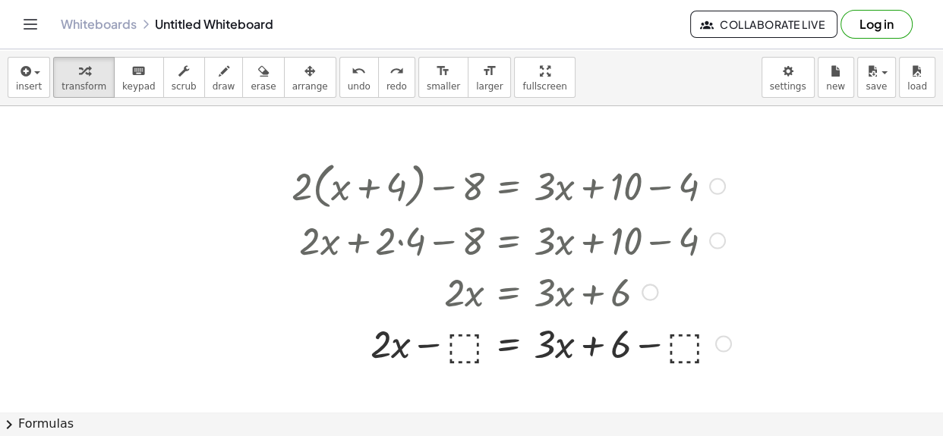
click at [467, 341] on div at bounding box center [511, 342] width 455 height 52
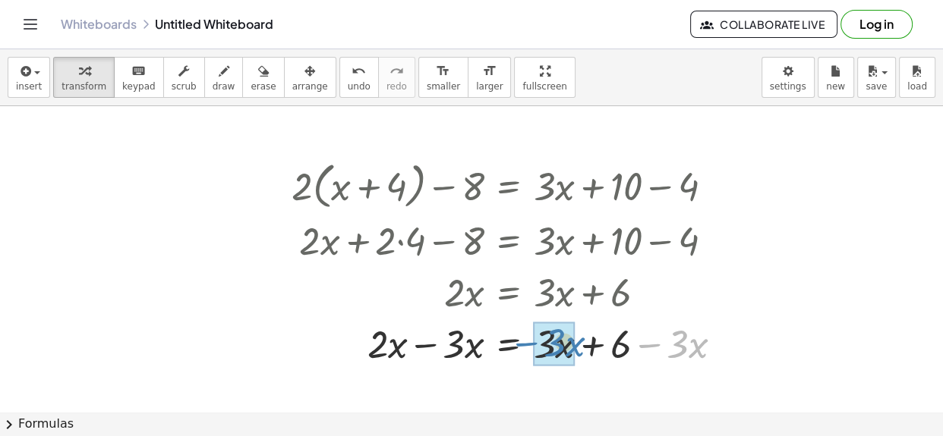
drag, startPoint x: 652, startPoint y: 348, endPoint x: 527, endPoint y: 349, distance: 124.5
click at [527, 349] on div at bounding box center [513, 342] width 458 height 52
click at [432, 346] on div at bounding box center [508, 342] width 449 height 52
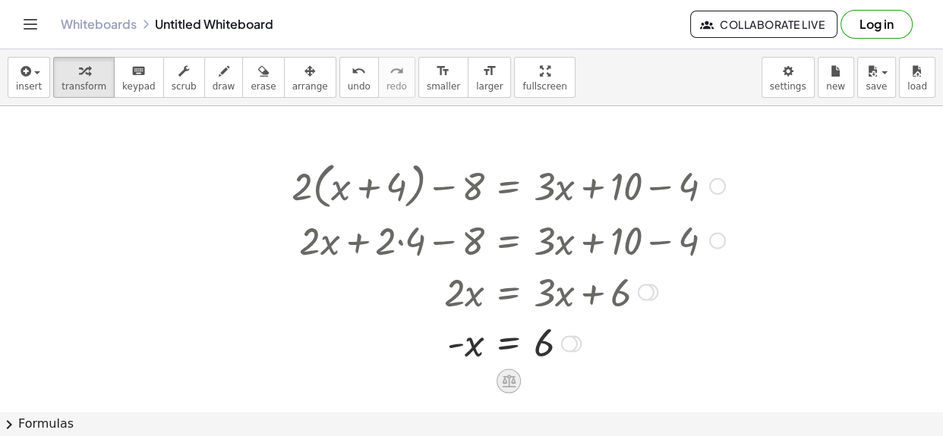
click at [509, 380] on icon at bounding box center [509, 381] width 14 height 13
click at [504, 381] on span "×" at bounding box center [508, 381] width 9 height 22
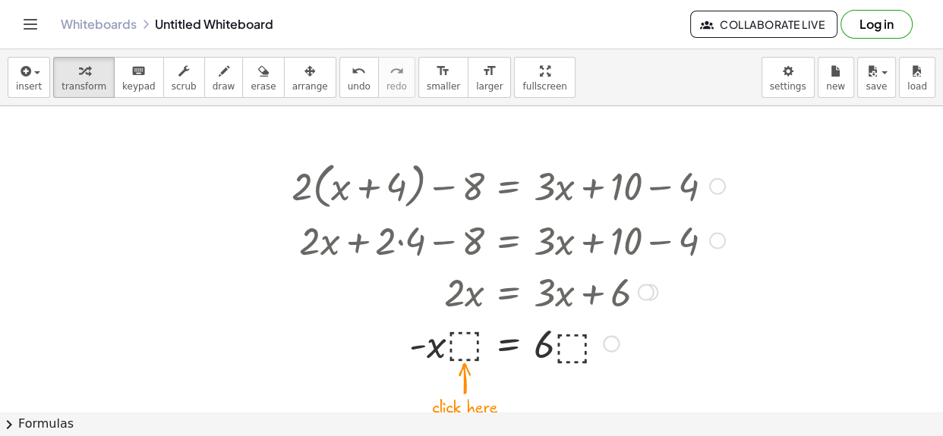
click at [461, 350] on div at bounding box center [508, 342] width 449 height 52
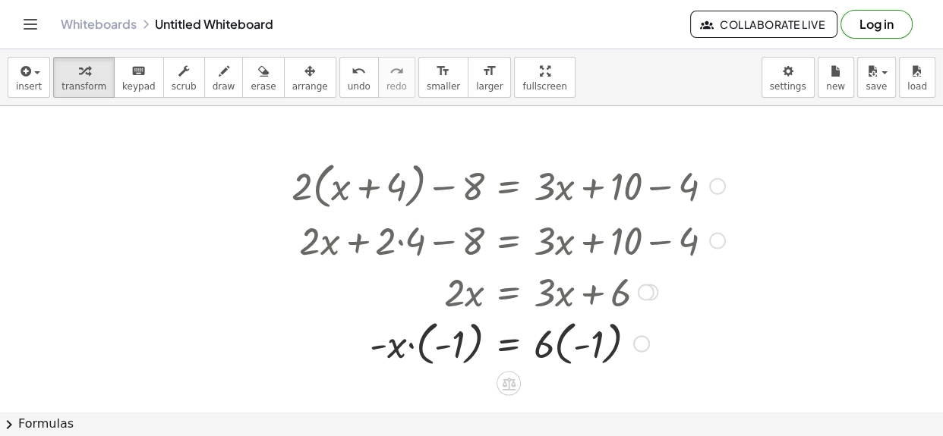
click at [414, 348] on div at bounding box center [508, 342] width 449 height 55
click at [452, 348] on div at bounding box center [508, 342] width 449 height 55
click at [571, 354] on div at bounding box center [508, 342] width 449 height 55
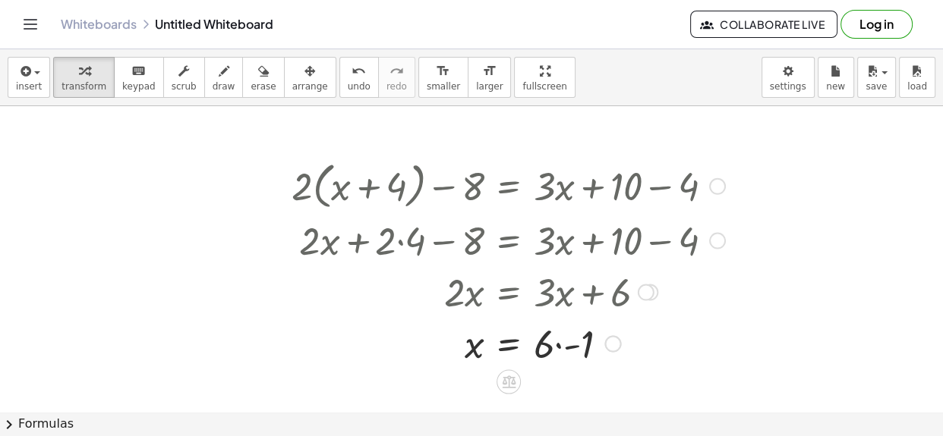
click at [566, 350] on div at bounding box center [508, 342] width 449 height 52
click at [348, 85] on span "undo" at bounding box center [359, 86] width 23 height 11
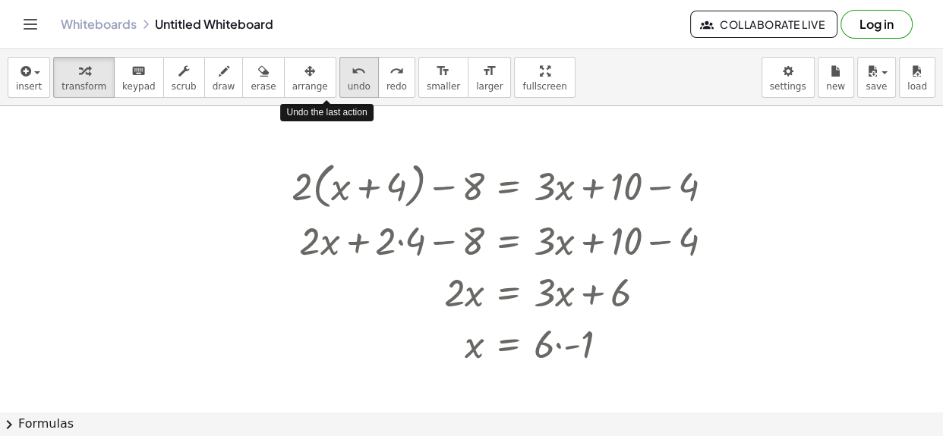
click at [348, 85] on span "undo" at bounding box center [359, 86] width 23 height 11
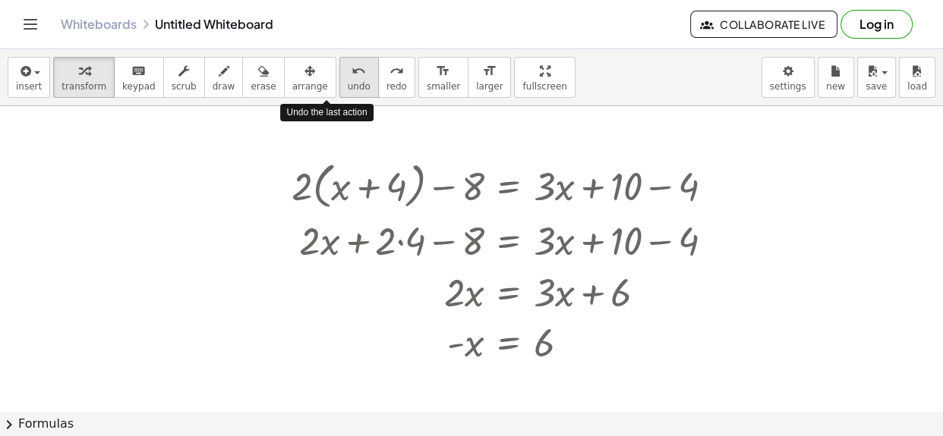
click at [348, 85] on span "undo" at bounding box center [359, 86] width 23 height 11
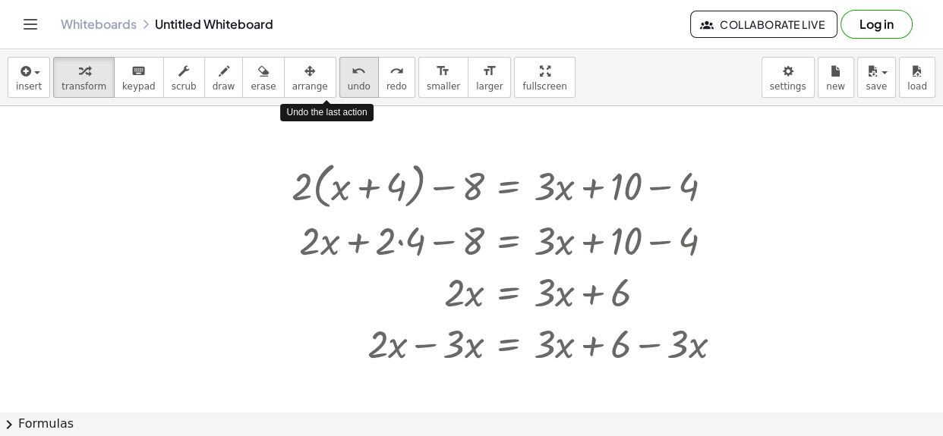
click at [348, 85] on span "undo" at bounding box center [359, 86] width 23 height 11
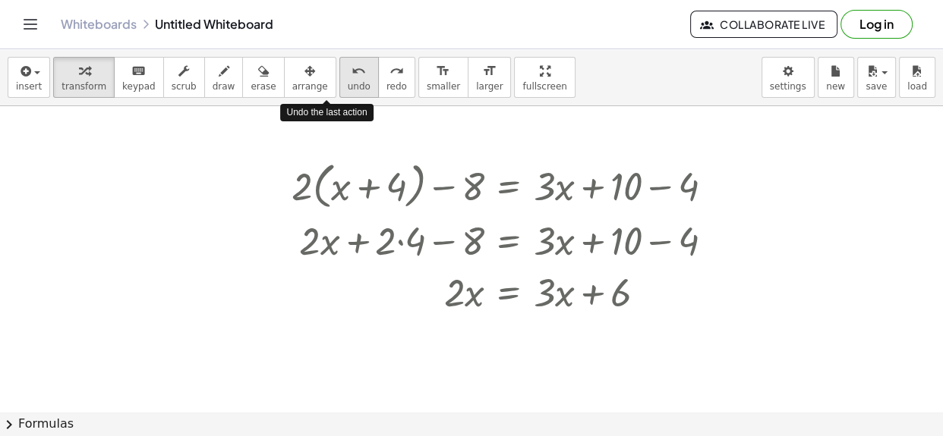
click at [348, 85] on span "undo" at bounding box center [359, 86] width 23 height 11
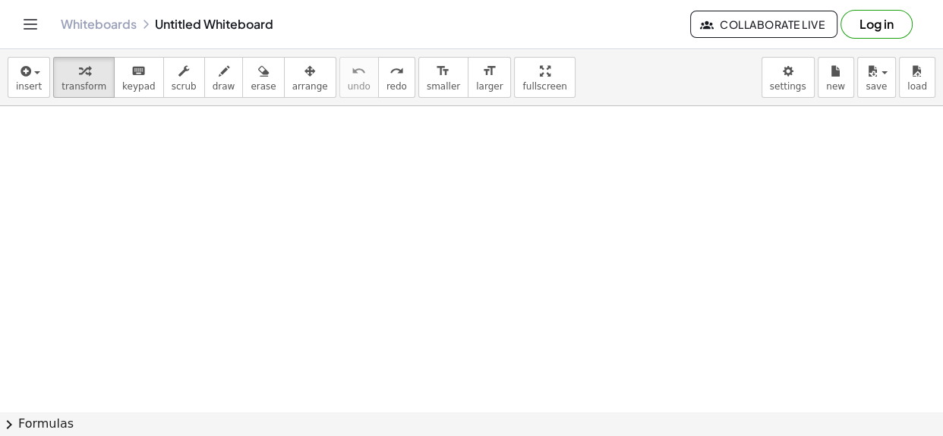
click at [389, 207] on div at bounding box center [471, 402] width 943 height 712
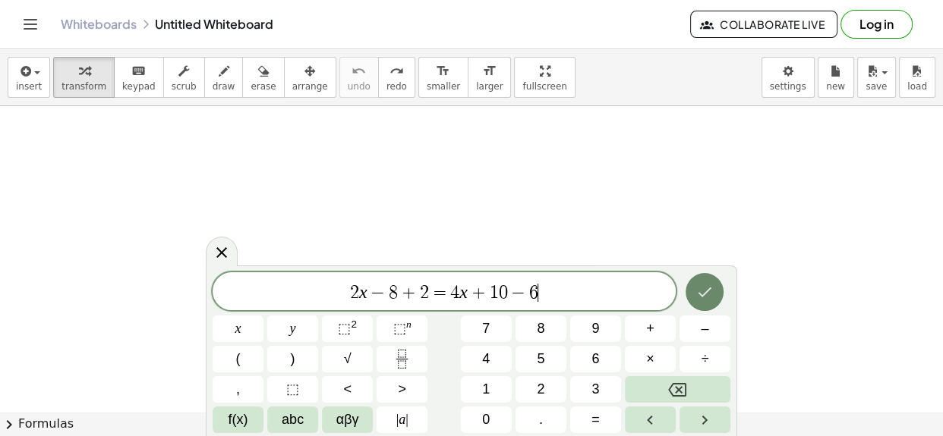
click at [695, 286] on icon "Done" at bounding box center [704, 292] width 18 height 18
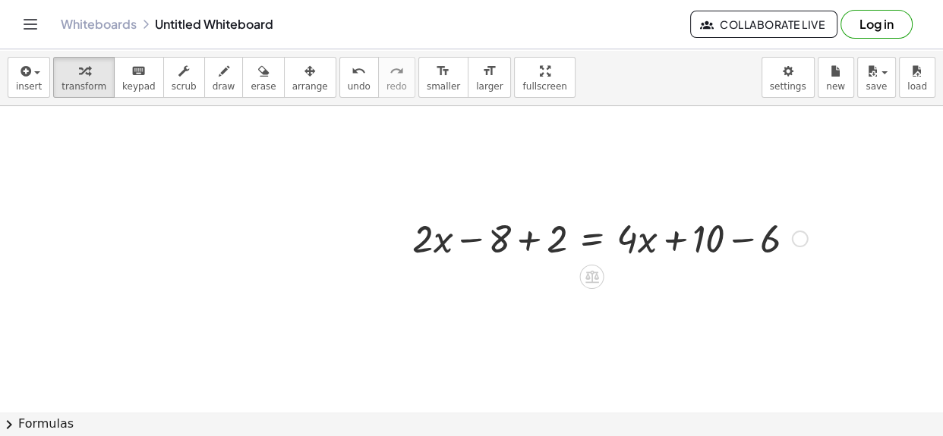
click at [741, 249] on div at bounding box center [609, 238] width 411 height 52
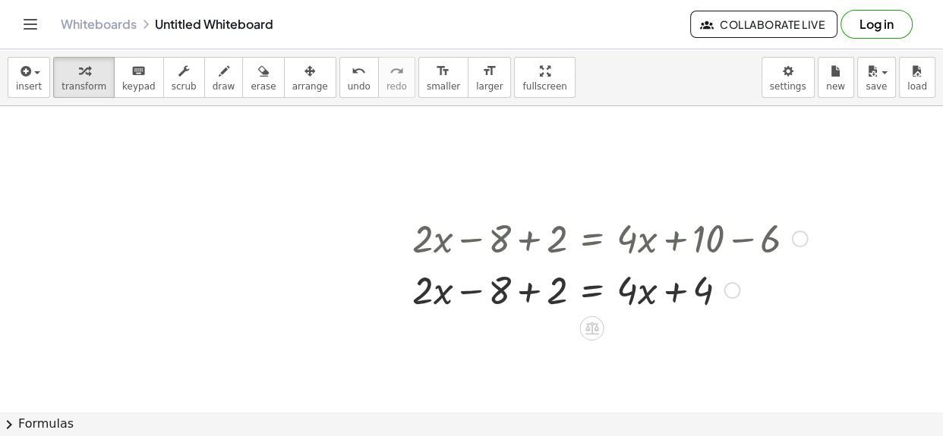
click at [530, 290] on div at bounding box center [609, 289] width 411 height 52
click at [521, 293] on div at bounding box center [609, 289] width 411 height 52
click at [606, 294] on div at bounding box center [609, 289] width 411 height 52
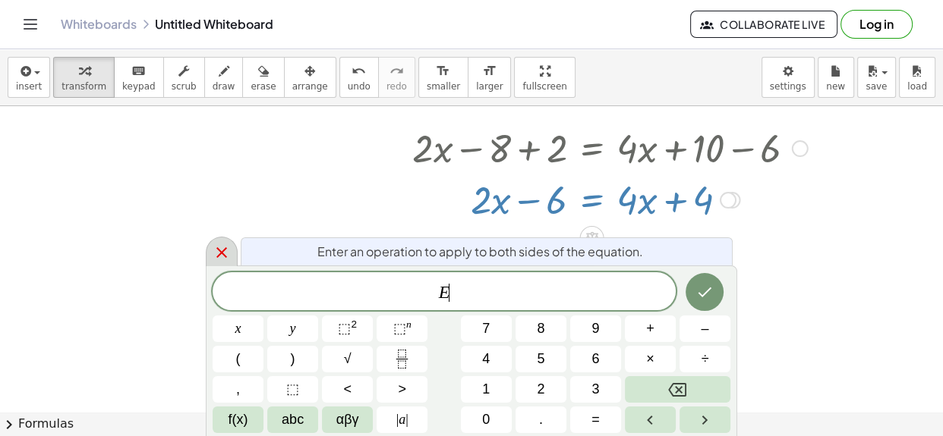
click at [225, 257] on icon at bounding box center [221, 252] width 11 height 11
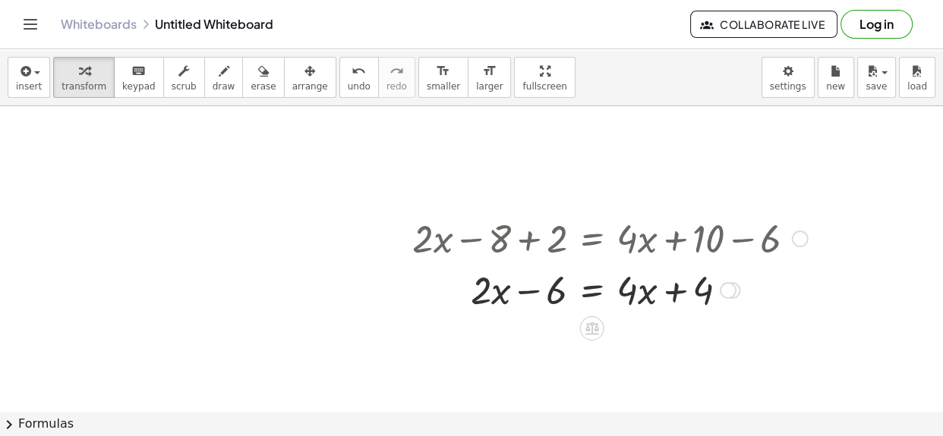
click at [505, 299] on div at bounding box center [609, 289] width 411 height 52
click at [491, 297] on div at bounding box center [609, 289] width 411 height 52
click at [498, 297] on div at bounding box center [609, 289] width 411 height 52
click at [525, 292] on div at bounding box center [609, 289] width 411 height 52
click at [661, 294] on div at bounding box center [609, 289] width 411 height 52
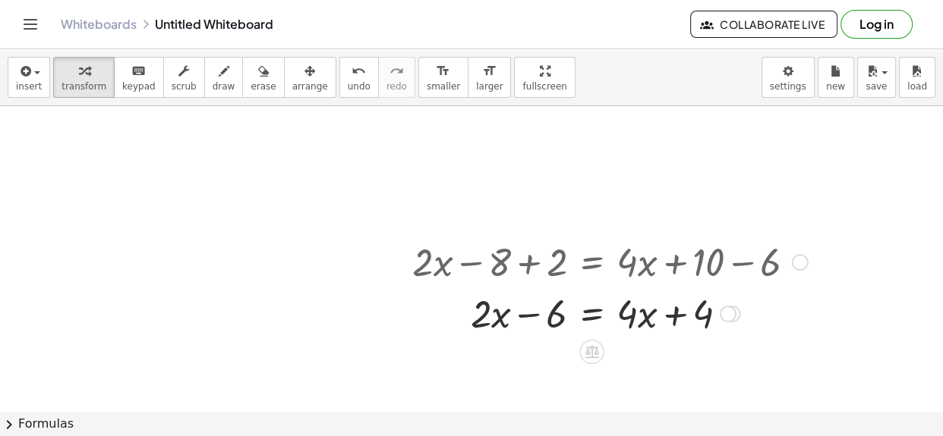
scroll to position [37, 0]
